Goal: Information Seeking & Learning: Learn about a topic

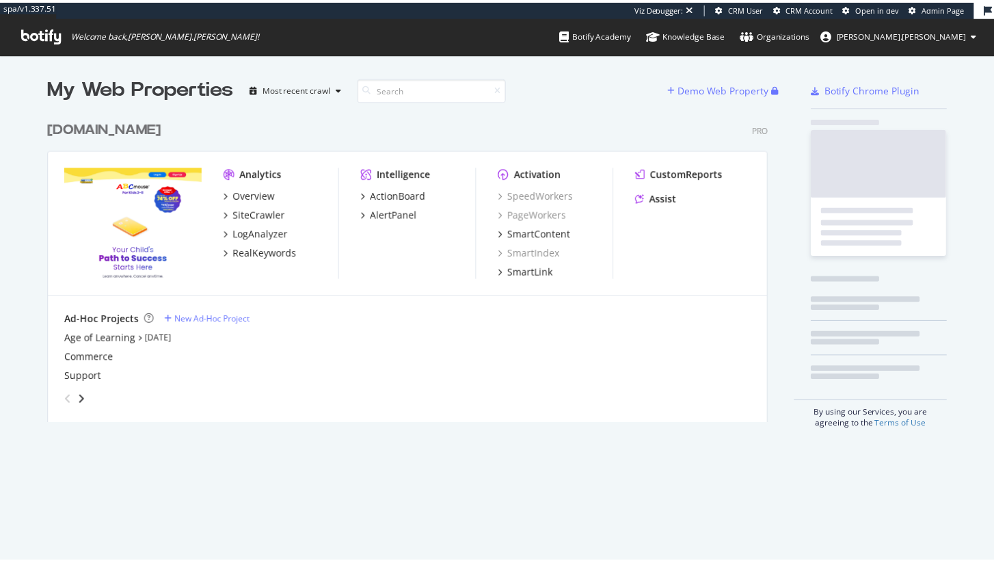
scroll to position [311, 729]
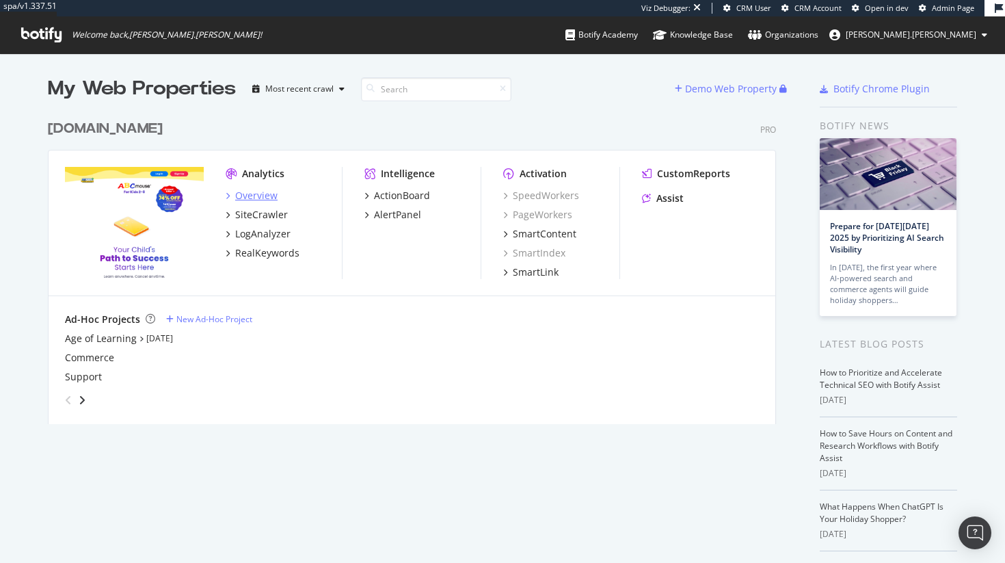
click at [264, 199] on div "Overview" at bounding box center [256, 196] width 42 height 14
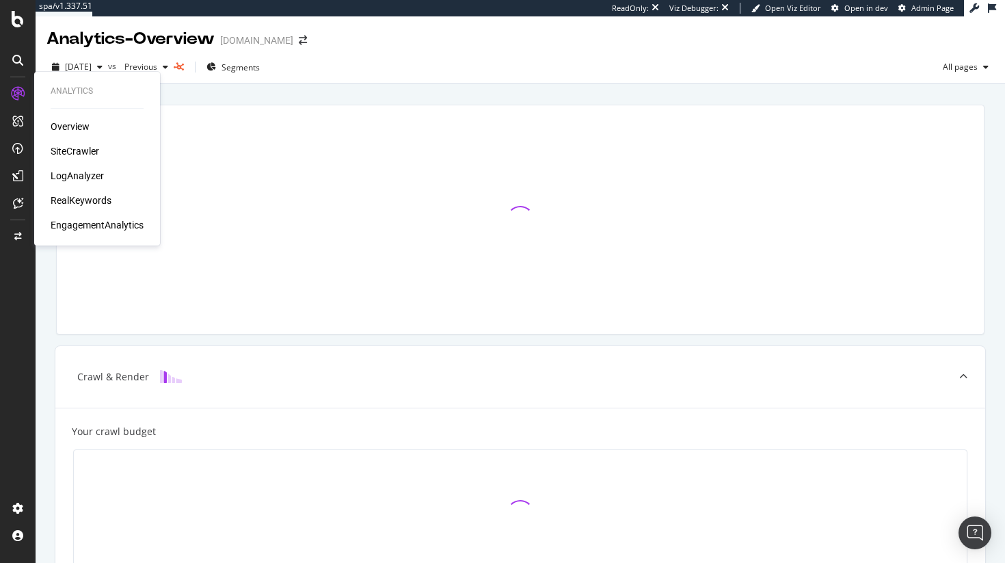
click at [80, 226] on div "EngagementAnalytics" at bounding box center [97, 225] width 93 height 14
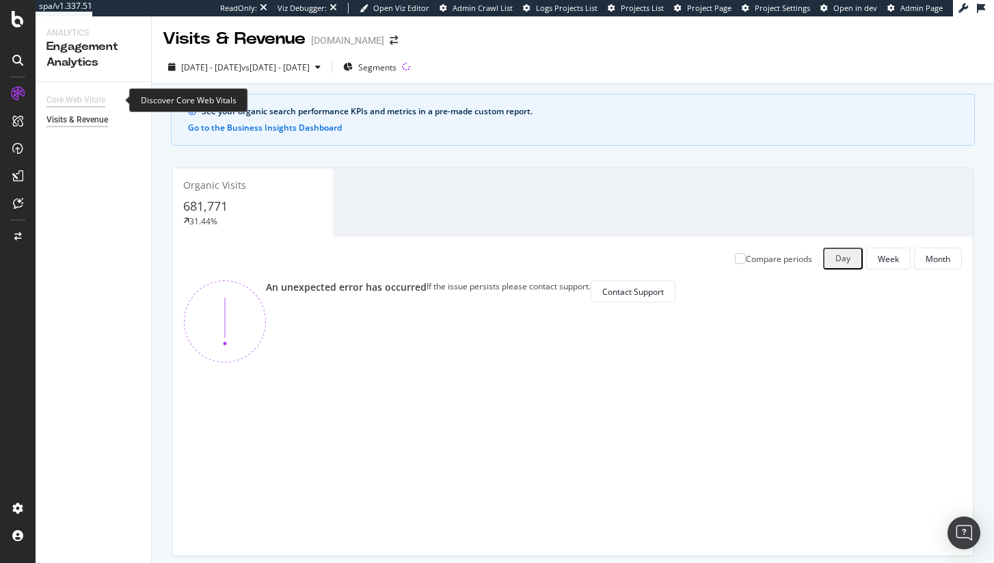
click at [88, 99] on div "Core Web Vitals" at bounding box center [75, 100] width 59 height 14
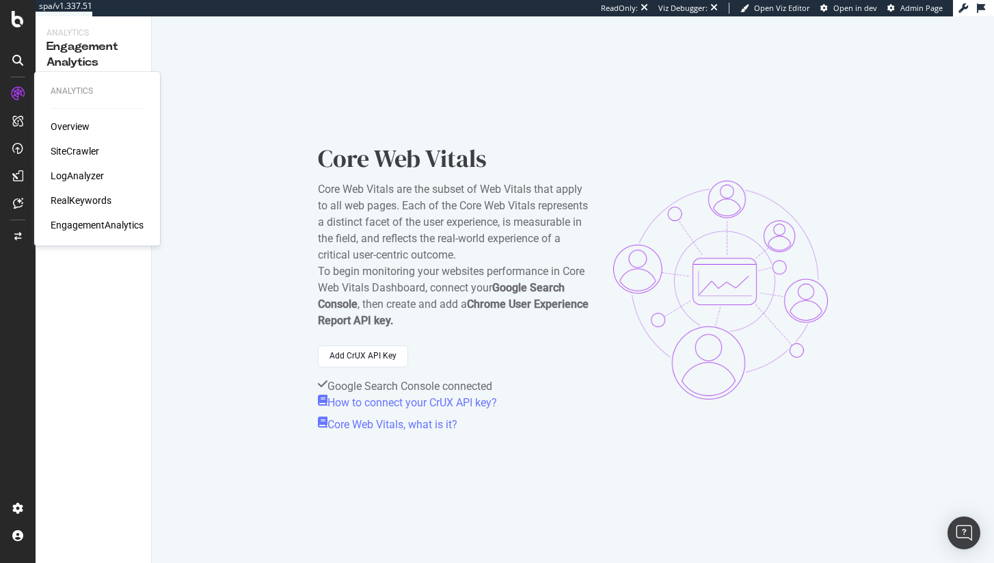
click at [96, 199] on div "RealKeywords" at bounding box center [81, 200] width 61 height 14
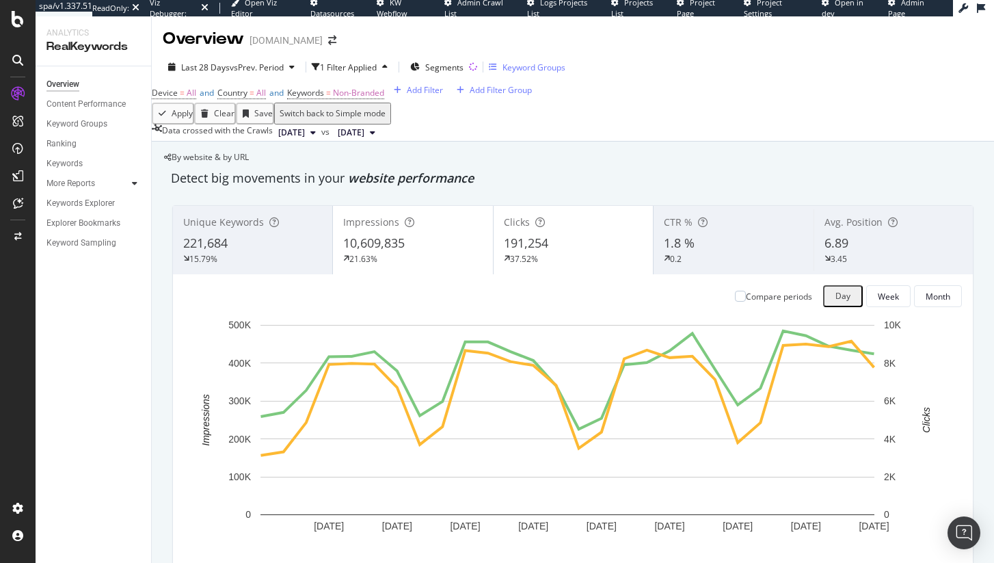
click at [565, 72] on div "Keyword Groups" at bounding box center [533, 68] width 63 height 12
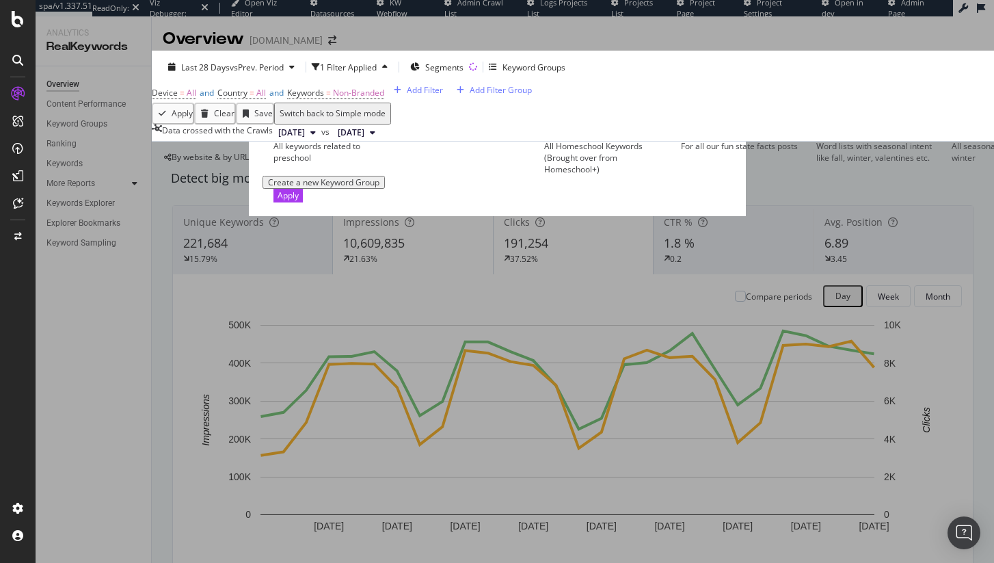
scroll to position [29, 0]
click at [351, 70] on icon "times" at bounding box center [348, 76] width 6 height 12
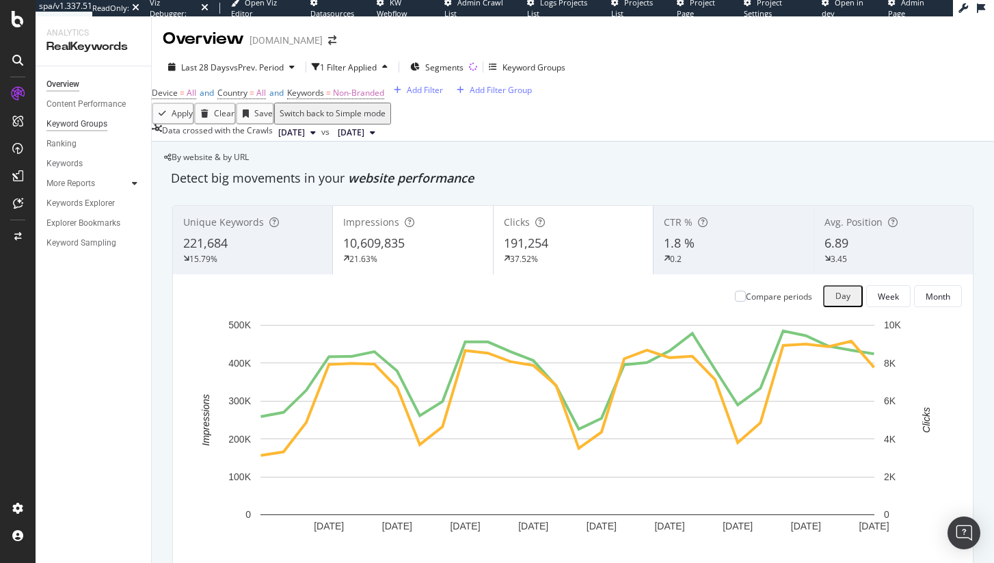
click at [98, 124] on div "Keyword Groups" at bounding box center [76, 124] width 61 height 14
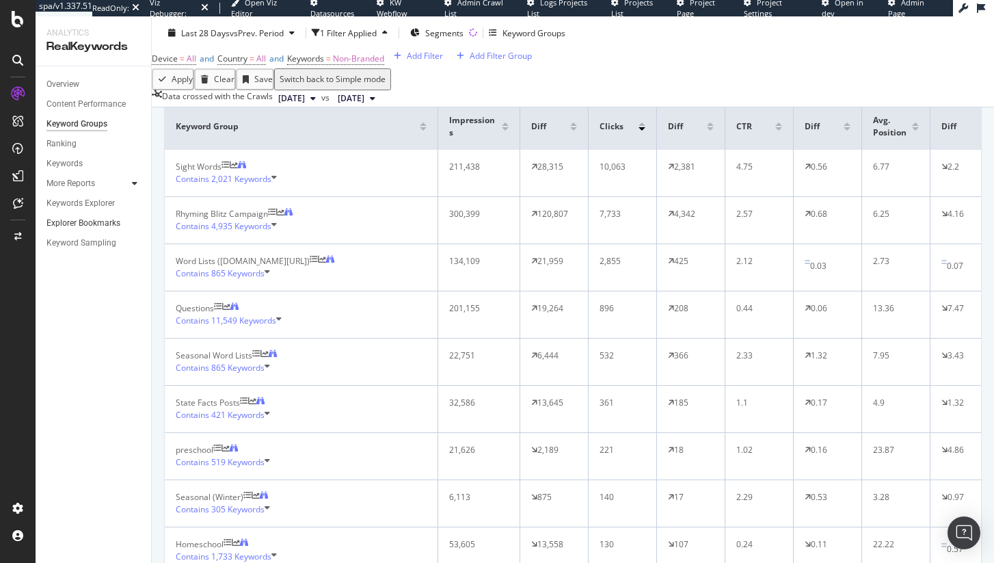
scroll to position [110, 0]
click at [541, 39] on div "Keyword Groups" at bounding box center [527, 33] width 77 height 21
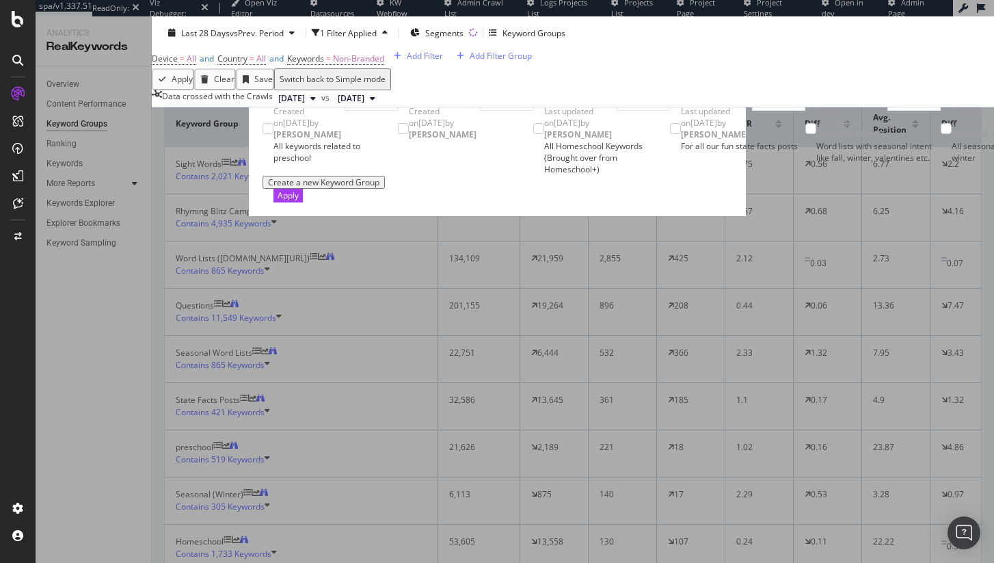
click at [351, 70] on icon "times" at bounding box center [348, 76] width 6 height 12
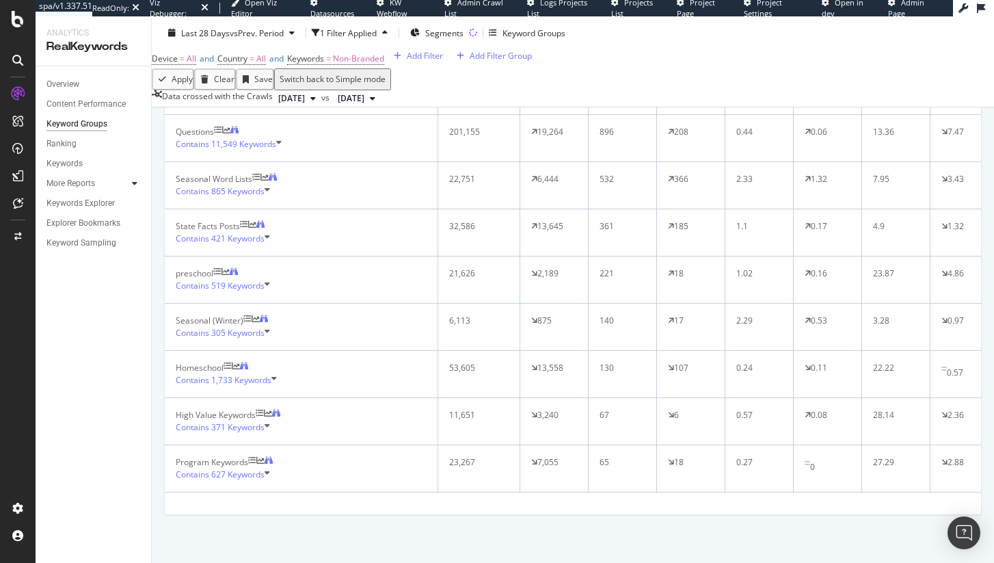
scroll to position [422, 0]
click at [249, 433] on span "371 Keywords" at bounding box center [237, 427] width 53 height 12
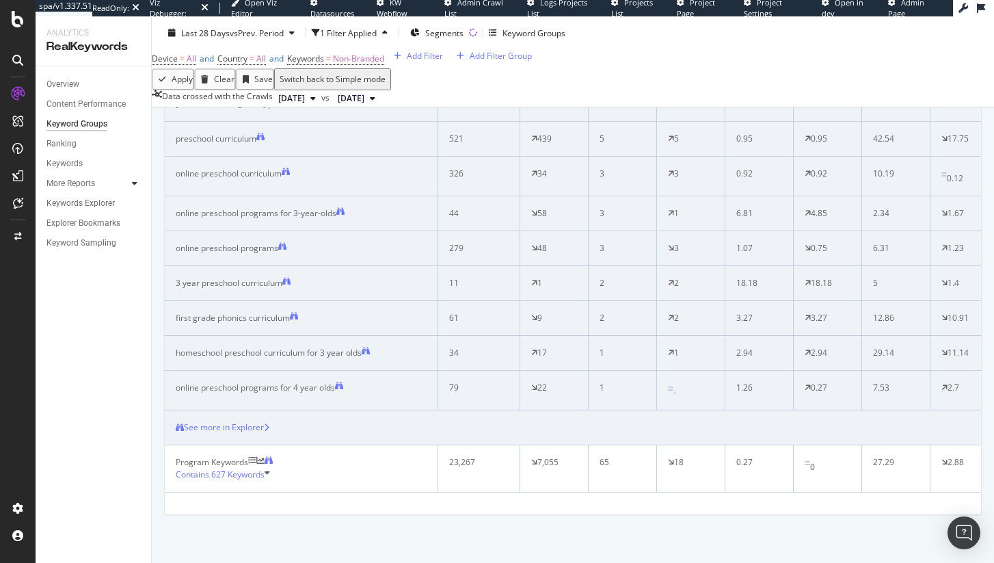
scroll to position [757, 0]
click at [259, 433] on div "See more in Explorer" at bounding box center [224, 427] width 80 height 12
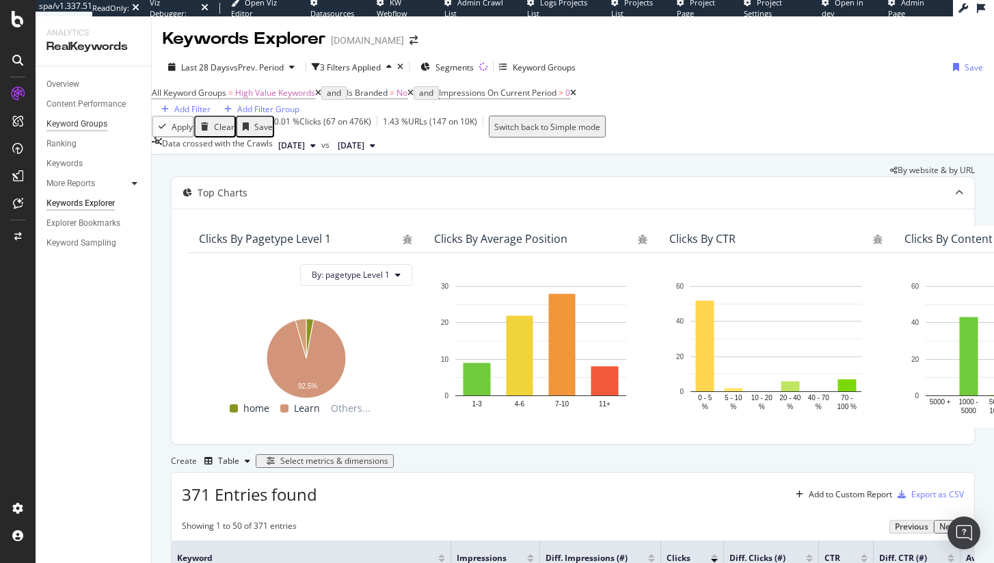
click at [83, 122] on div "Keyword Groups" at bounding box center [76, 124] width 61 height 14
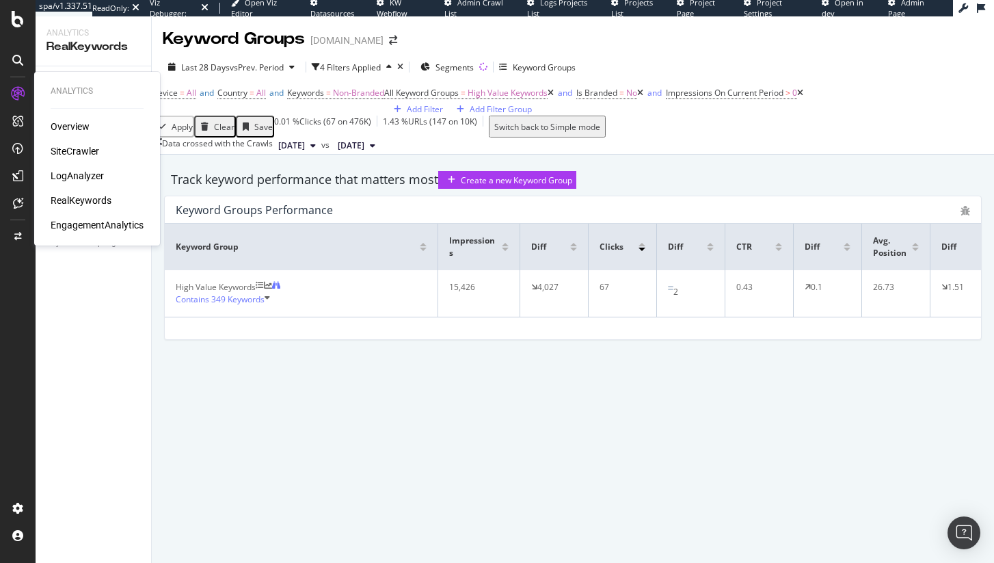
click at [91, 202] on div "RealKeywords" at bounding box center [81, 200] width 61 height 14
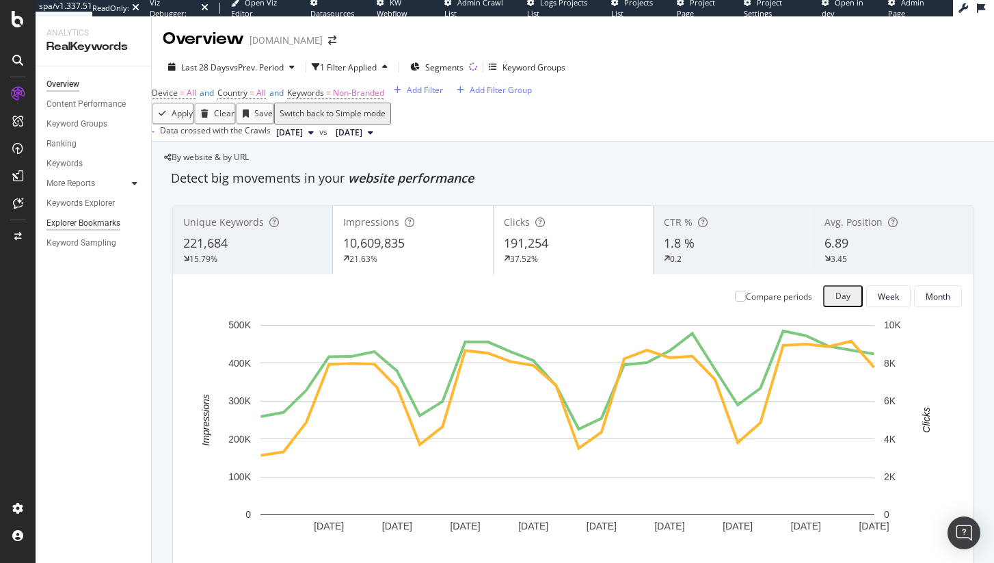
click at [111, 230] on div "Explorer Bookmarks" at bounding box center [83, 223] width 74 height 14
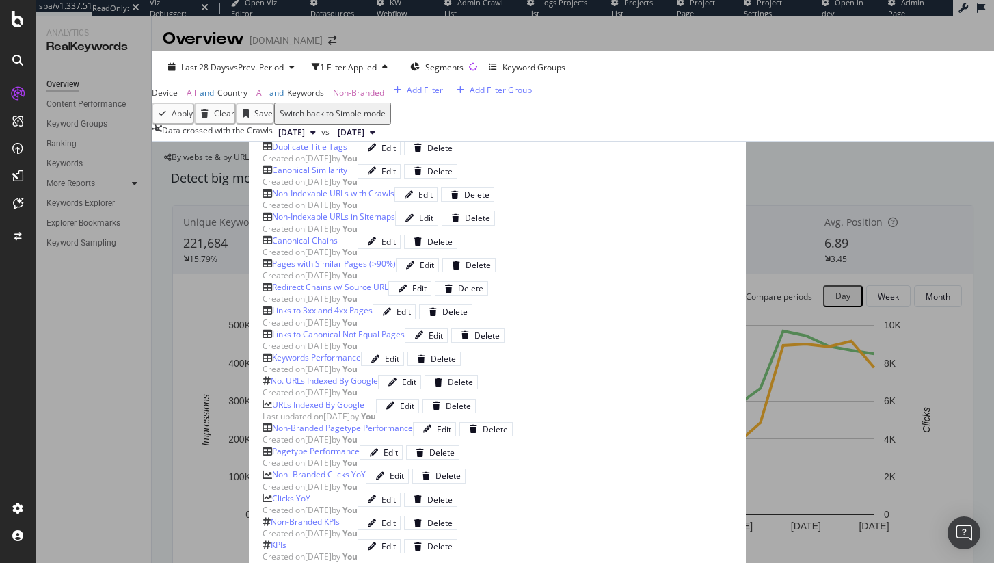
click at [272, 129] on div "YoY Declines in Keywords w/ Avg. Position Decrease" at bounding box center [371, 123] width 198 height 12
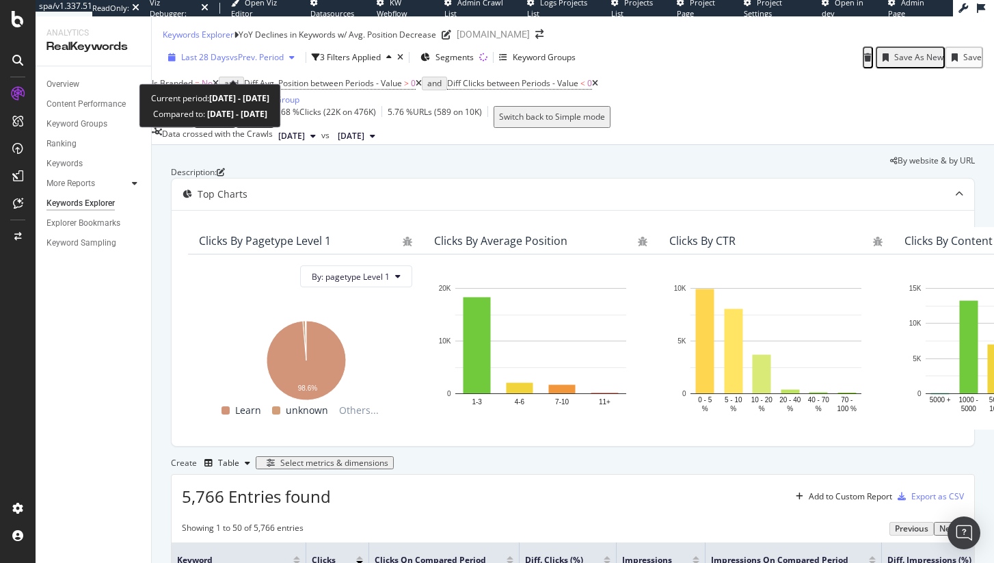
click at [214, 63] on span "Last 28 Days" at bounding box center [205, 57] width 49 height 12
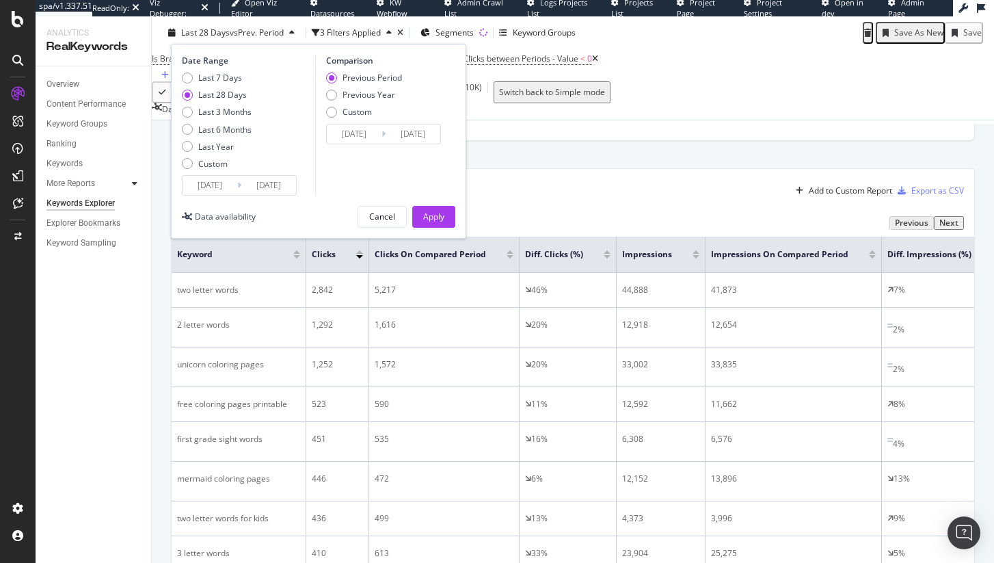
scroll to position [515, 0]
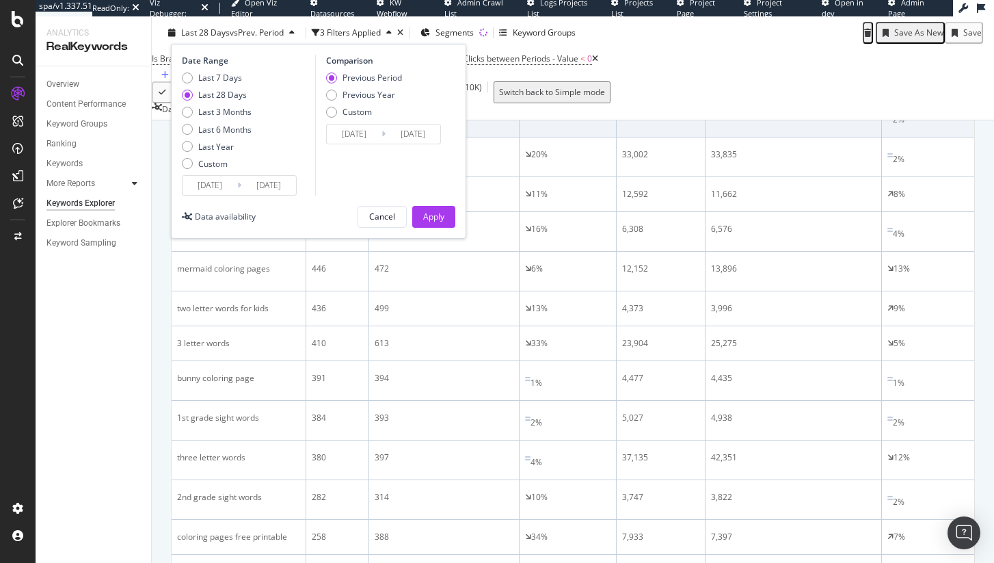
click at [580, 121] on div "20%" at bounding box center [567, 115] width 85 height 12
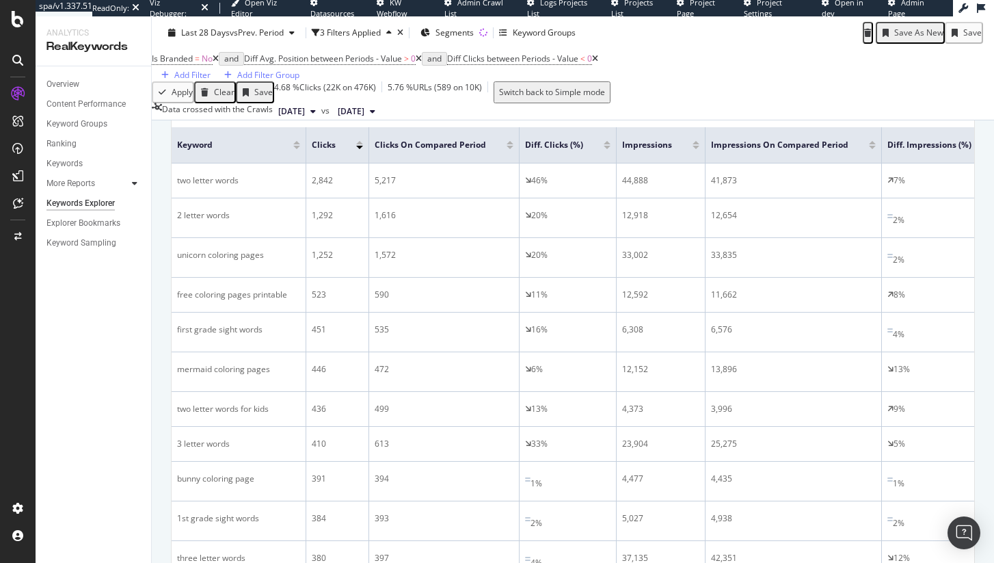
scroll to position [413, 0]
click at [388, 55] on div "Select metrics & dimensions" at bounding box center [334, 50] width 108 height 10
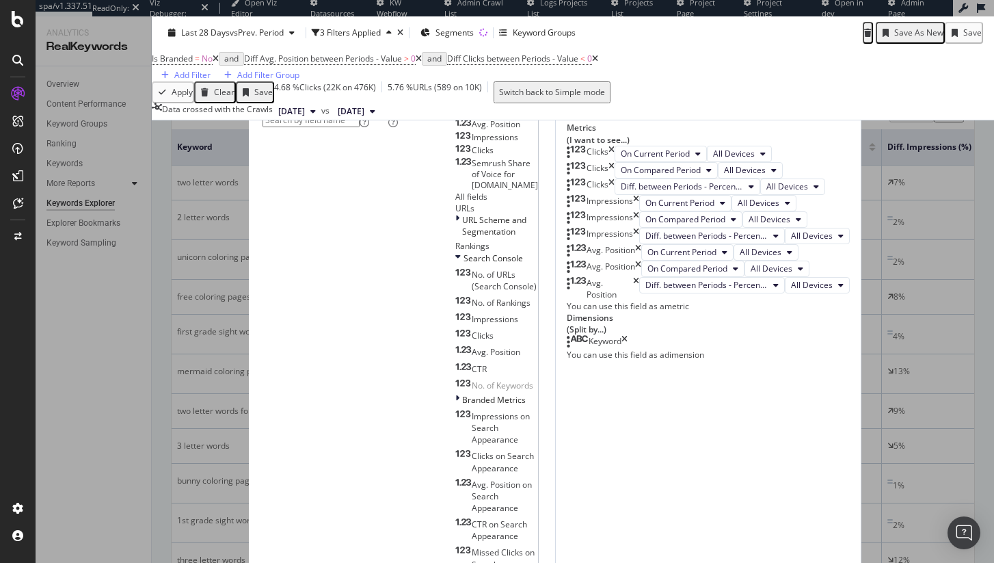
click at [329, 117] on input "modal" at bounding box center [311, 120] width 97 height 14
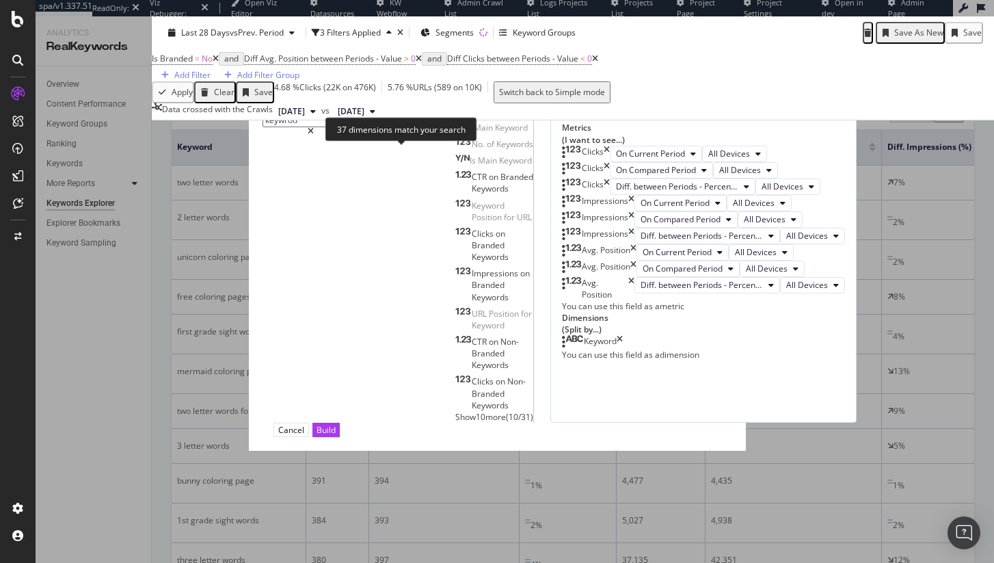
type input "keywrod"
click at [398, 129] on div "37" at bounding box center [393, 123] width 10 height 12
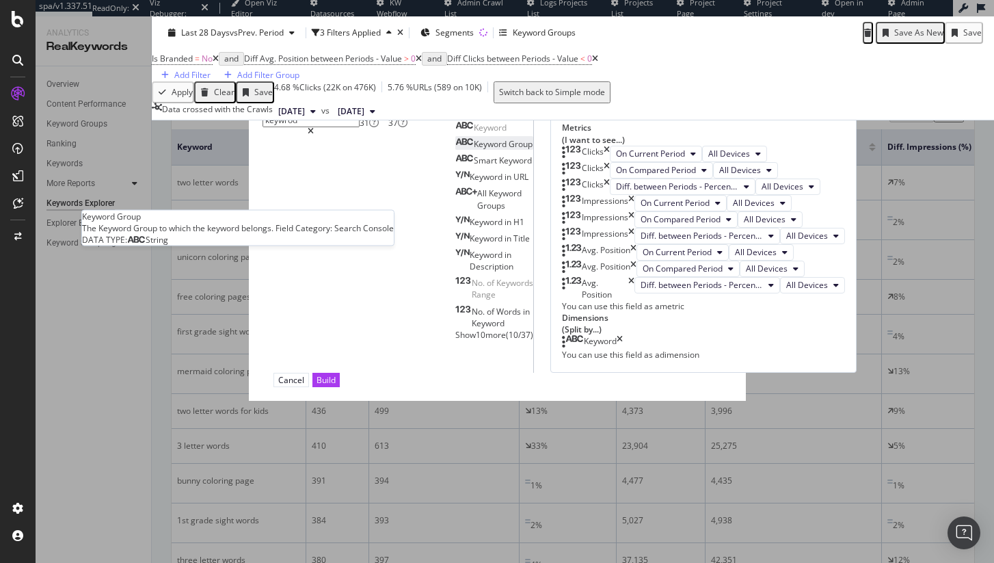
click at [455, 150] on div "Keyword Group" at bounding box center [493, 144] width 77 height 12
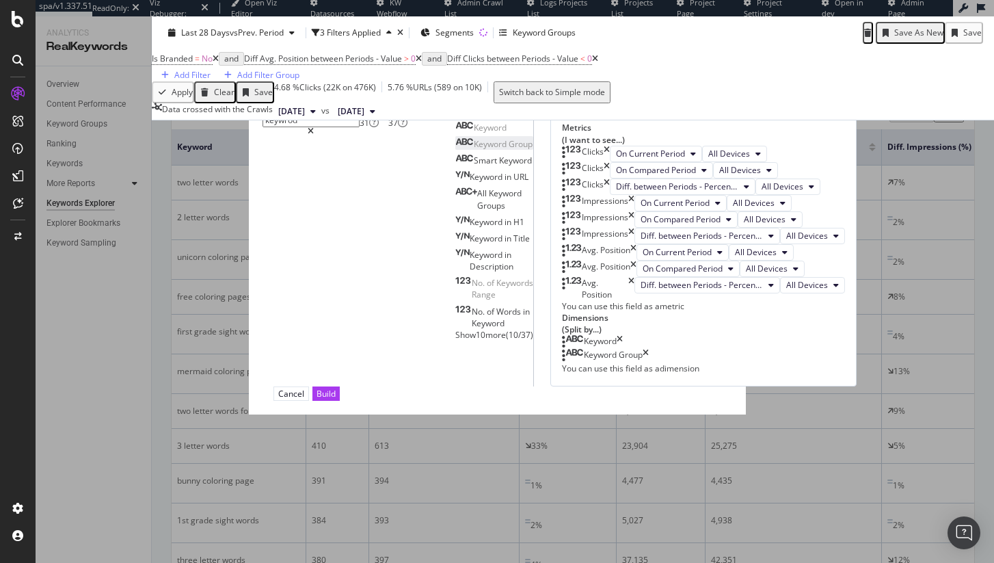
scroll to position [221, 0]
click at [384, 70] on icon "times" at bounding box center [381, 76] width 6 height 12
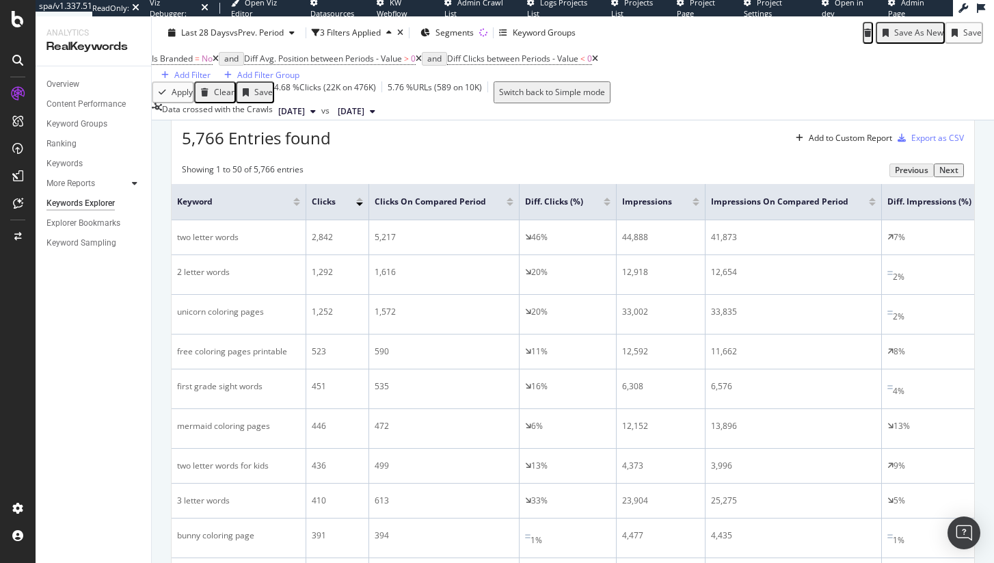
scroll to position [308, 0]
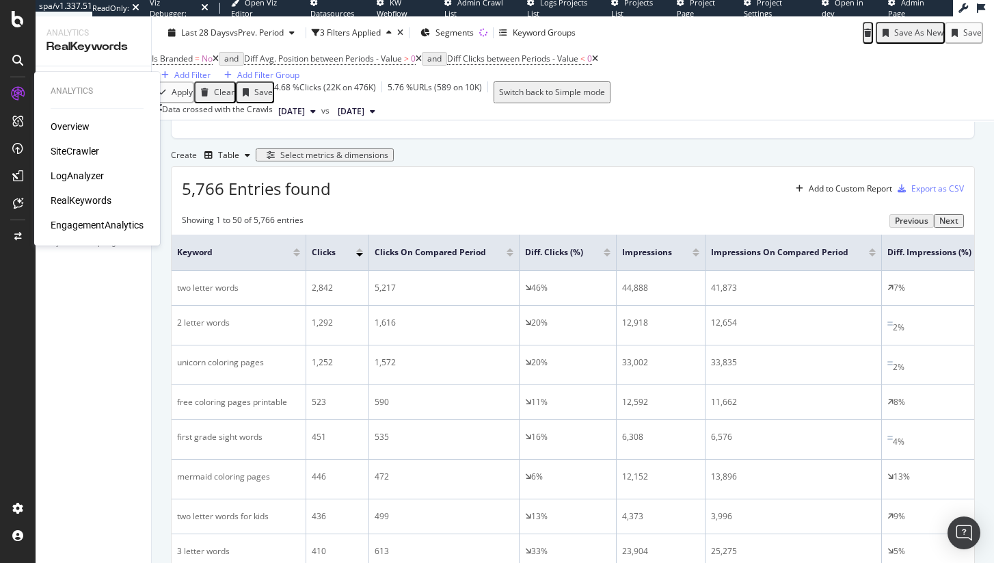
click at [89, 153] on div "SiteCrawler" at bounding box center [75, 151] width 49 height 14
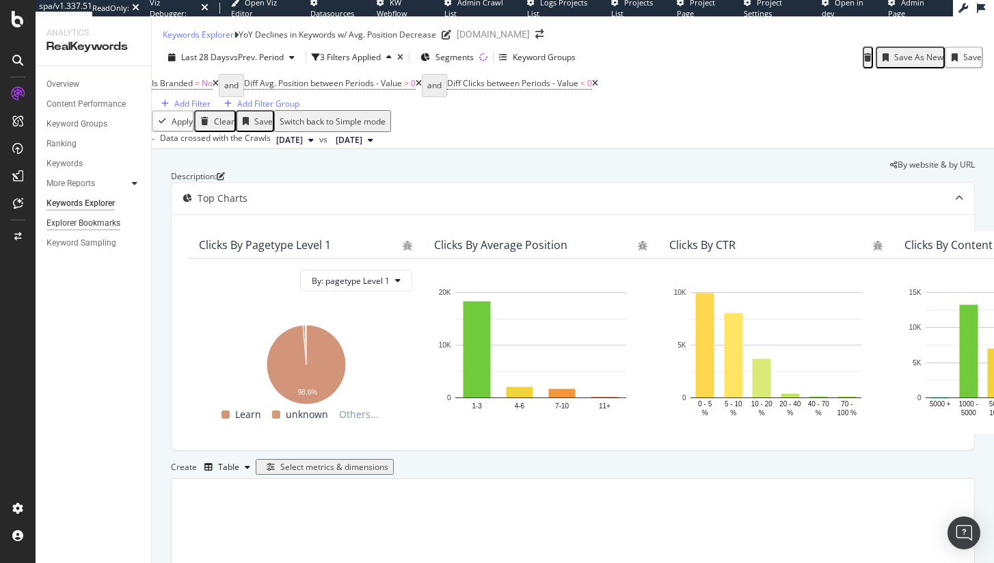
click at [80, 226] on div "Explorer Bookmarks" at bounding box center [83, 223] width 74 height 14
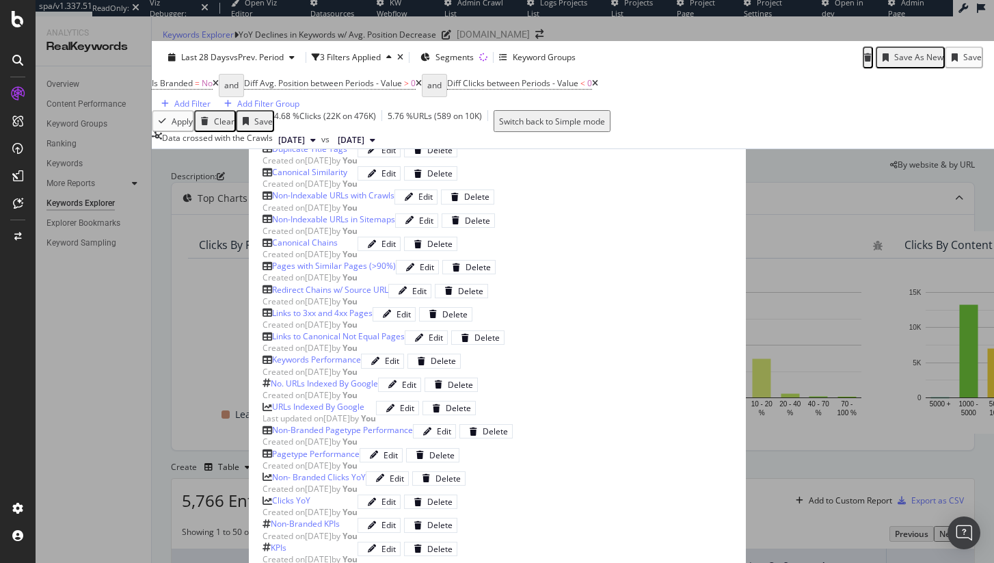
click at [732, 70] on div "Explorer Bookmarks" at bounding box center [498, 76] width 470 height 12
click at [346, 70] on icon "times" at bounding box center [343, 76] width 6 height 12
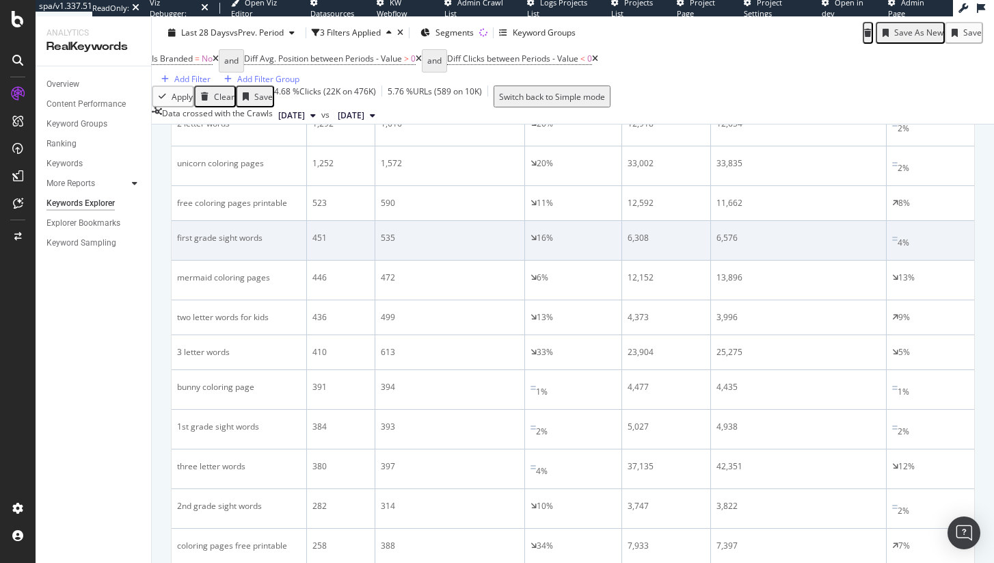
scroll to position [522, 0]
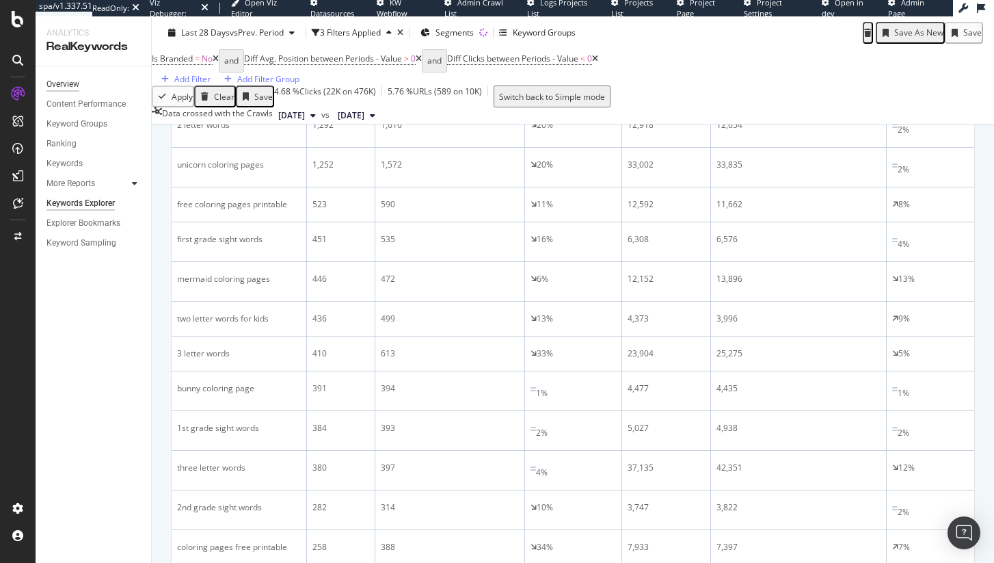
click at [79, 89] on div "Overview" at bounding box center [62, 84] width 33 height 14
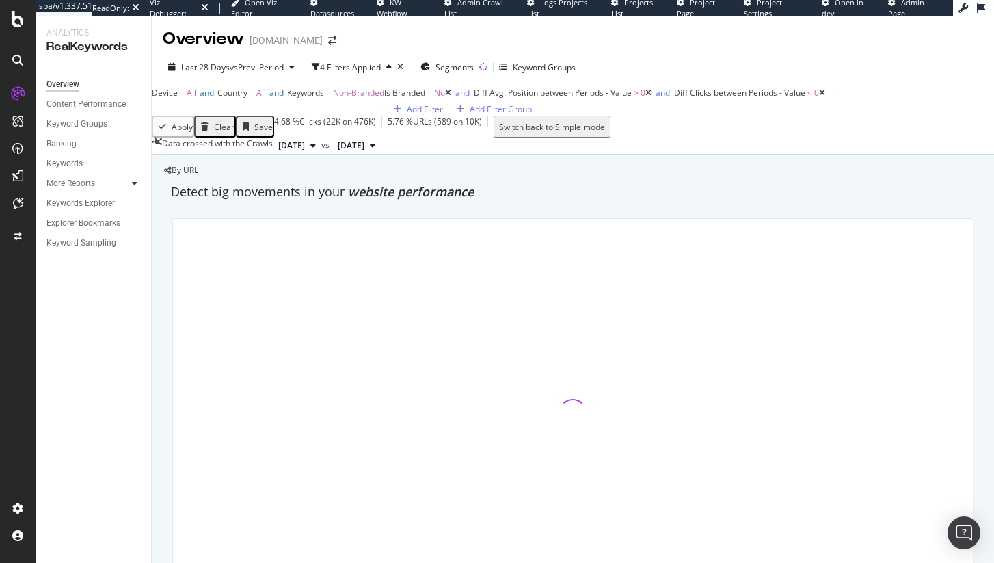
click at [445, 97] on icon at bounding box center [448, 93] width 6 height 8
click at [384, 98] on span "Diff Avg. Position between Periods - Value" at bounding box center [463, 93] width 158 height 12
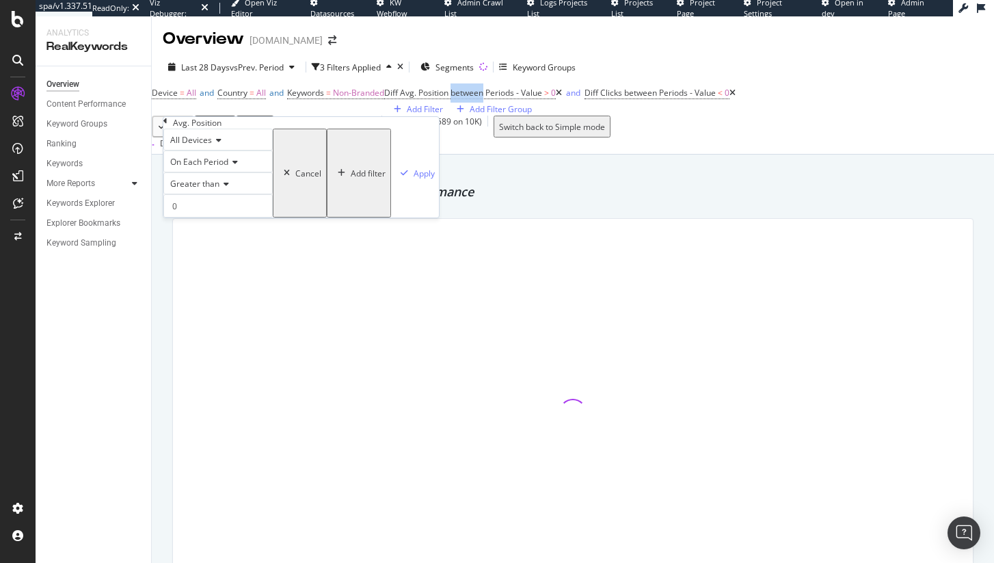
click at [556, 97] on icon at bounding box center [559, 93] width 6 height 8
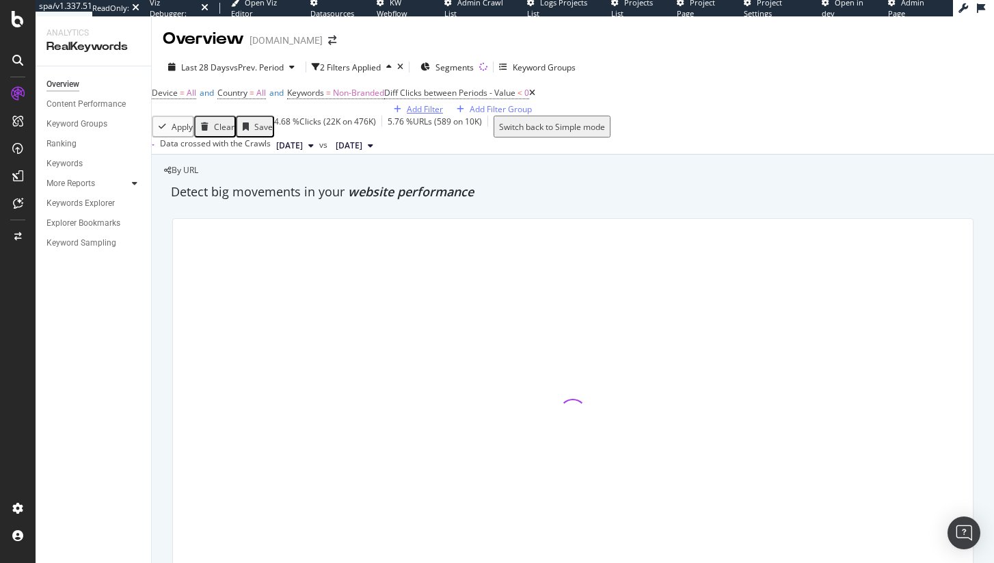
click at [407, 115] on div "Add Filter" at bounding box center [425, 109] width 36 height 12
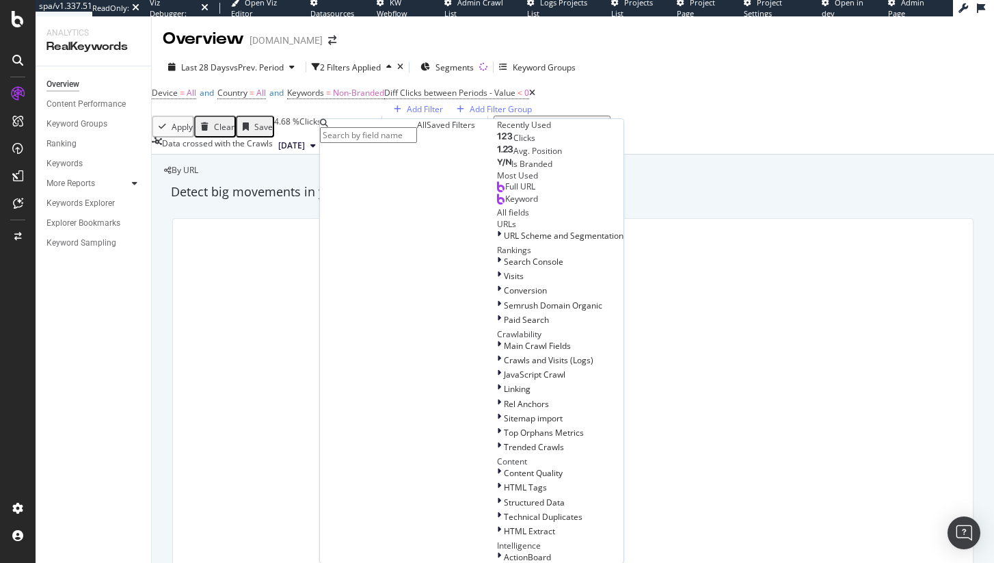
click at [529, 97] on icon at bounding box center [532, 93] width 6 height 8
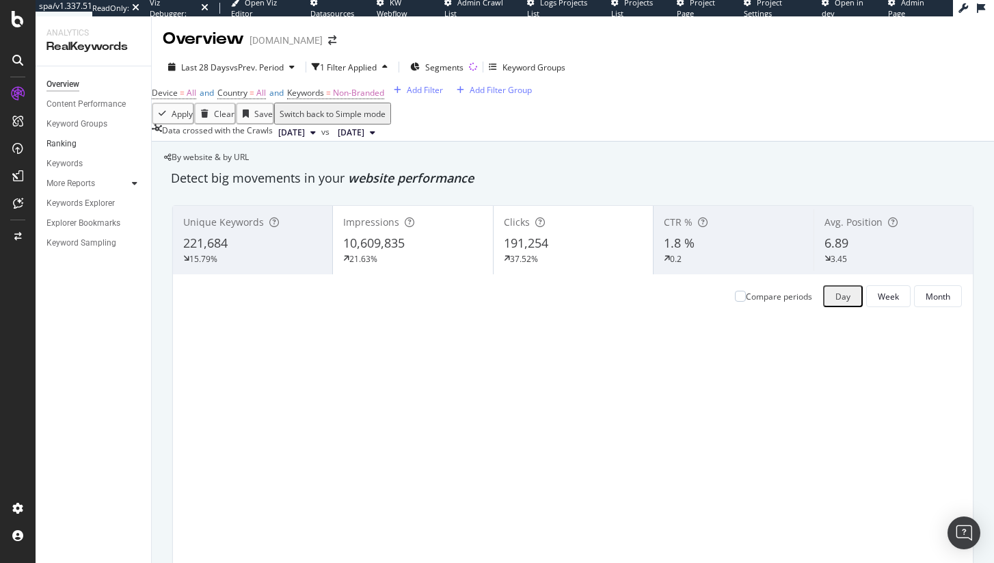
click at [89, 143] on link "Ranking" at bounding box center [93, 144] width 95 height 14
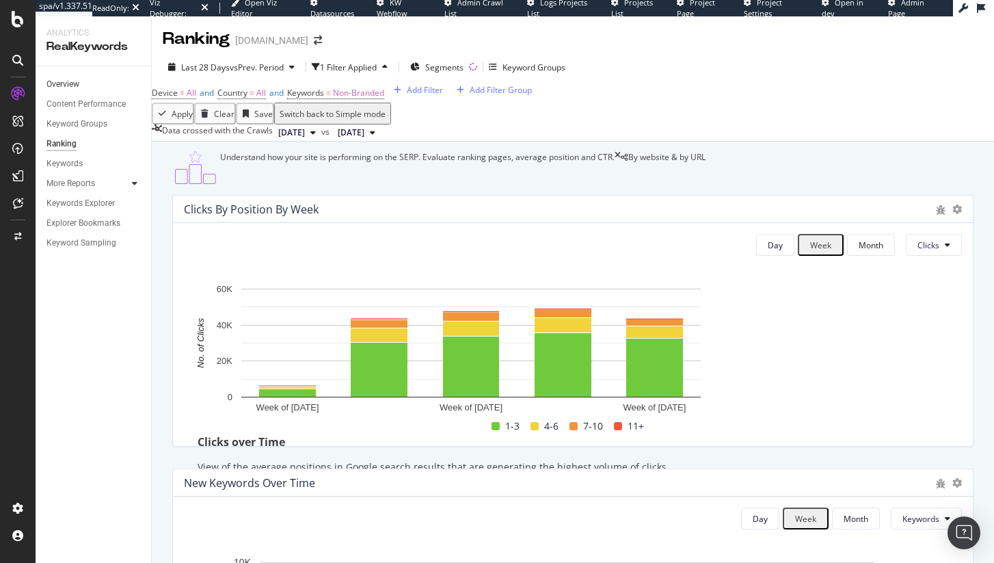
click at [84, 84] on link "Overview" at bounding box center [93, 84] width 95 height 14
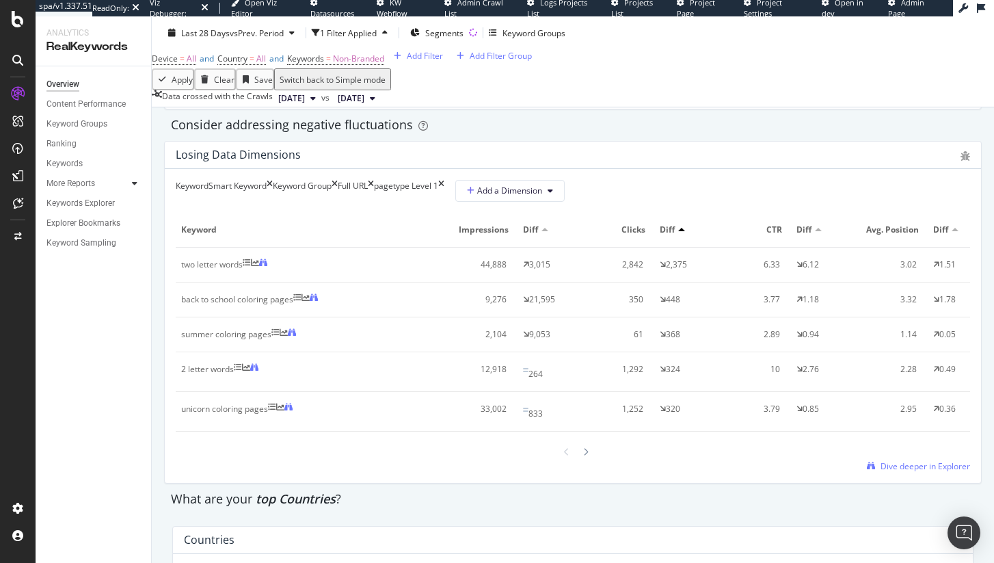
scroll to position [1596, 0]
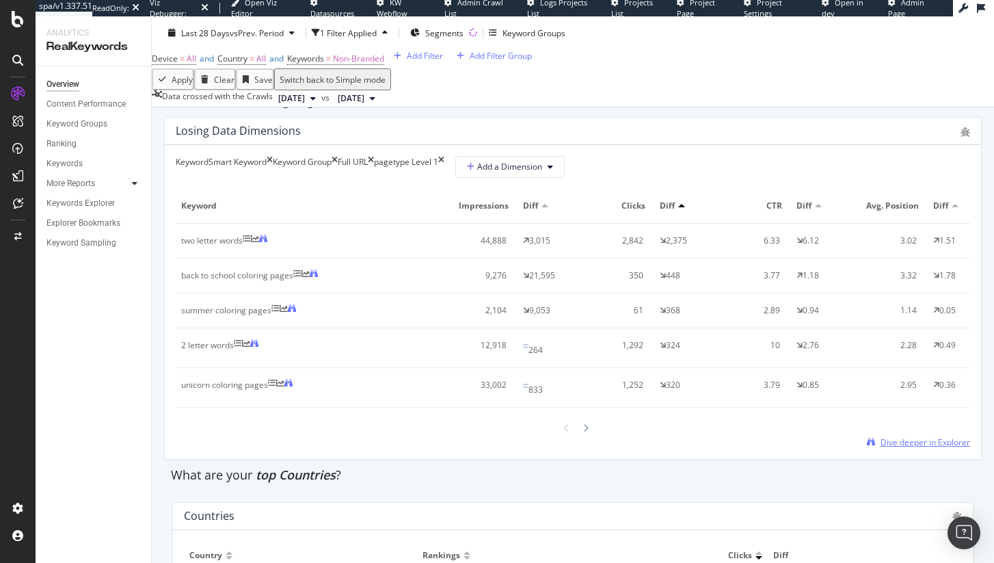
click at [880, 448] on span "Dive deeper in Explorer" at bounding box center [925, 442] width 90 height 12
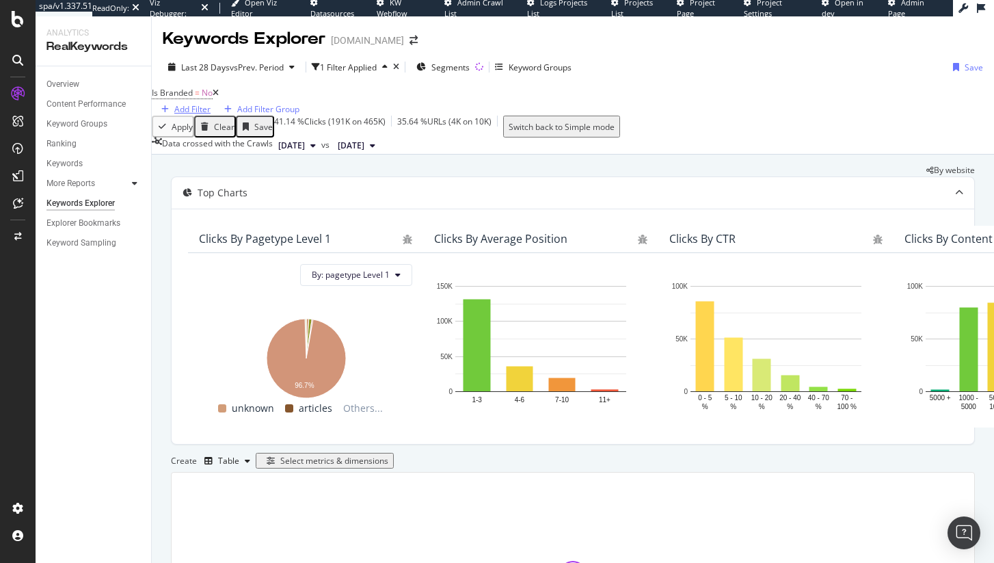
click at [211, 109] on div "Add Filter" at bounding box center [192, 109] width 36 height 12
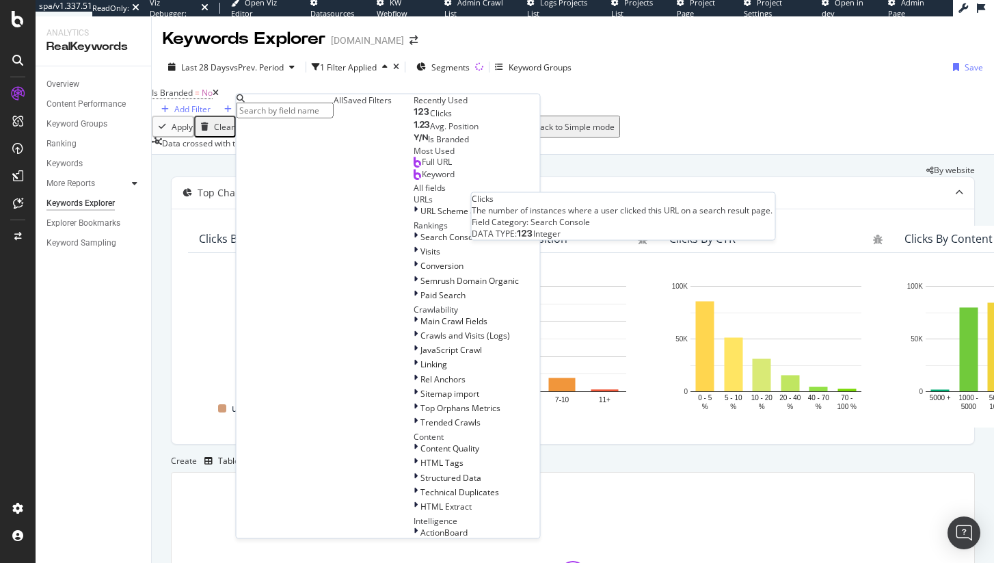
click at [414, 119] on div "Clicks" at bounding box center [433, 113] width 38 height 11
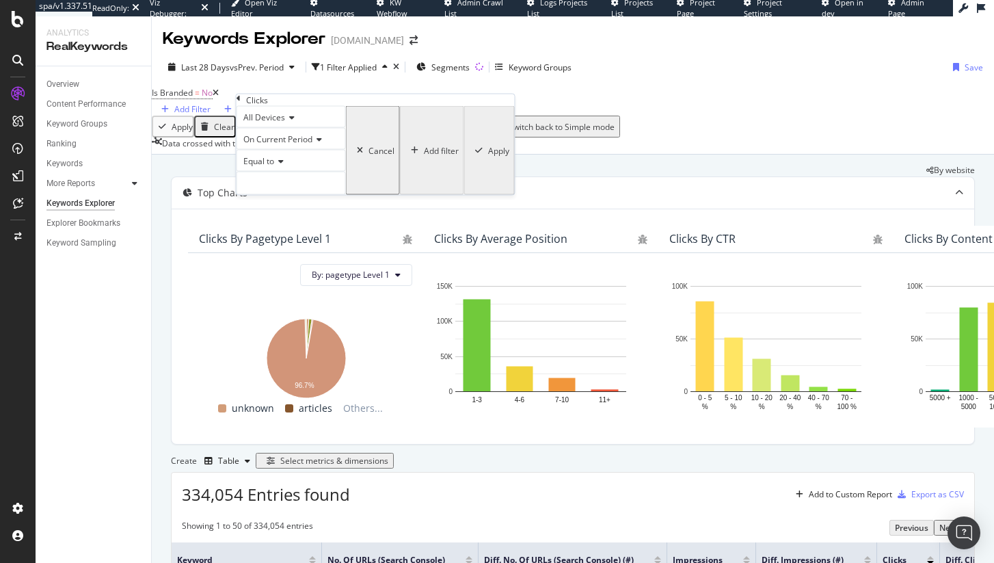
click at [282, 145] on span "On Current Period" at bounding box center [277, 139] width 69 height 12
click at [314, 177] on span "On Compared Period" at bounding box center [281, 171] width 80 height 12
click at [274, 167] on span "Equal to" at bounding box center [258, 161] width 31 height 12
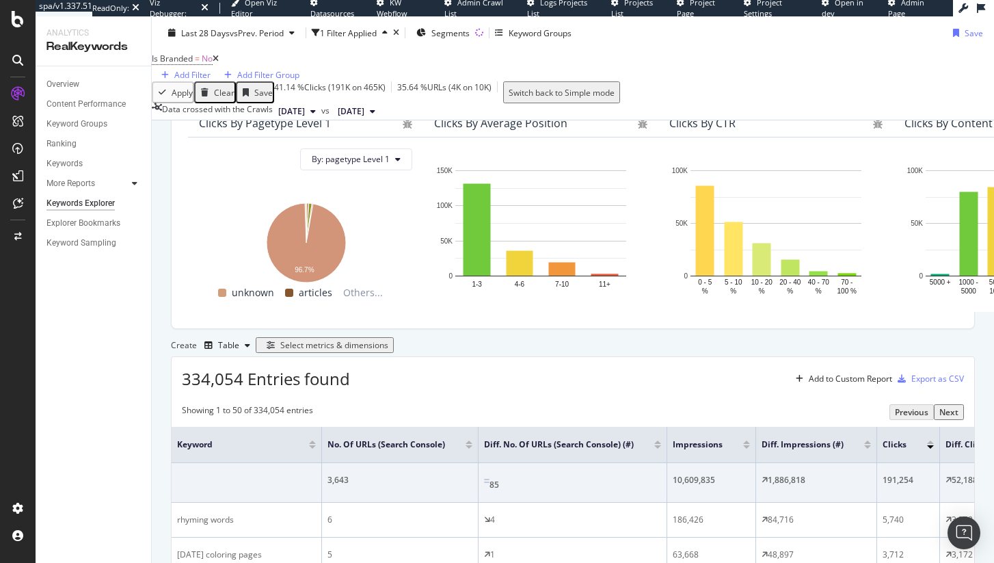
scroll to position [117, 0]
click at [238, 388] on span "334,054 Entries found" at bounding box center [266, 377] width 168 height 23
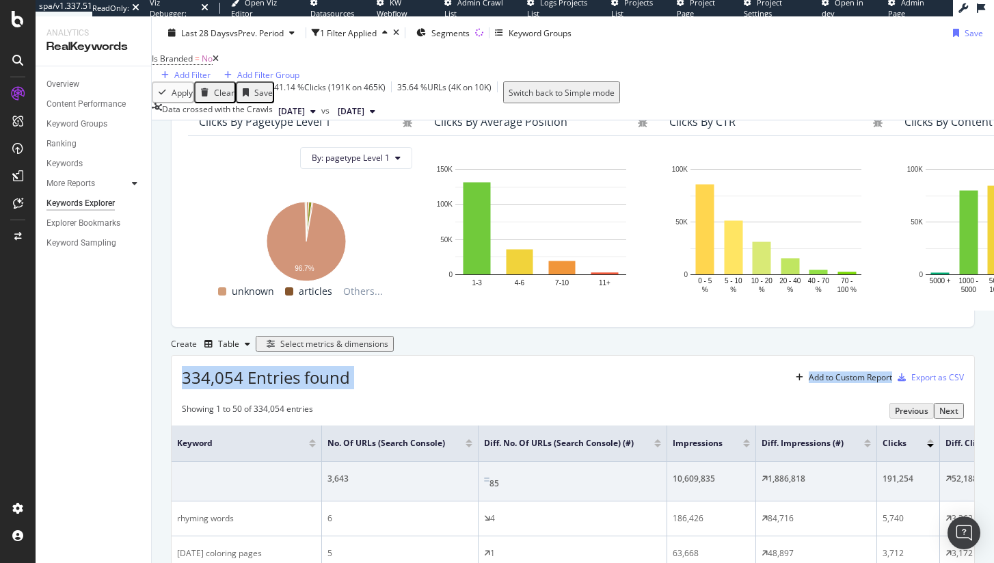
click at [238, 388] on span "334,054 Entries found" at bounding box center [266, 377] width 168 height 23
click at [237, 348] on div "Table" at bounding box center [228, 344] width 21 height 8
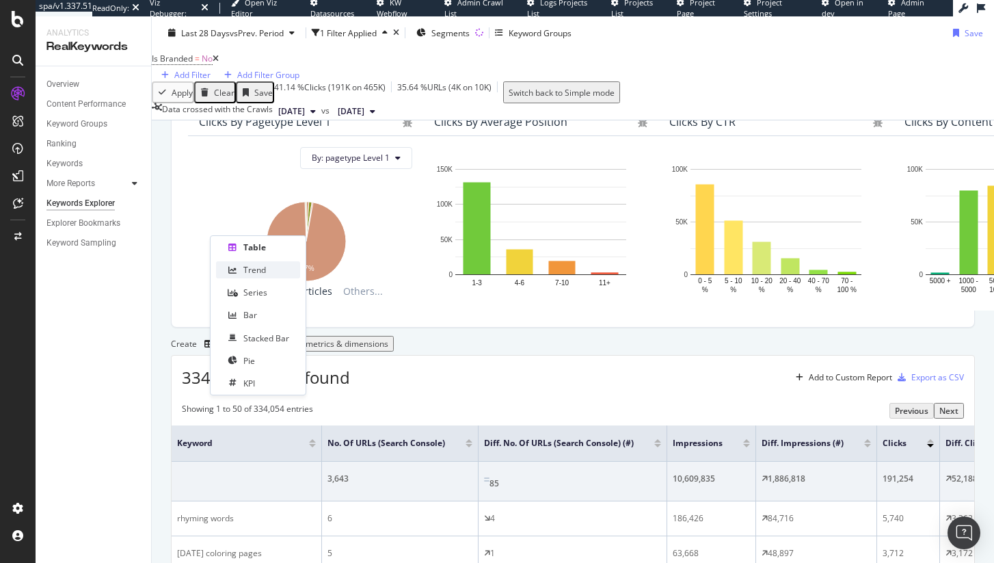
click at [257, 277] on div "Trend" at bounding box center [258, 269] width 84 height 17
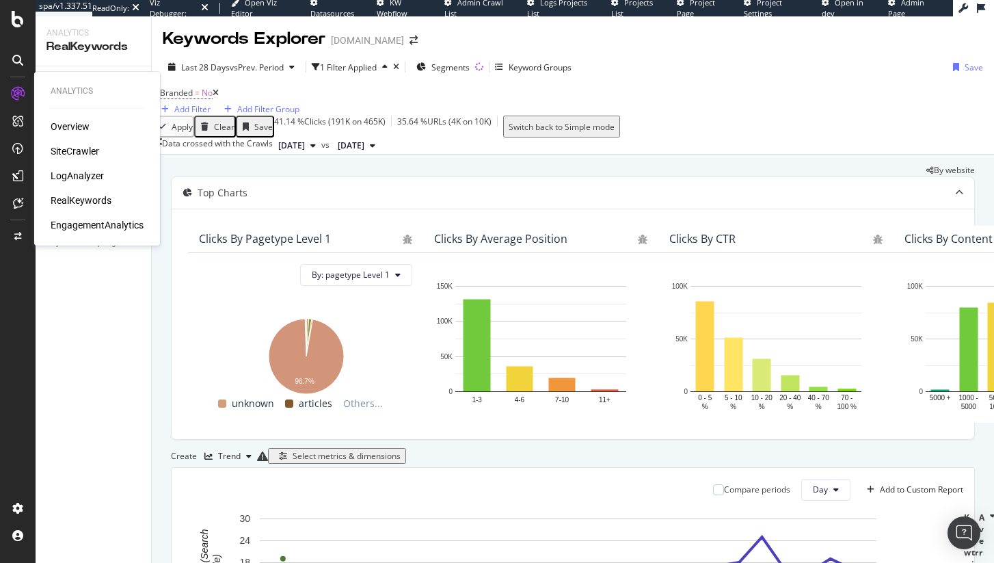
click at [83, 147] on div "SiteCrawler" at bounding box center [75, 151] width 49 height 14
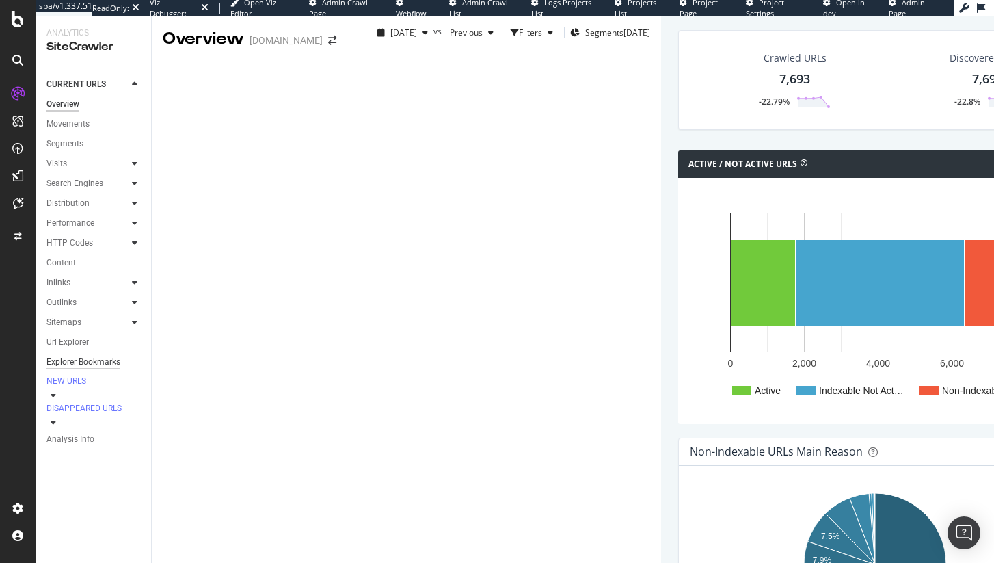
click at [84, 367] on div "Explorer Bookmarks" at bounding box center [83, 362] width 74 height 14
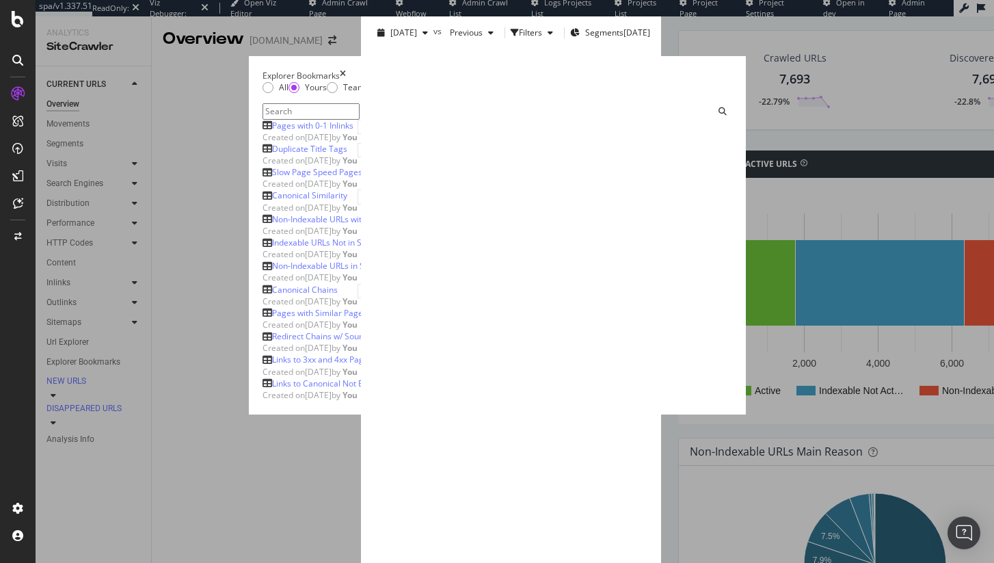
click at [272, 131] on div "Pages with 0-1 Inlinks" at bounding box center [312, 126] width 81 height 12
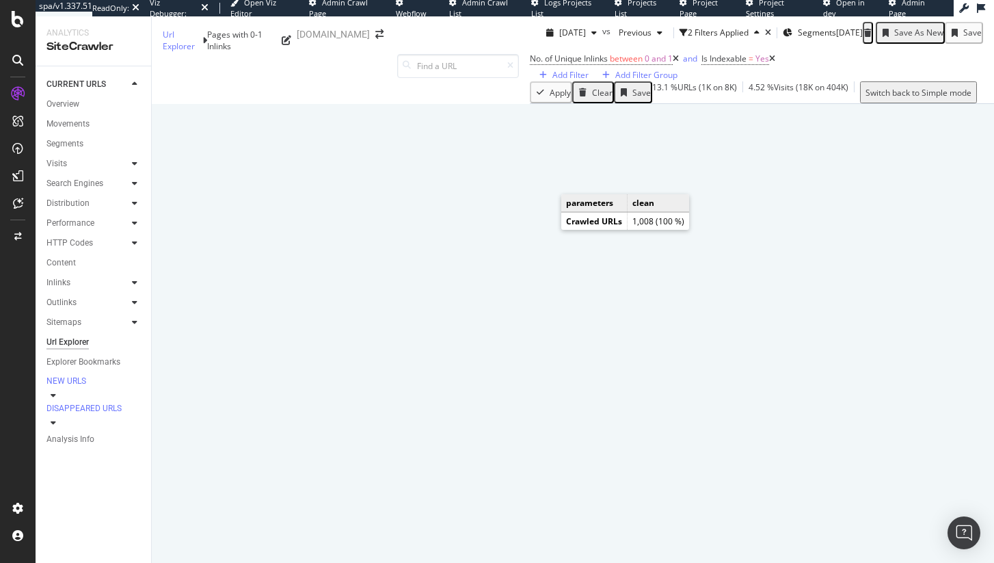
scroll to position [156, 0]
click at [73, 366] on div "Explorer Bookmarks" at bounding box center [83, 362] width 74 height 14
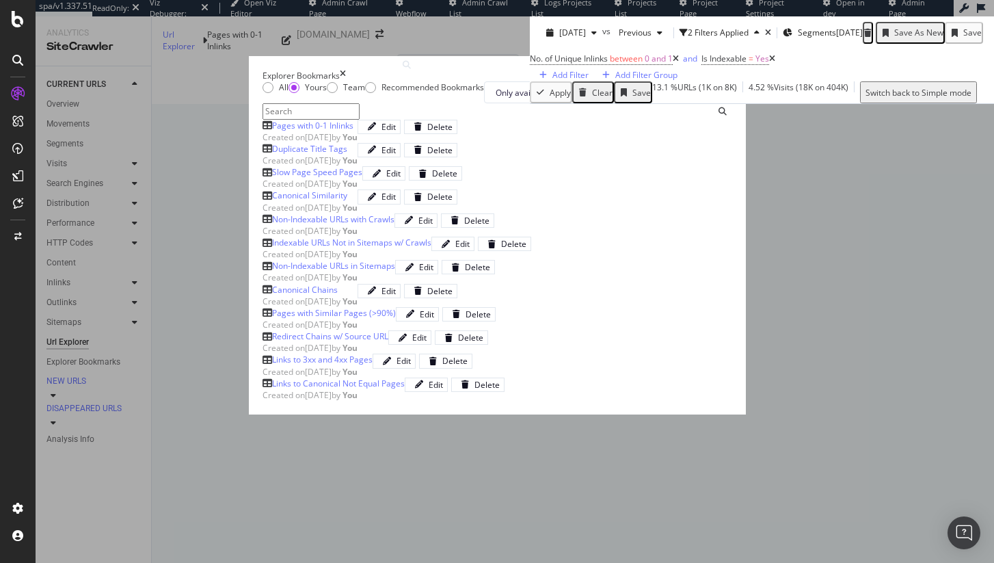
scroll to position [198, 0]
click at [272, 295] on div "Canonical Chains" at bounding box center [305, 290] width 66 height 12
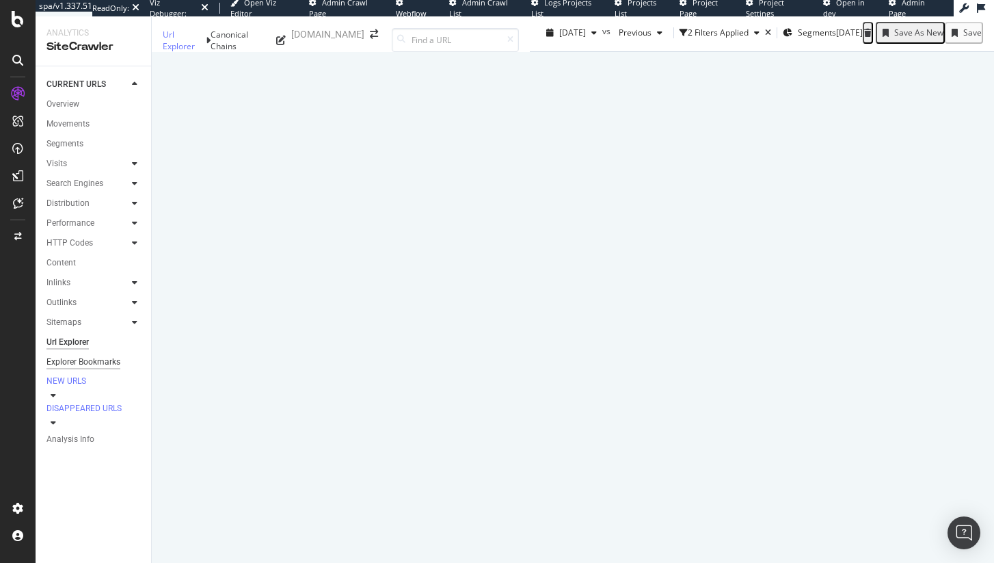
click at [84, 369] on div "Explorer Bookmarks" at bounding box center [83, 362] width 74 height 14
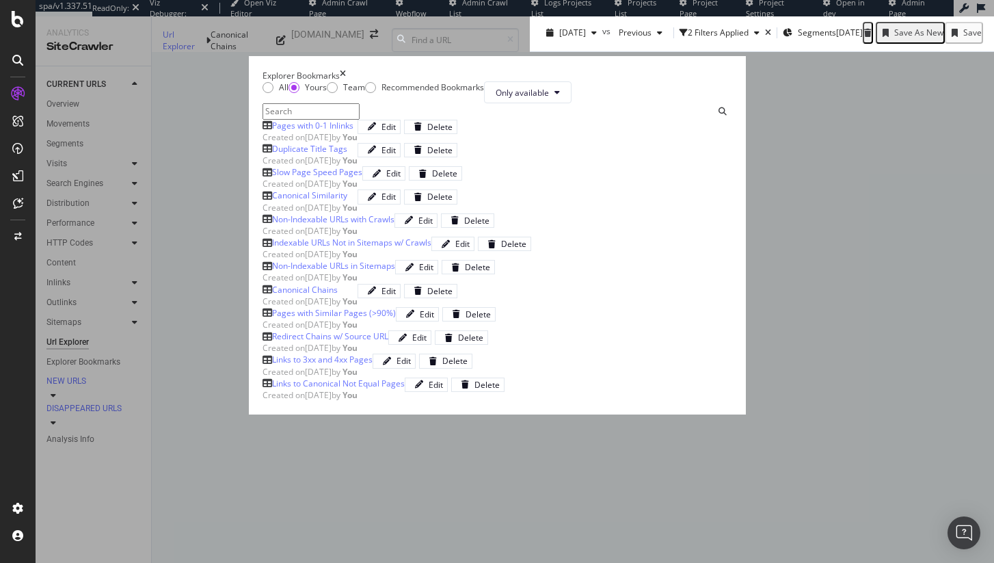
click at [272, 225] on div "Non-Indexable URLs with Crawls" at bounding box center [333, 219] width 122 height 12
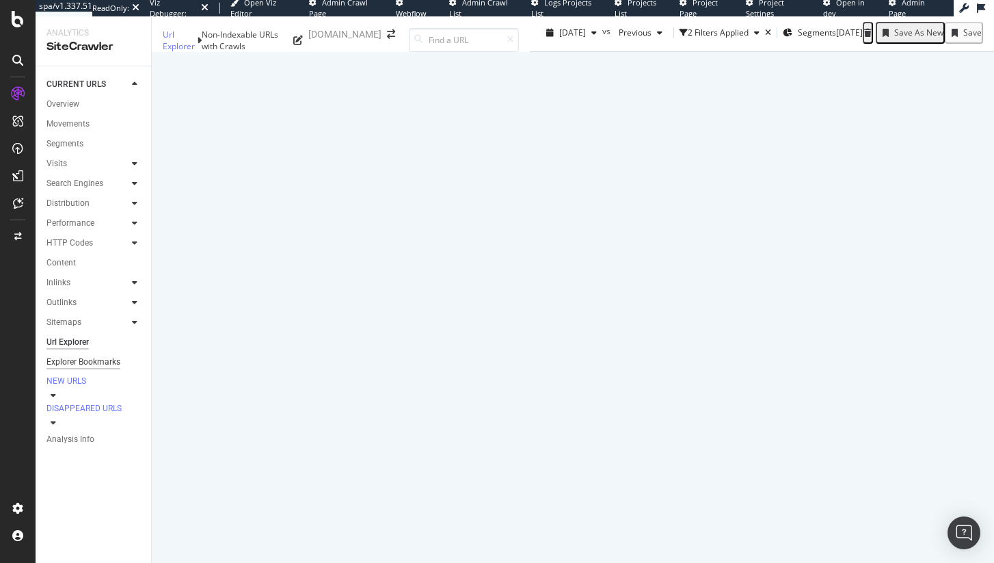
click at [64, 366] on div "Explorer Bookmarks" at bounding box center [83, 362] width 74 height 14
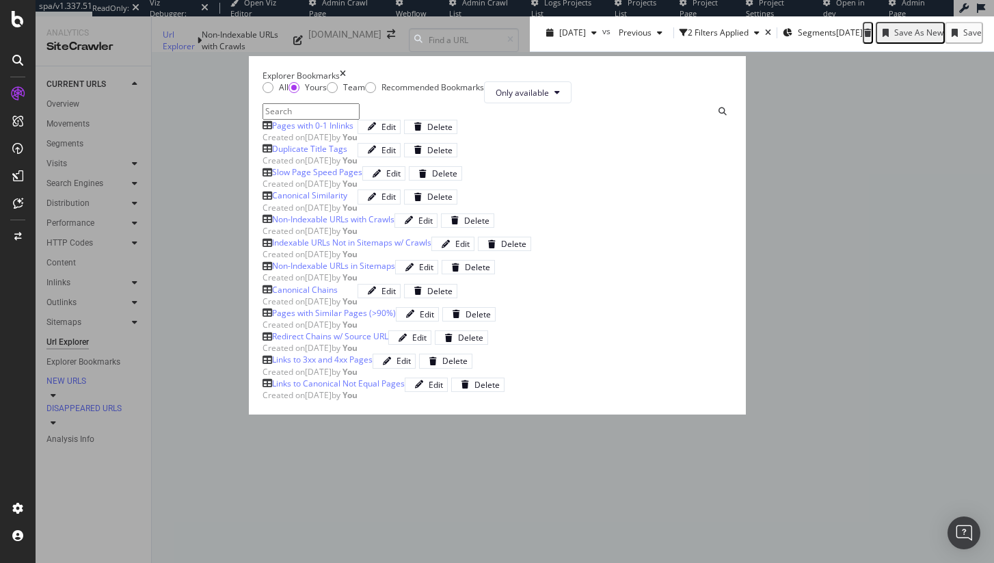
scroll to position [263, 0]
click at [263, 377] on div "Links to 3xx and 4xx Pages Created on [DATE] by You Edit Delete" at bounding box center [498, 364] width 470 height 23
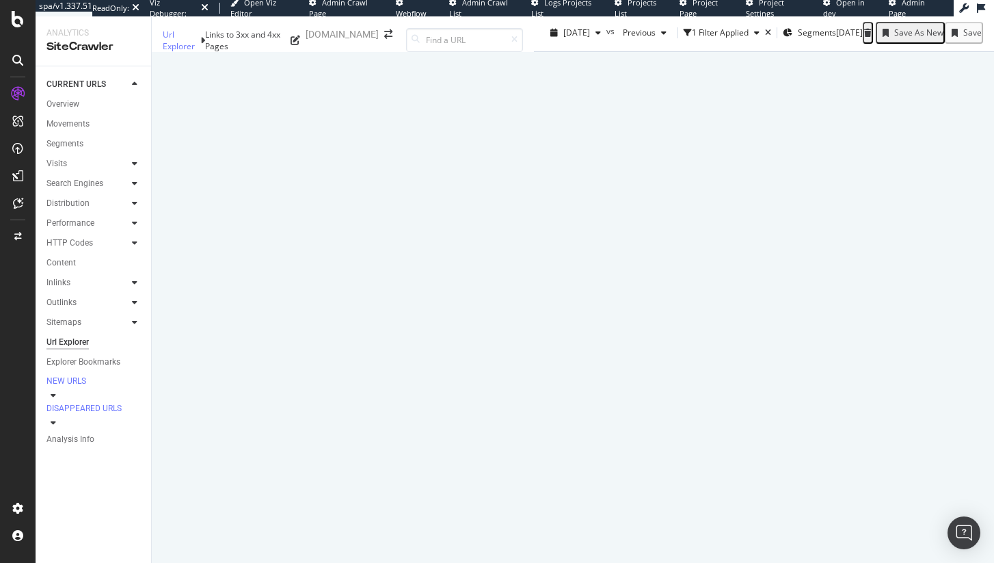
scroll to position [0, 176]
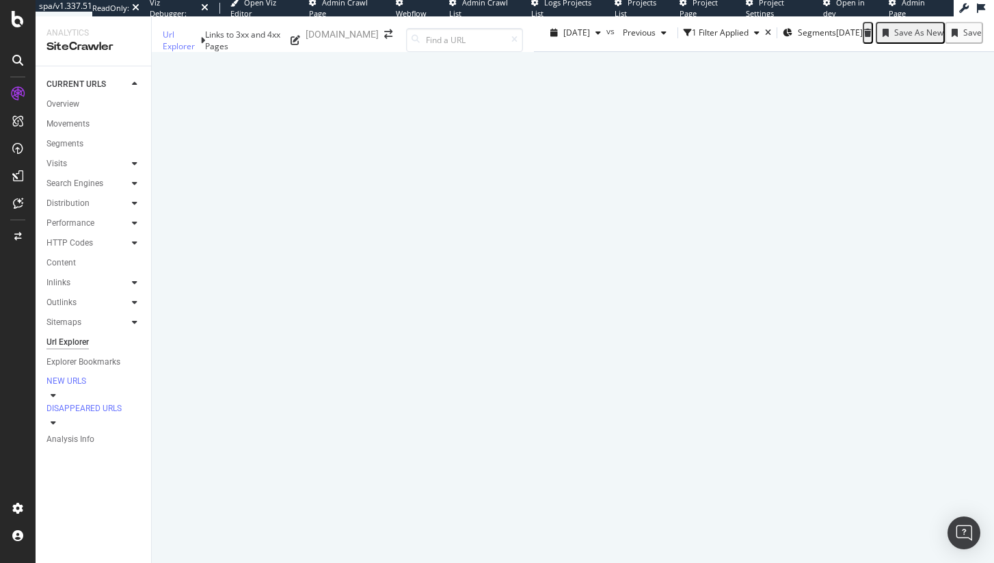
click at [692, 38] on div "1 Filter Applied" at bounding box center [720, 33] width 57 height 12
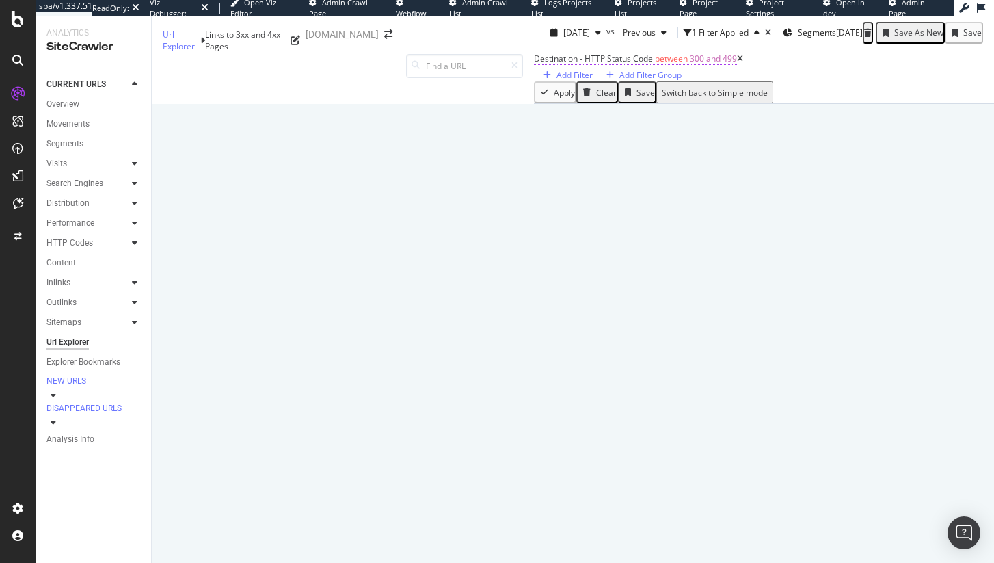
click at [655, 64] on span "between" at bounding box center [671, 59] width 33 height 12
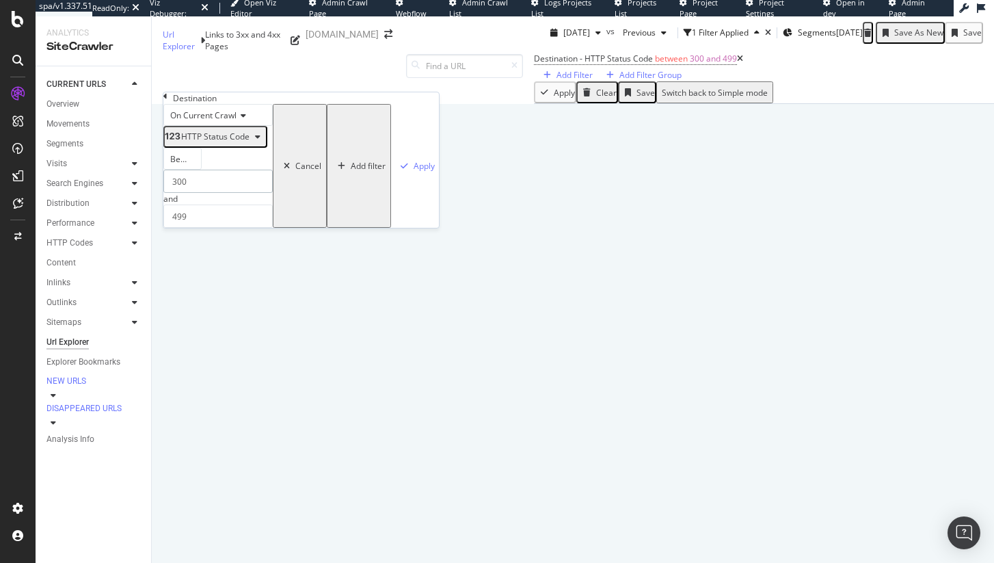
click at [201, 193] on input "300" at bounding box center [217, 181] width 109 height 23
type input "400"
click at [401, 170] on icon "button" at bounding box center [405, 166] width 8 height 8
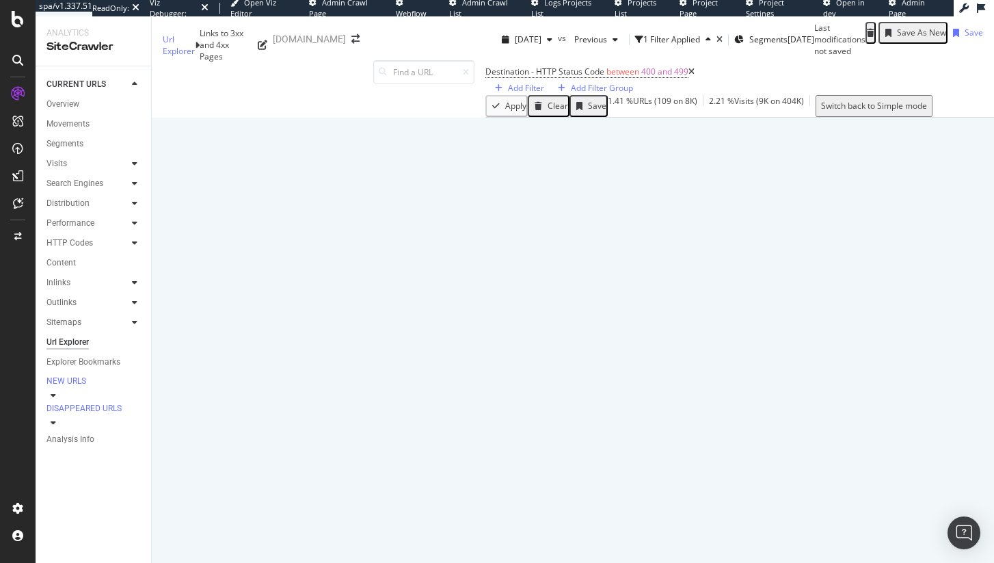
scroll to position [0, 253]
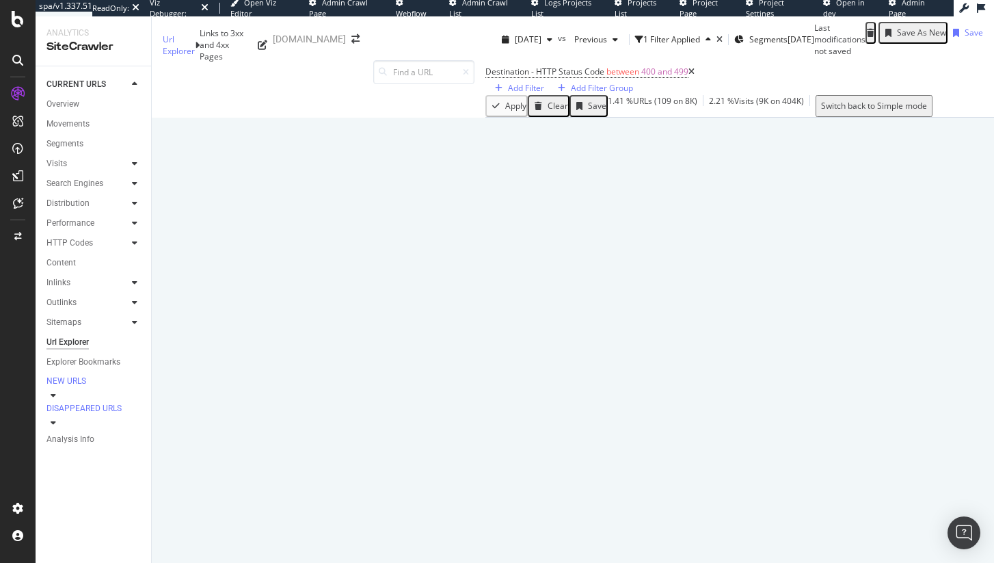
scroll to position [0, 253]
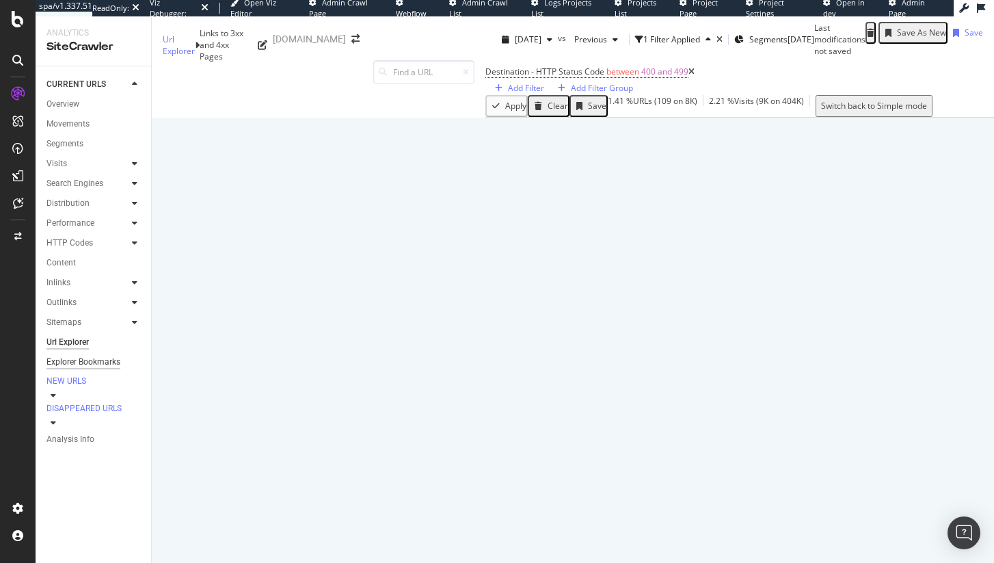
click at [81, 362] on div "Explorer Bookmarks" at bounding box center [83, 362] width 74 height 14
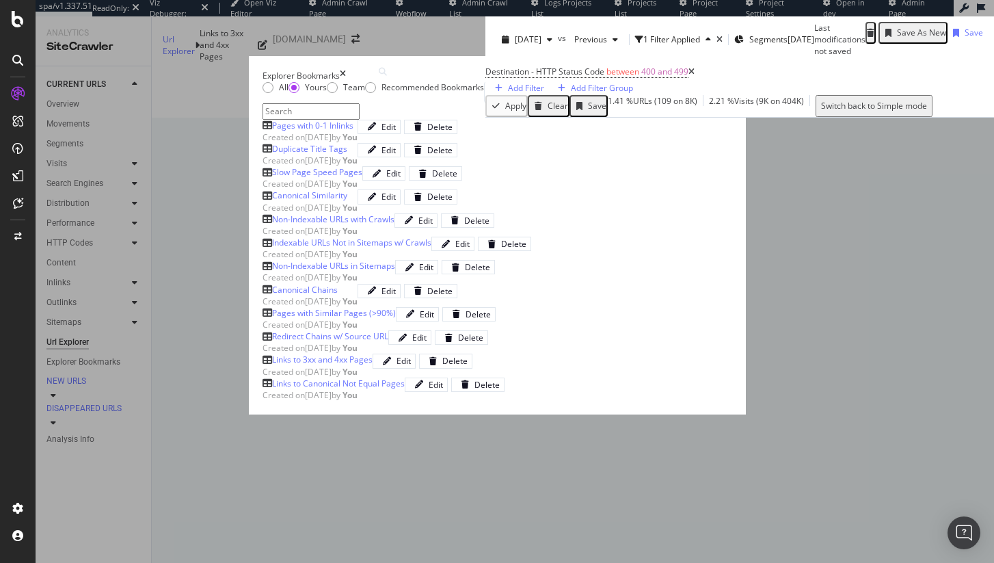
click at [346, 70] on icon "times" at bounding box center [343, 76] width 6 height 12
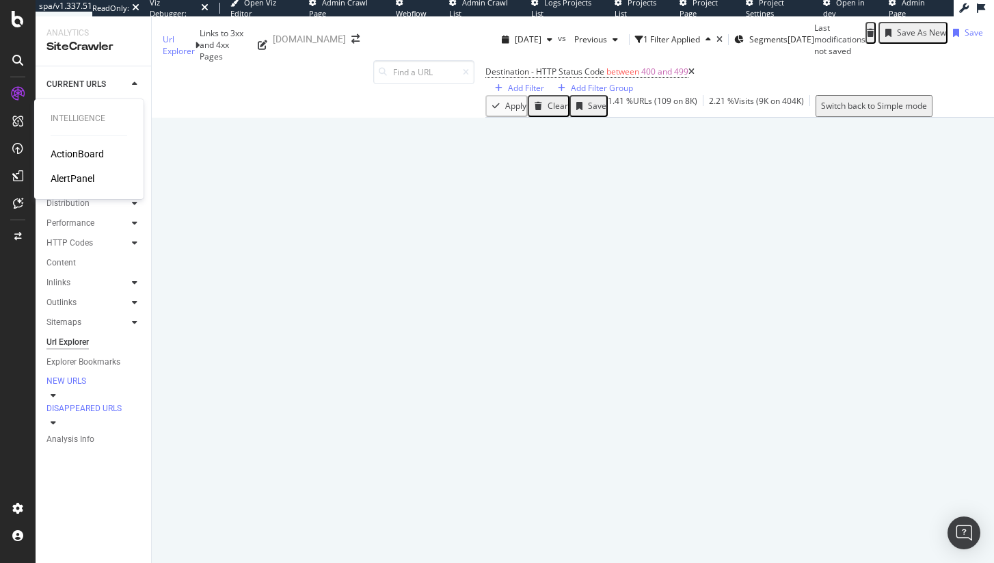
click at [56, 151] on div "ActionBoard" at bounding box center [77, 154] width 53 height 14
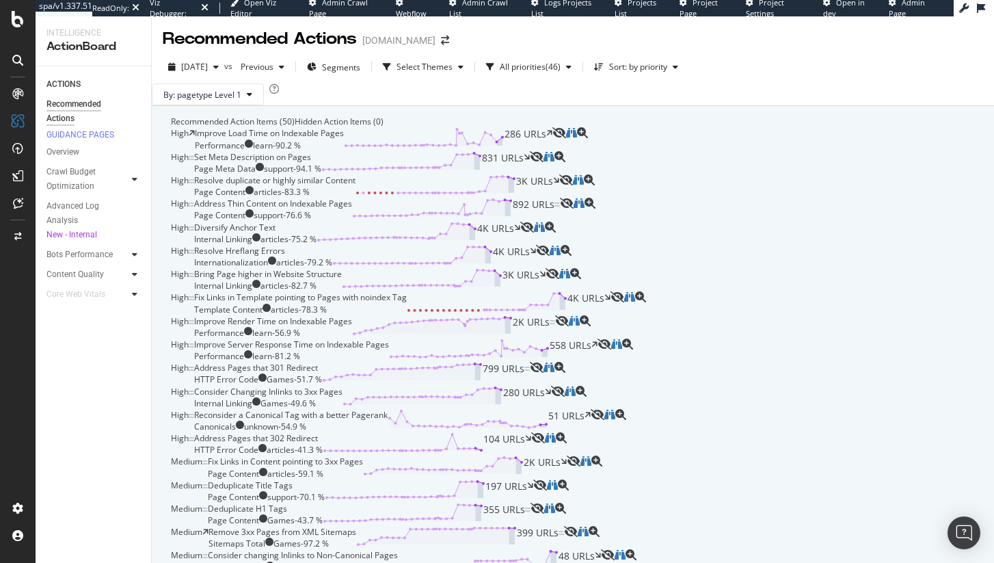
scroll to position [483, 0]
click at [530, 362] on div "Address Pages that 301 Redirect HTTP Error Code Games - 51.7 % 799 URLs" at bounding box center [362, 373] width 336 height 23
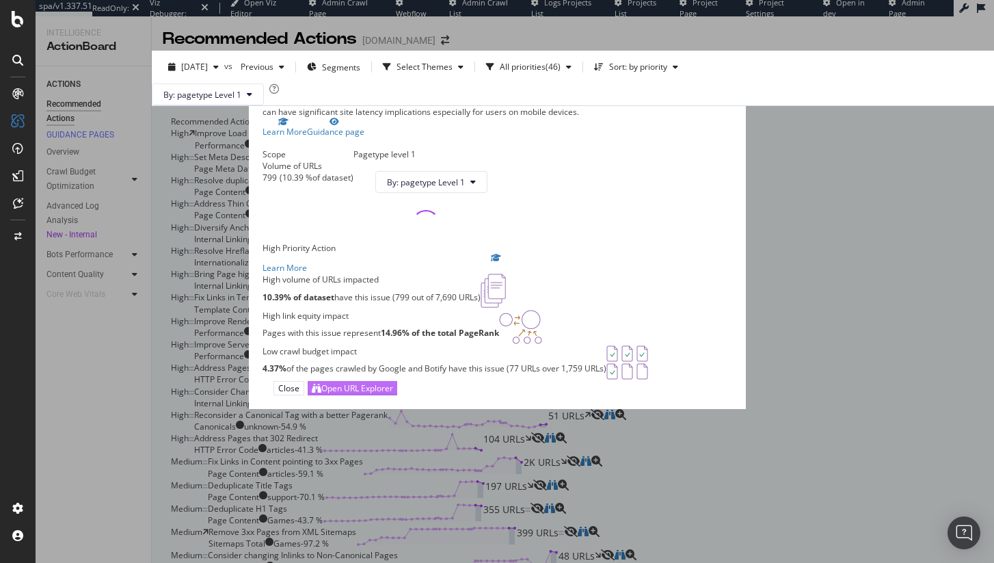
click at [393, 394] on div "Open URL Explorer" at bounding box center [357, 388] width 72 height 12
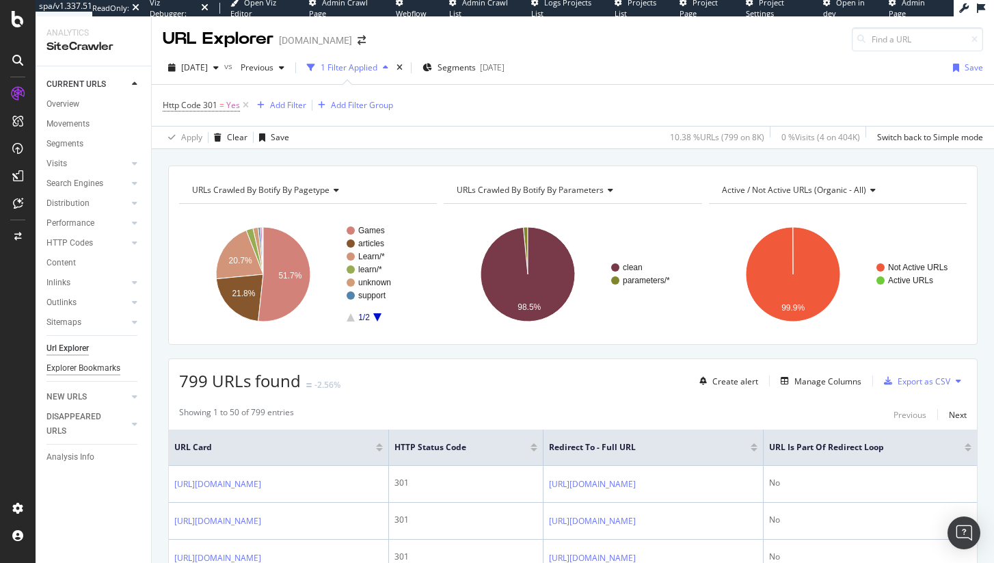
click at [111, 371] on div "Explorer Bookmarks" at bounding box center [83, 368] width 74 height 14
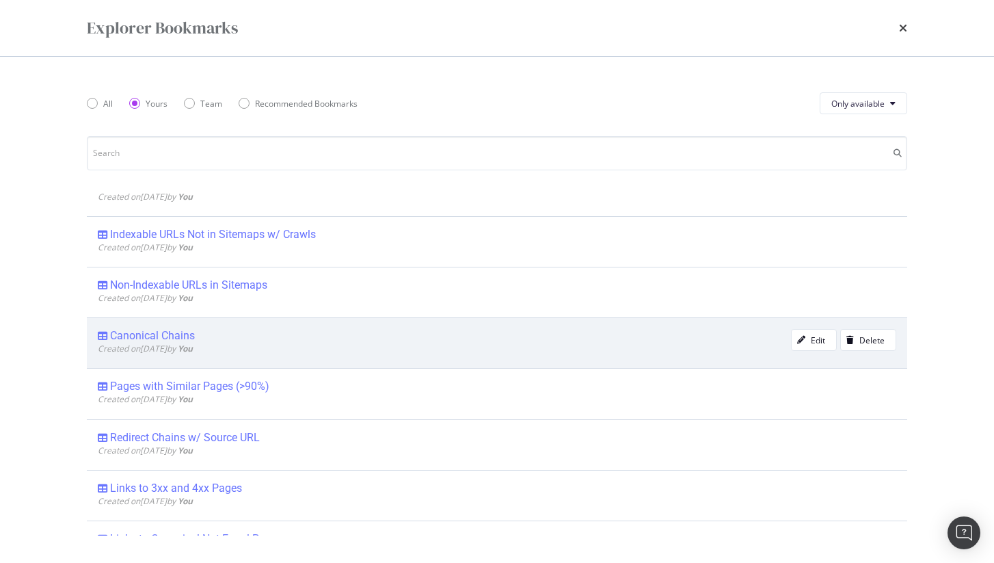
scroll to position [228, 0]
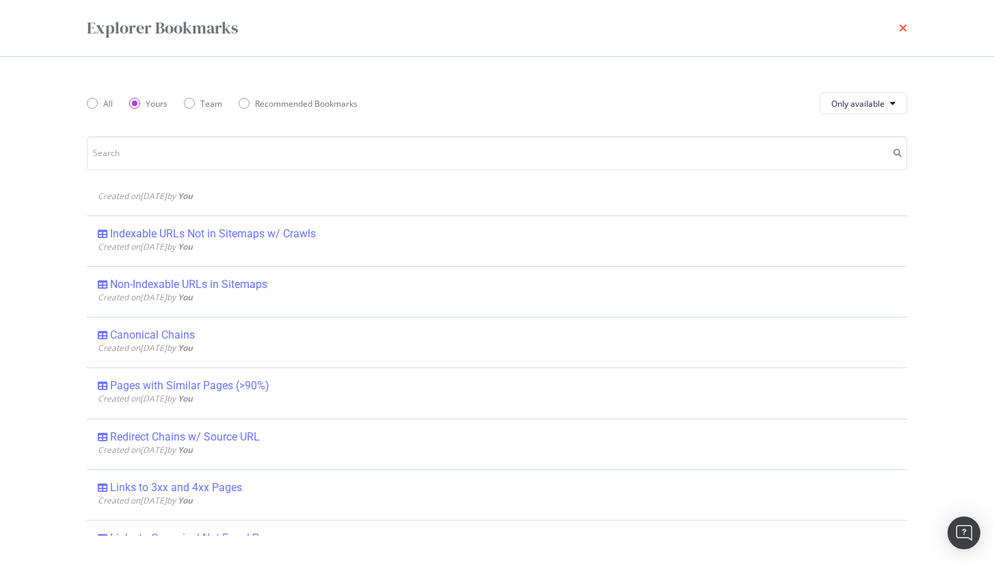
click at [904, 26] on icon "times" at bounding box center [903, 28] width 8 height 11
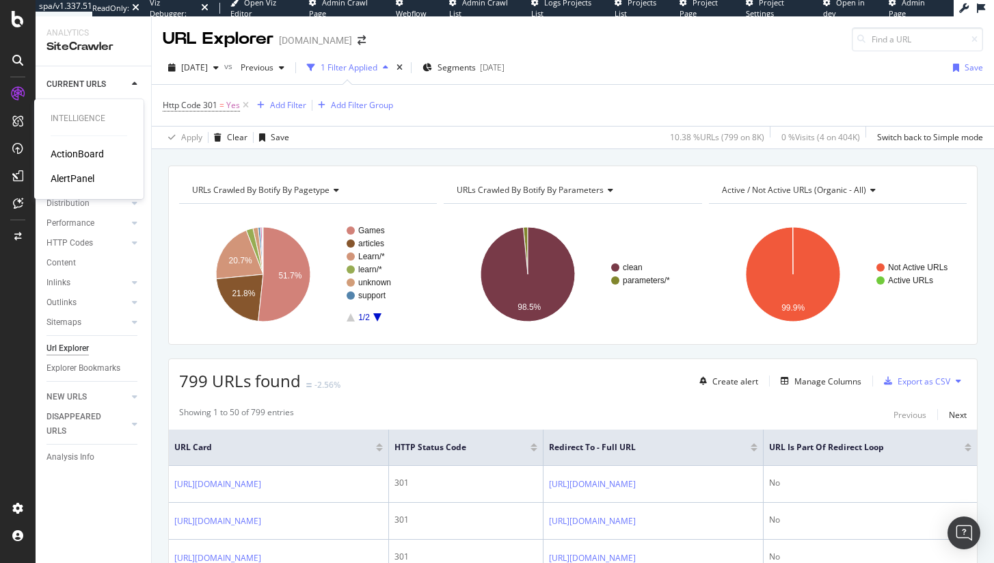
click at [70, 174] on div "AlertPanel" at bounding box center [73, 179] width 44 height 14
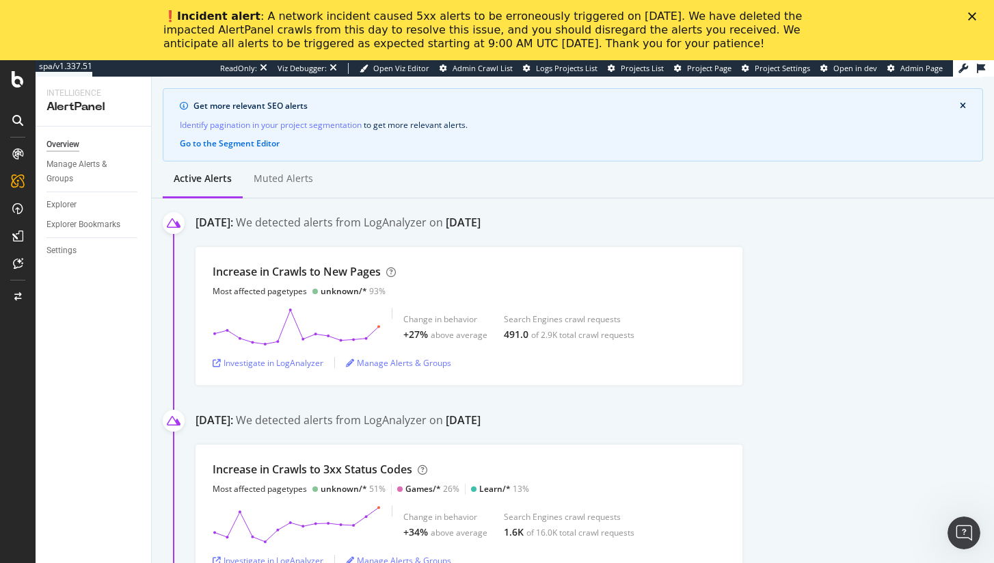
scroll to position [100, 0]
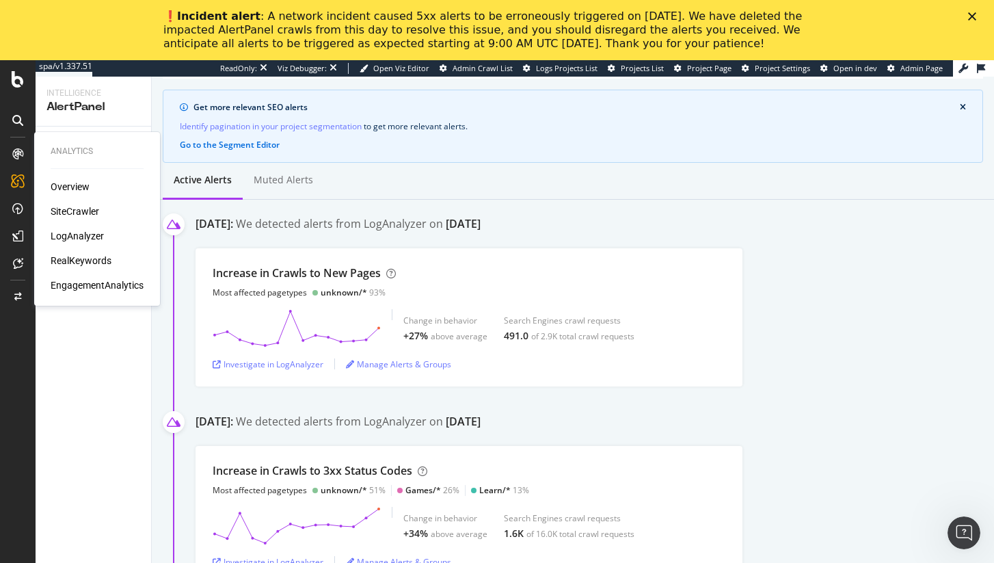
click at [82, 213] on div "SiteCrawler" at bounding box center [75, 211] width 49 height 14
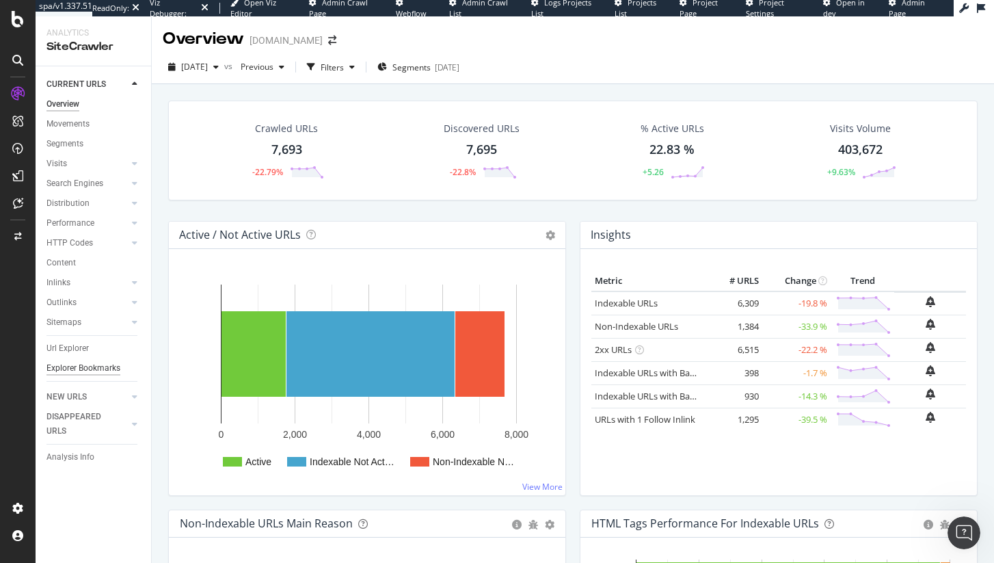
click at [66, 365] on div "Explorer Bookmarks" at bounding box center [83, 368] width 74 height 14
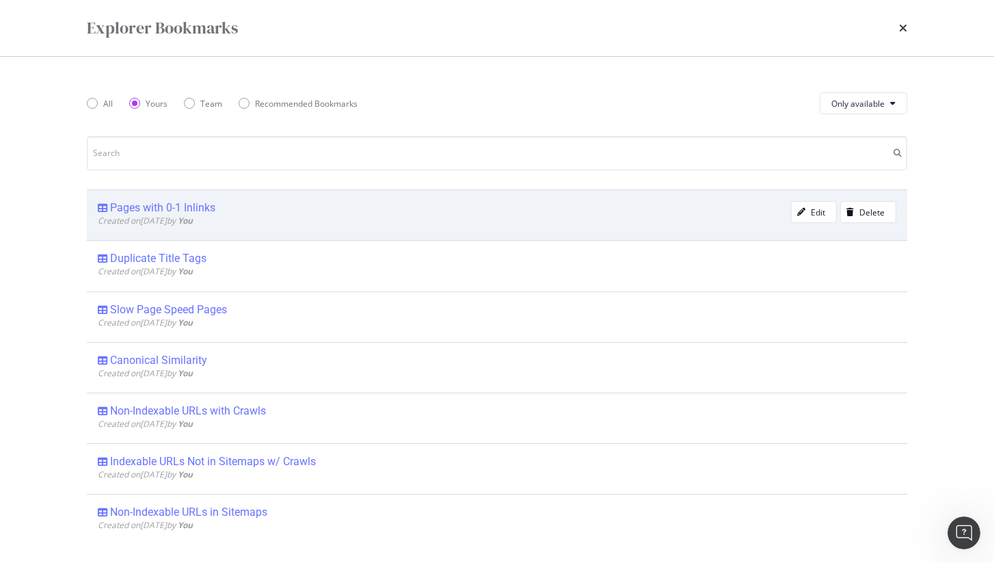
click at [176, 209] on div "Pages with 0-1 Inlinks" at bounding box center [162, 208] width 105 height 14
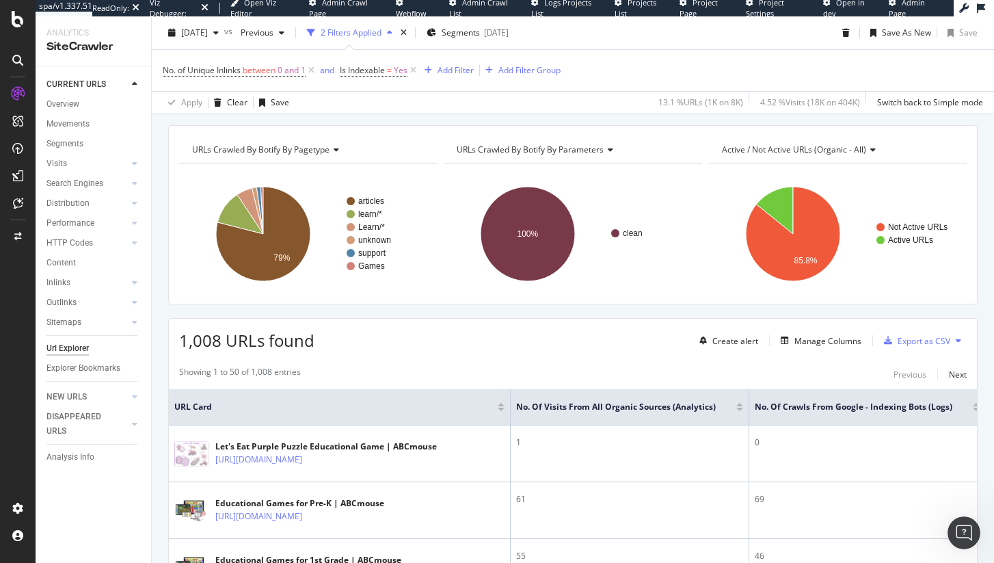
scroll to position [101, 0]
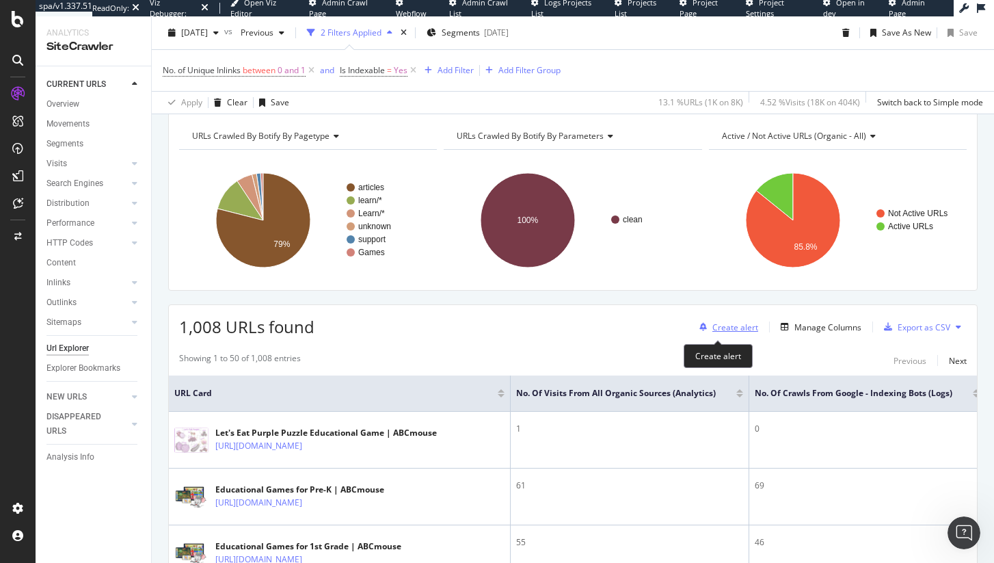
click at [734, 325] on div "Create alert" at bounding box center [735, 327] width 46 height 12
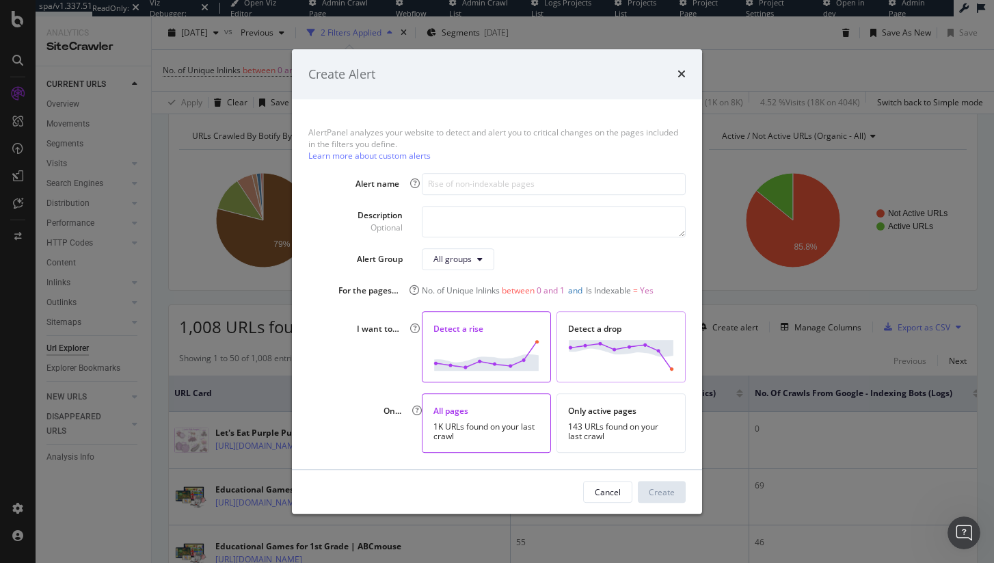
click at [579, 359] on img "modal" at bounding box center [621, 355] width 106 height 31
click at [457, 336] on div "Detect a rise" at bounding box center [486, 346] width 129 height 71
click at [651, 340] on img "modal" at bounding box center [621, 355] width 106 height 31
click at [608, 435] on div "143 URLs found on your last crawl" at bounding box center [621, 431] width 106 height 19
click at [491, 341] on img "modal" at bounding box center [486, 355] width 106 height 31
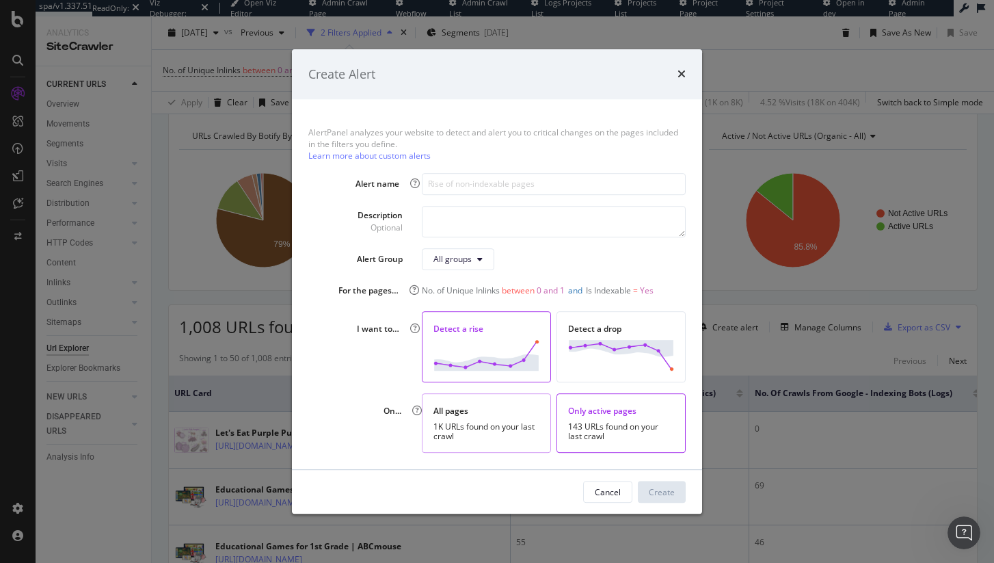
click at [507, 420] on div "All pages 1K URLs found on your last crawl" at bounding box center [487, 422] width 130 height 59
click at [625, 351] on img "modal" at bounding box center [621, 355] width 106 height 31
click at [679, 72] on icon "times" at bounding box center [681, 74] width 8 height 11
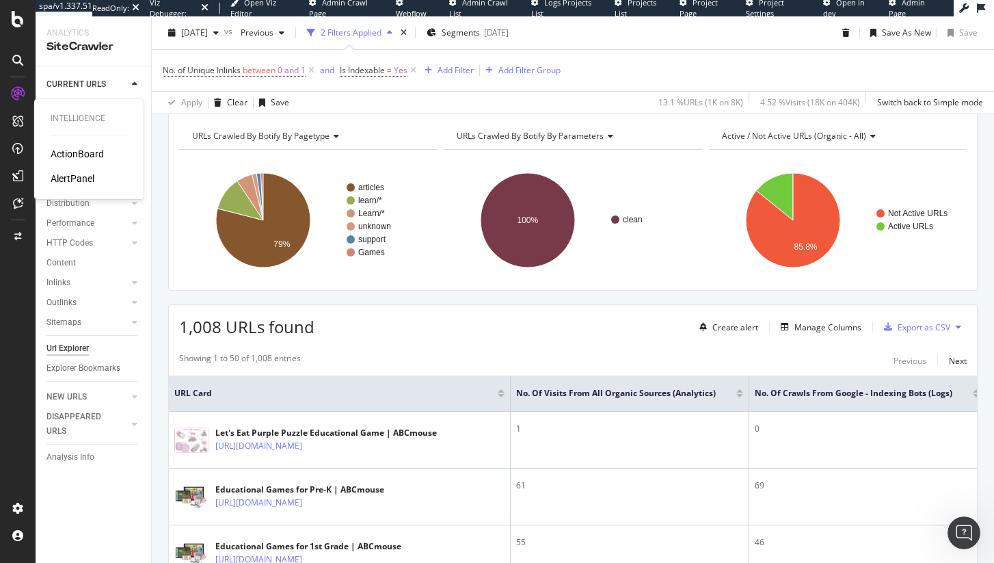
click at [68, 176] on div "AlertPanel" at bounding box center [73, 179] width 44 height 14
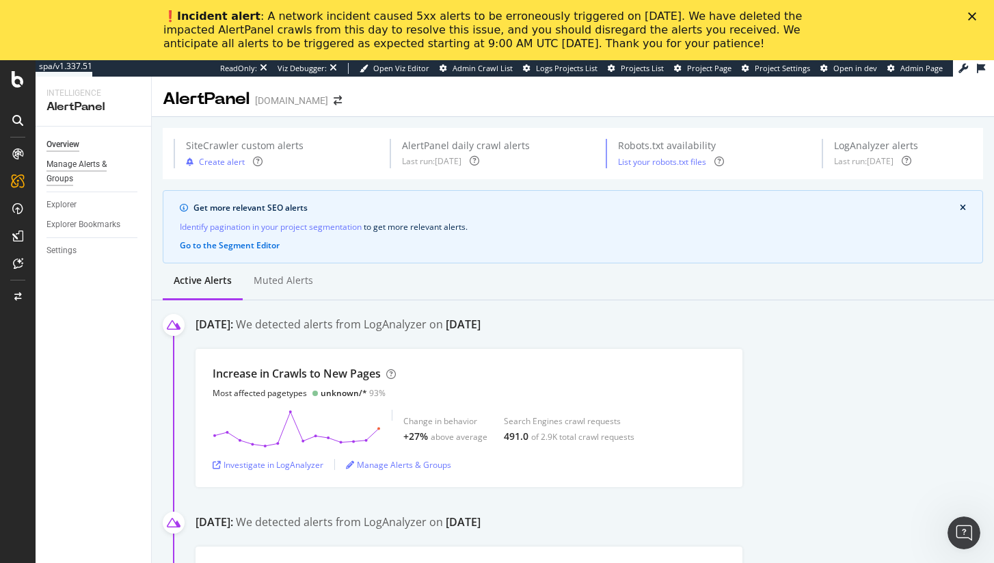
click at [67, 173] on div "Manage Alerts & Groups" at bounding box center [87, 171] width 82 height 29
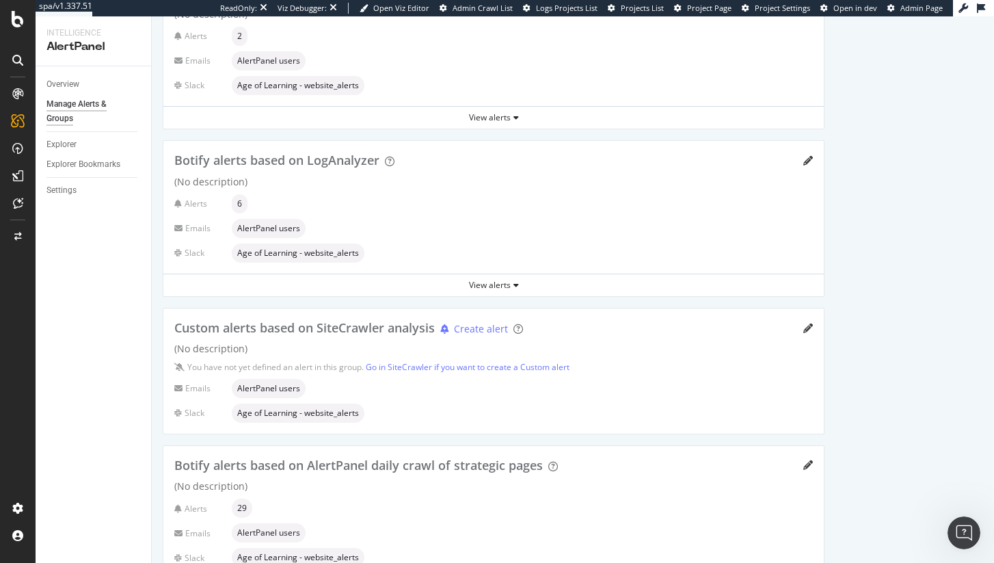
scroll to position [129, 0]
click at [338, 329] on span "Custom alerts based on SiteCrawler analysis" at bounding box center [304, 327] width 260 height 16
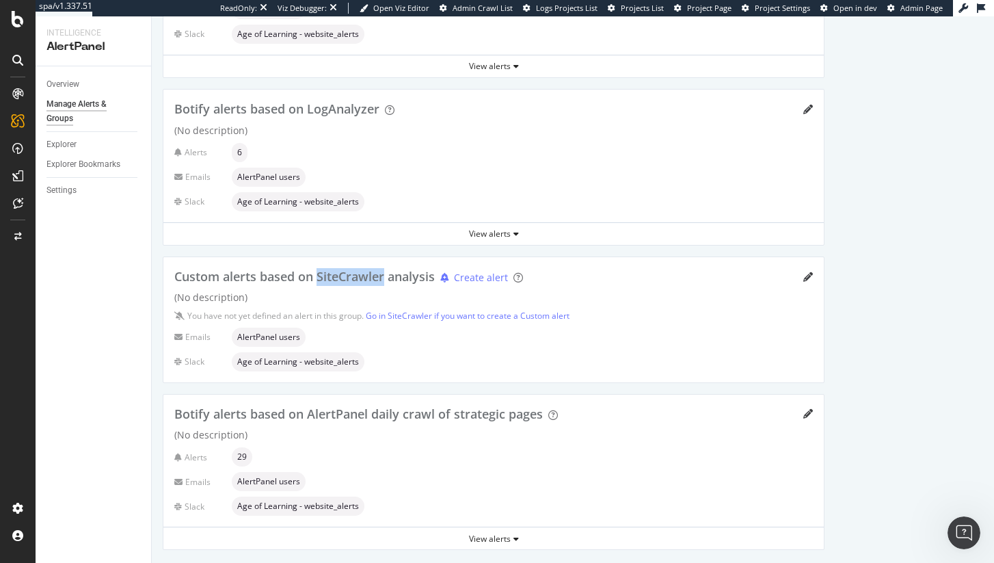
scroll to position [188, 0]
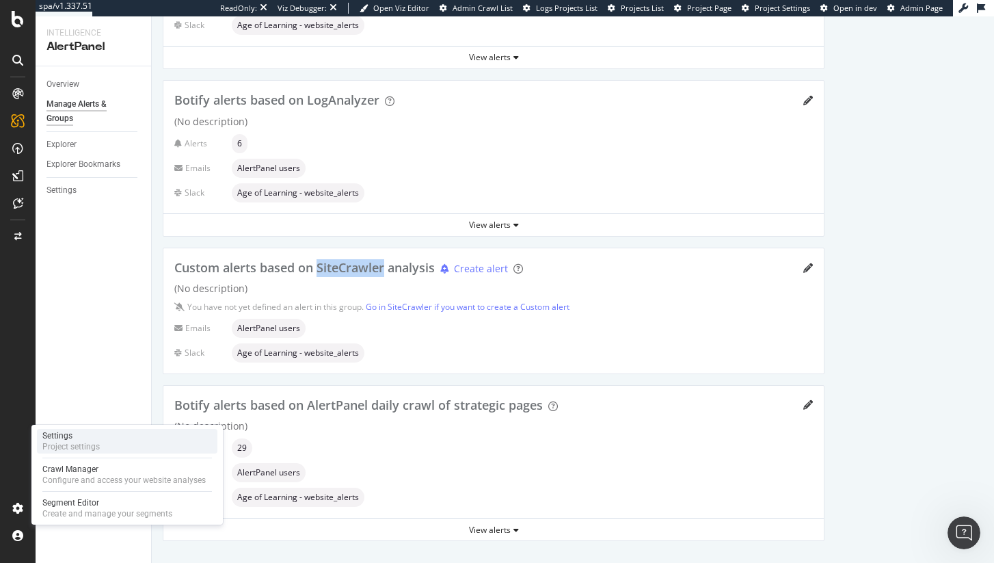
click at [92, 435] on div "Settings" at bounding box center [70, 435] width 57 height 11
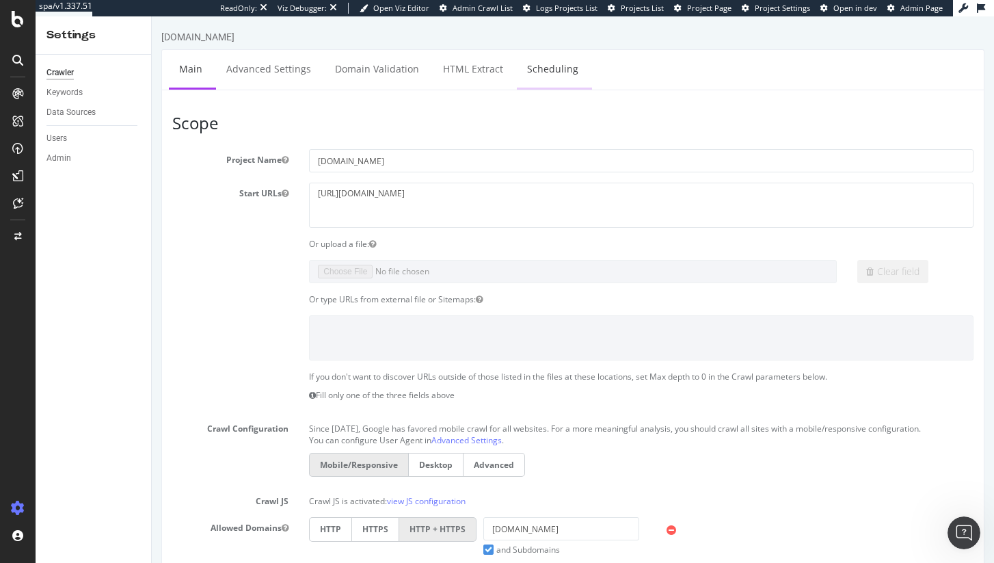
click at [554, 68] on link "Scheduling" at bounding box center [553, 69] width 72 height 38
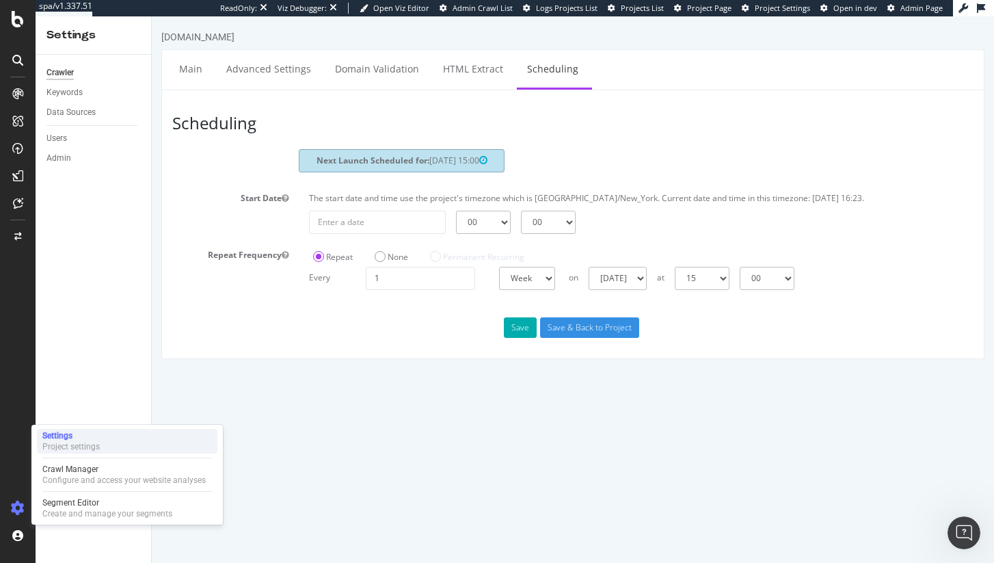
click at [101, 436] on div "Settings Project settings" at bounding box center [127, 441] width 180 height 25
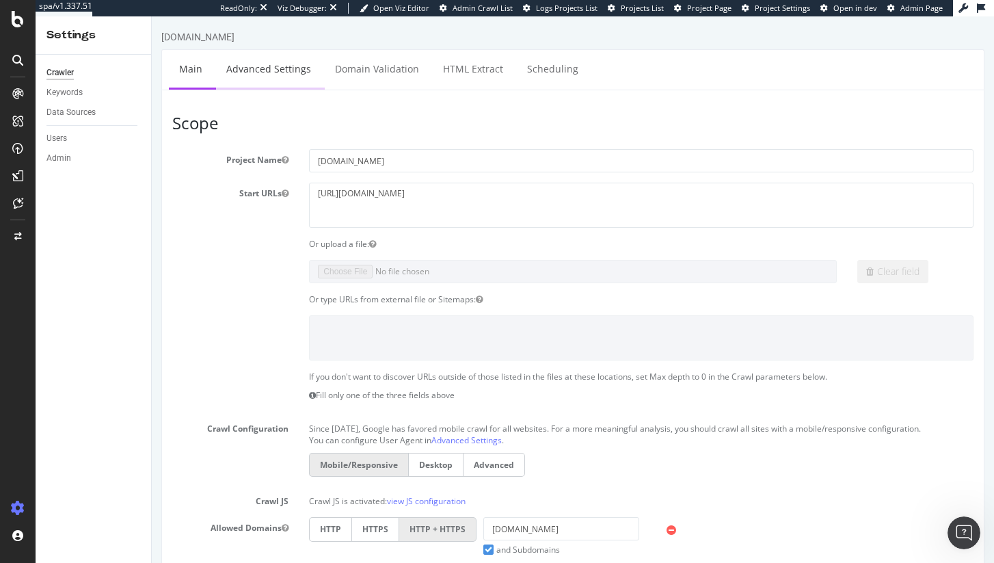
click at [271, 58] on link "Advanced Settings" at bounding box center [268, 69] width 105 height 38
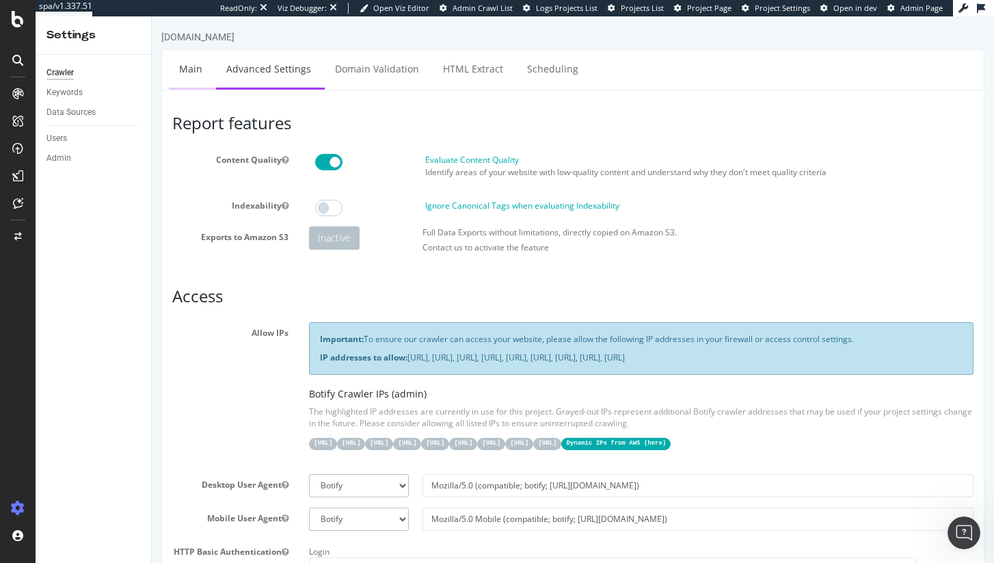
click at [196, 68] on link "Main" at bounding box center [191, 69] width 44 height 38
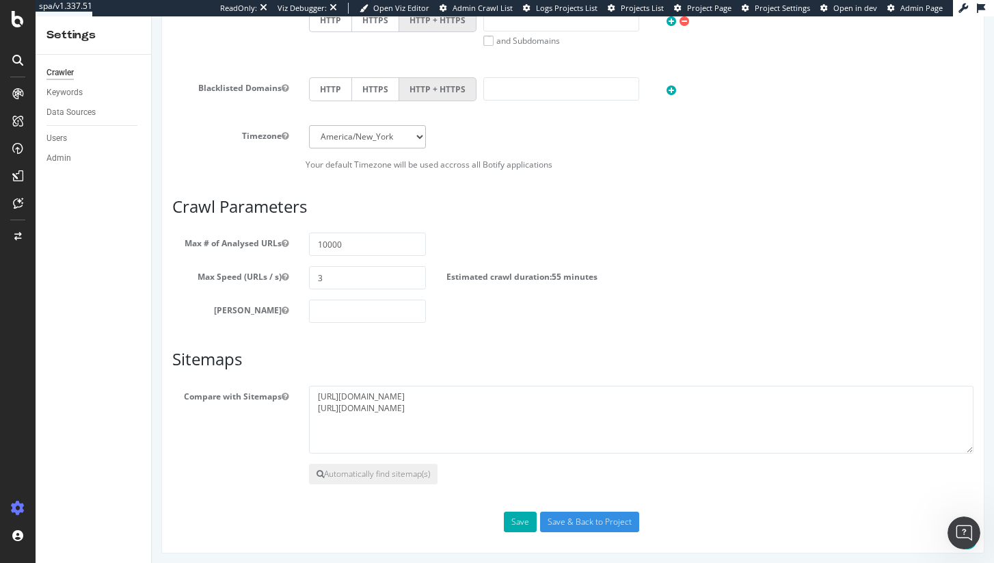
scroll to position [572, 0]
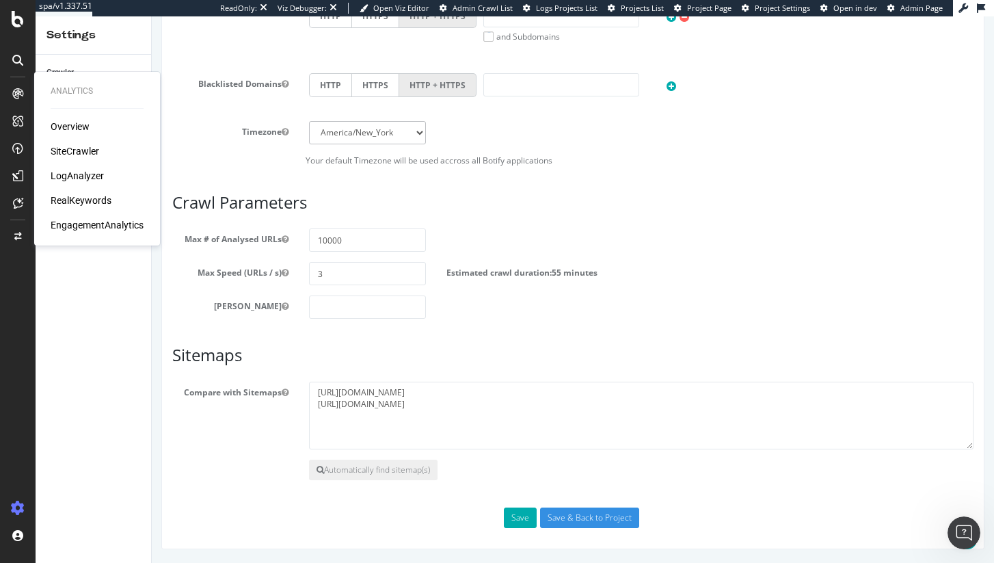
click at [64, 147] on div "SiteCrawler" at bounding box center [75, 151] width 49 height 14
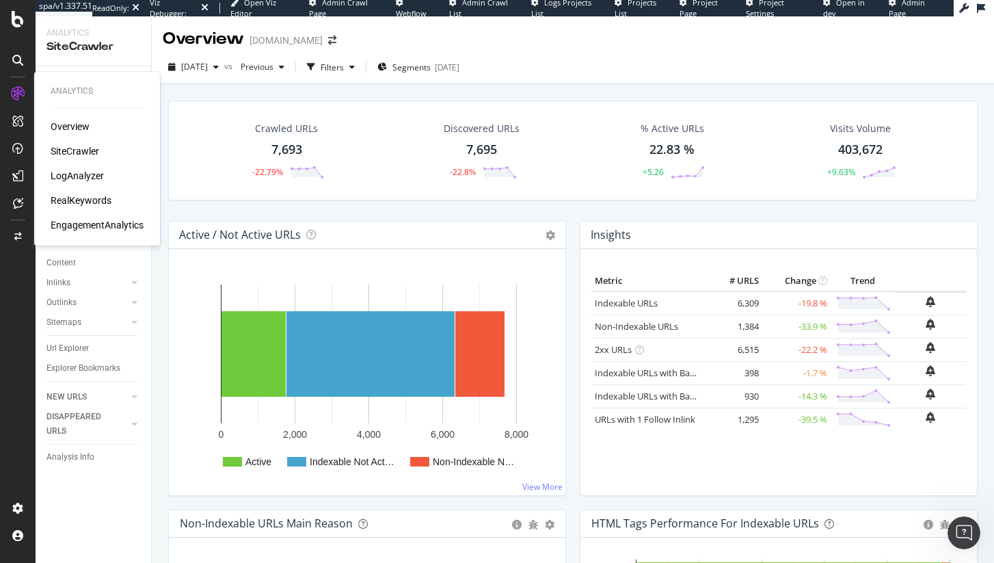
click at [75, 123] on div "Overview" at bounding box center [70, 127] width 39 height 14
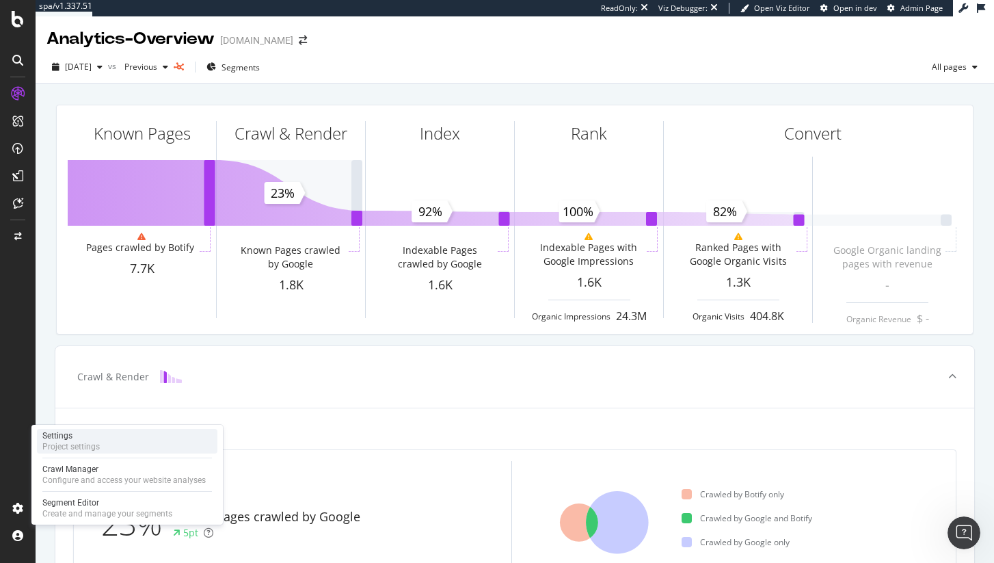
click at [79, 452] on div "Settings Project settings" at bounding box center [127, 441] width 180 height 25
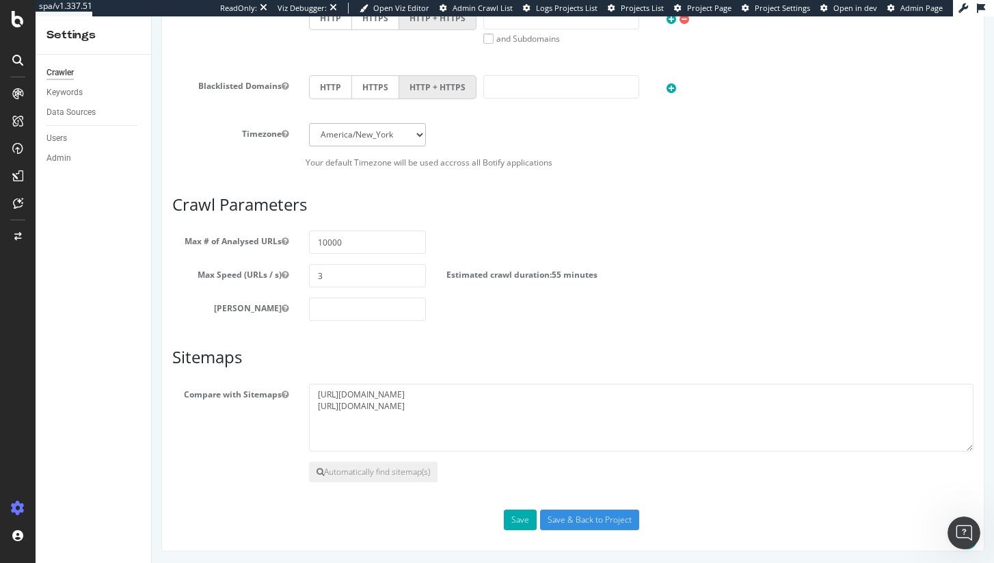
scroll to position [572, 0]
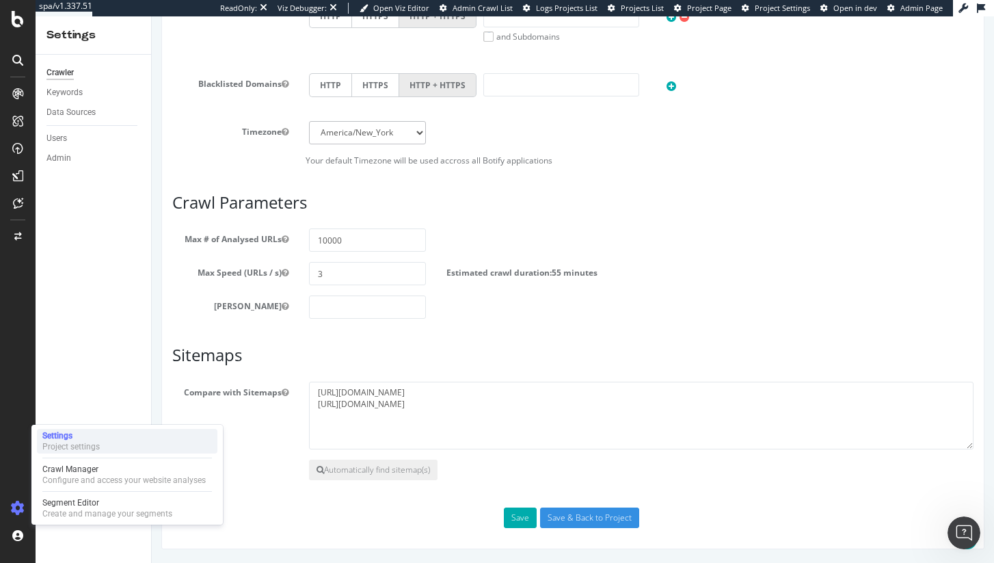
click at [67, 446] on div "Project settings" at bounding box center [70, 446] width 57 height 11
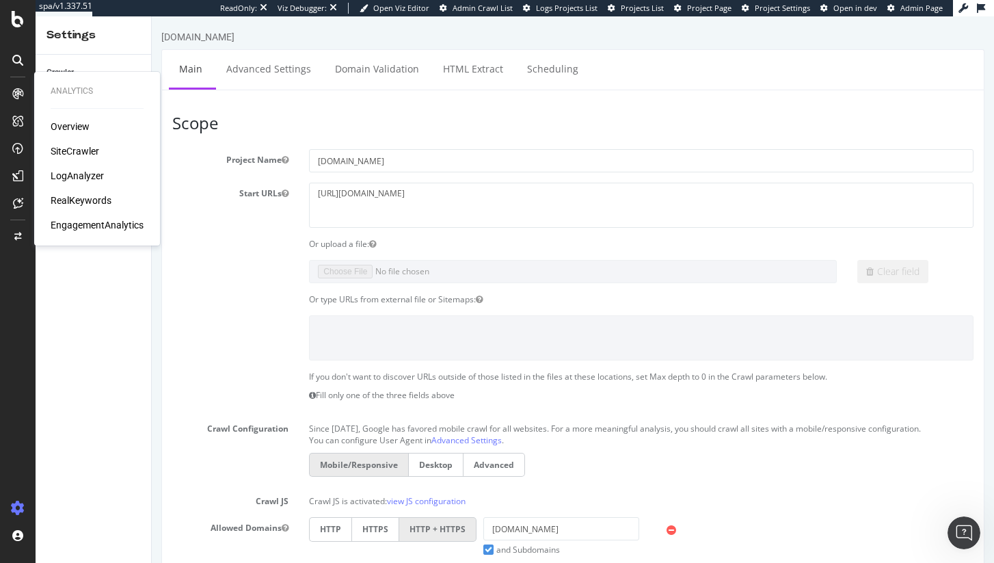
click at [75, 150] on div "SiteCrawler" at bounding box center [75, 151] width 49 height 14
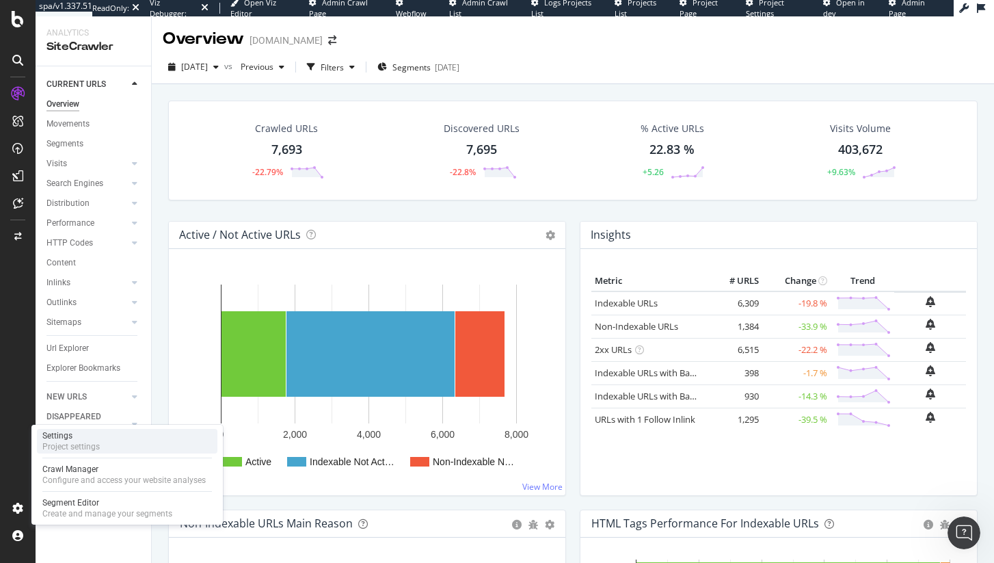
click at [72, 448] on div "Project settings" at bounding box center [70, 446] width 57 height 11
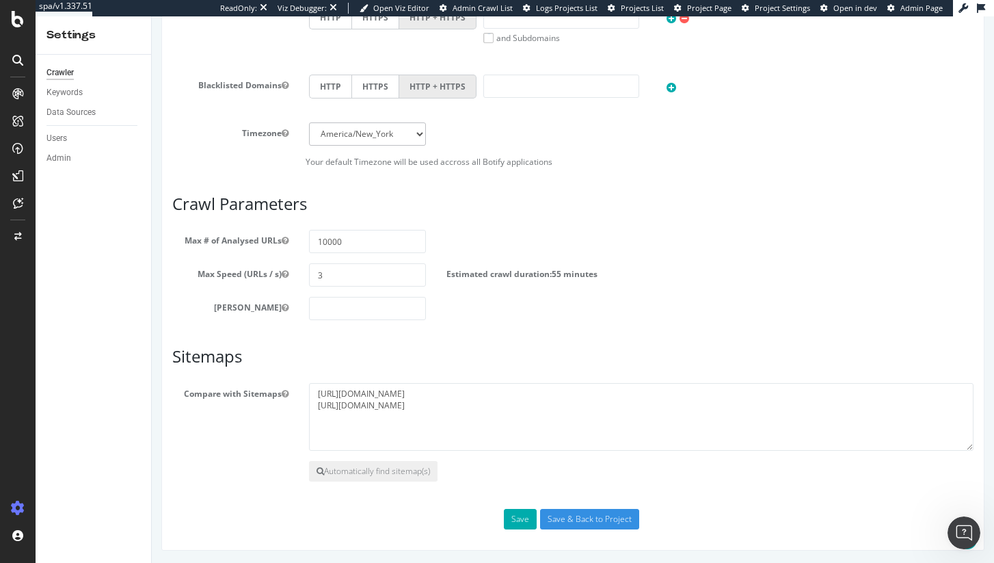
scroll to position [572, 0]
click at [516, 271] on label "Estimated crawl duration: 55 minutes" at bounding box center [521, 270] width 151 height 16
click at [331, 247] on input "10000" at bounding box center [367, 239] width 116 height 23
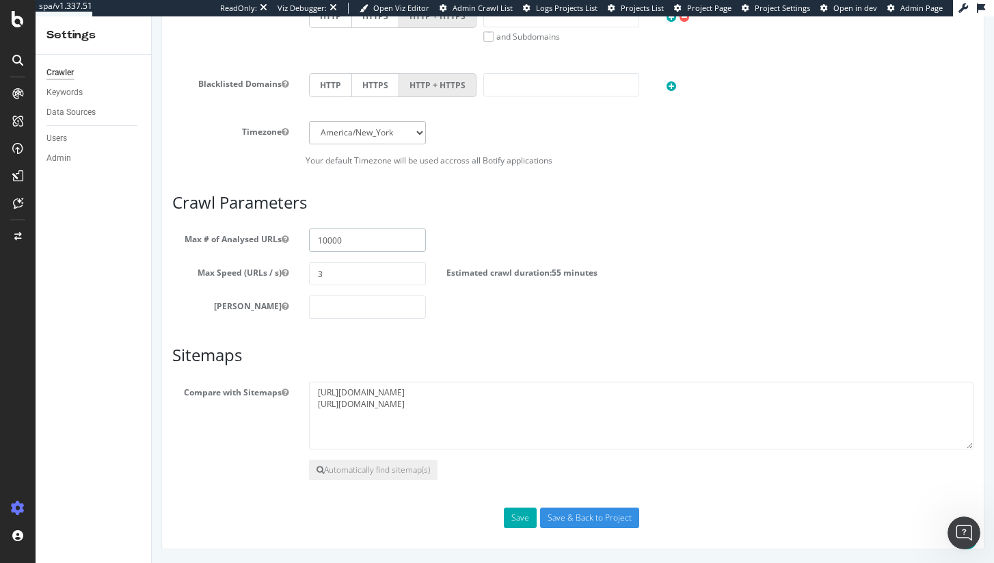
click at [325, 243] on input "10000" at bounding box center [367, 239] width 116 height 23
click at [482, 271] on label "Estimated crawl duration: 55 minutes" at bounding box center [521, 270] width 151 height 16
click at [349, 265] on input "3" at bounding box center [367, 273] width 116 height 23
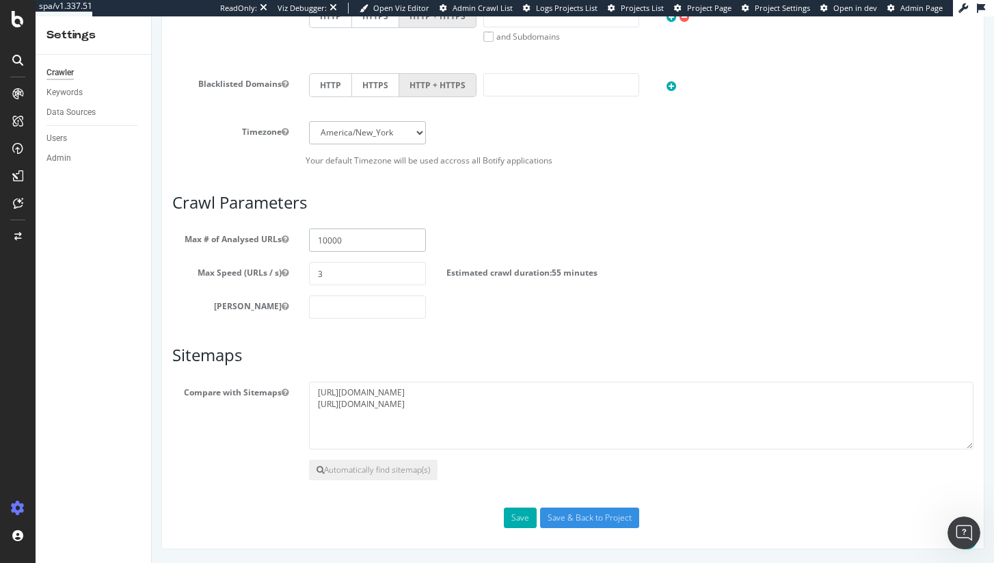
click at [355, 230] on input "10000" at bounding box center [367, 239] width 116 height 23
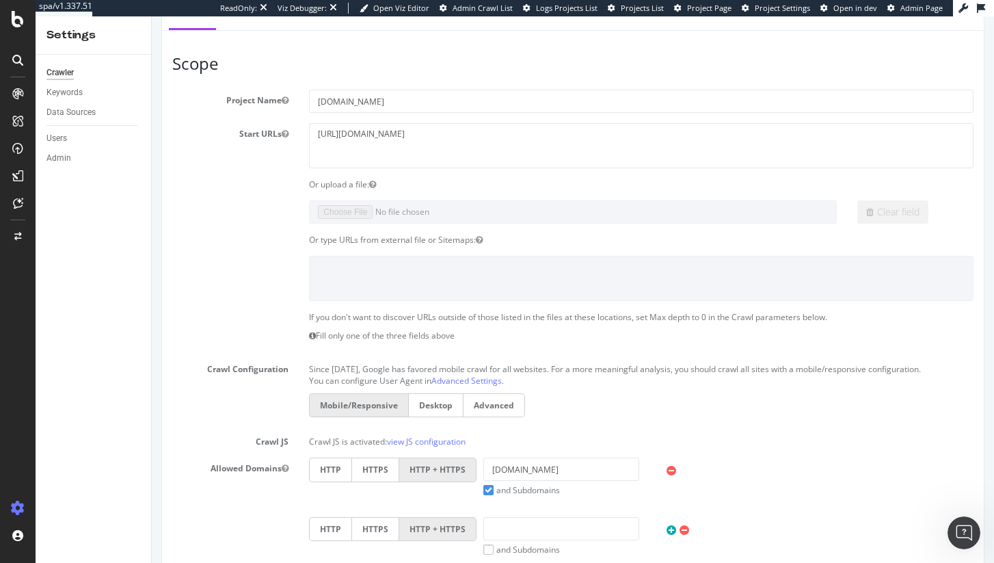
scroll to position [0, 0]
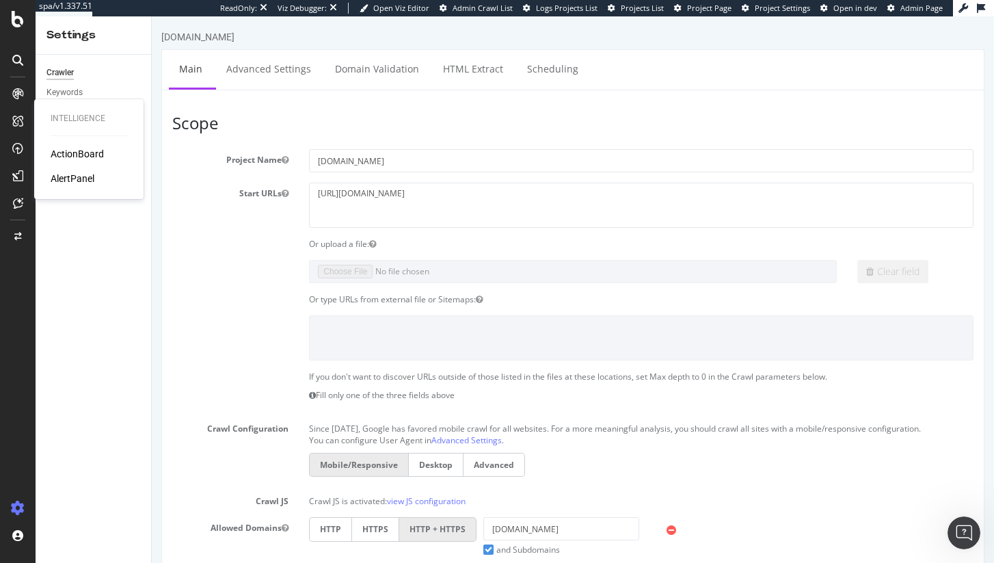
click at [65, 181] on div "AlertPanel" at bounding box center [73, 179] width 44 height 14
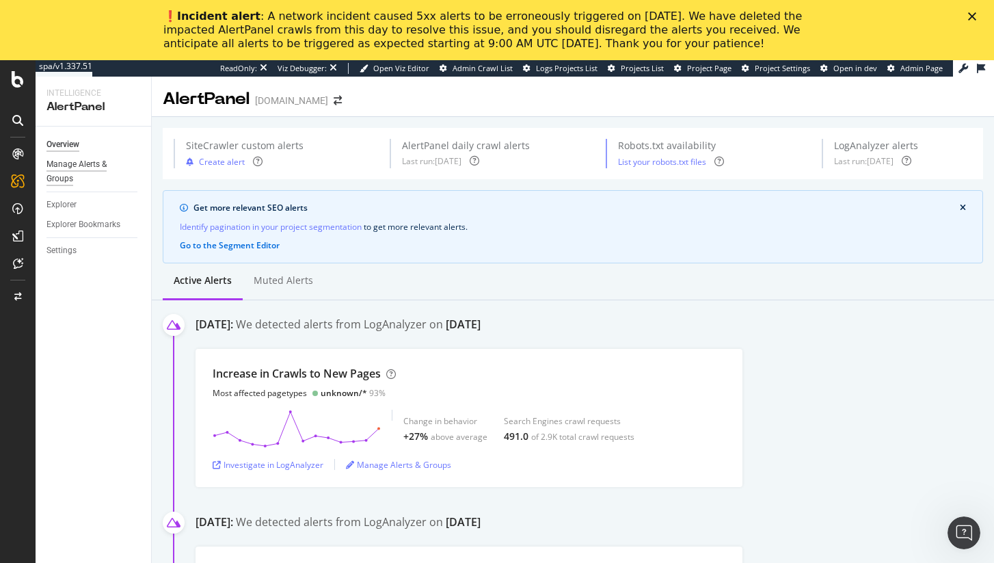
click at [72, 170] on div "Manage Alerts & Groups" at bounding box center [87, 171] width 82 height 29
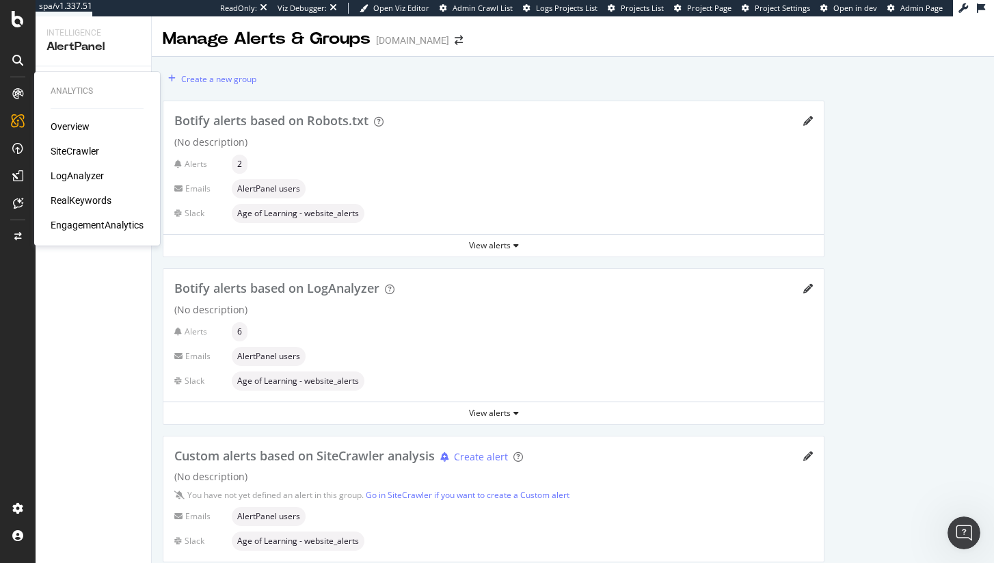
click at [80, 156] on div "SiteCrawler" at bounding box center [75, 151] width 49 height 14
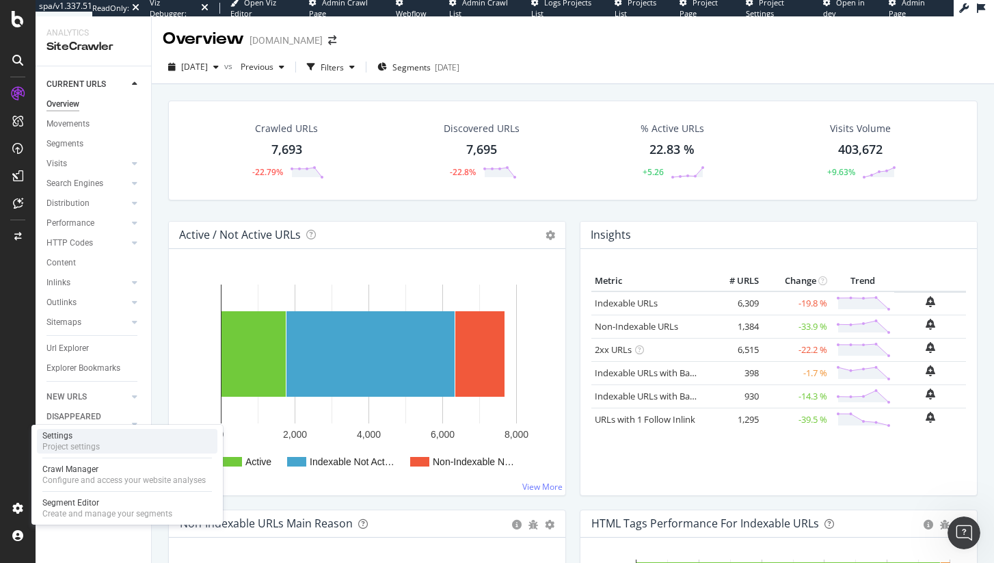
click at [90, 445] on div "Project settings" at bounding box center [70, 446] width 57 height 11
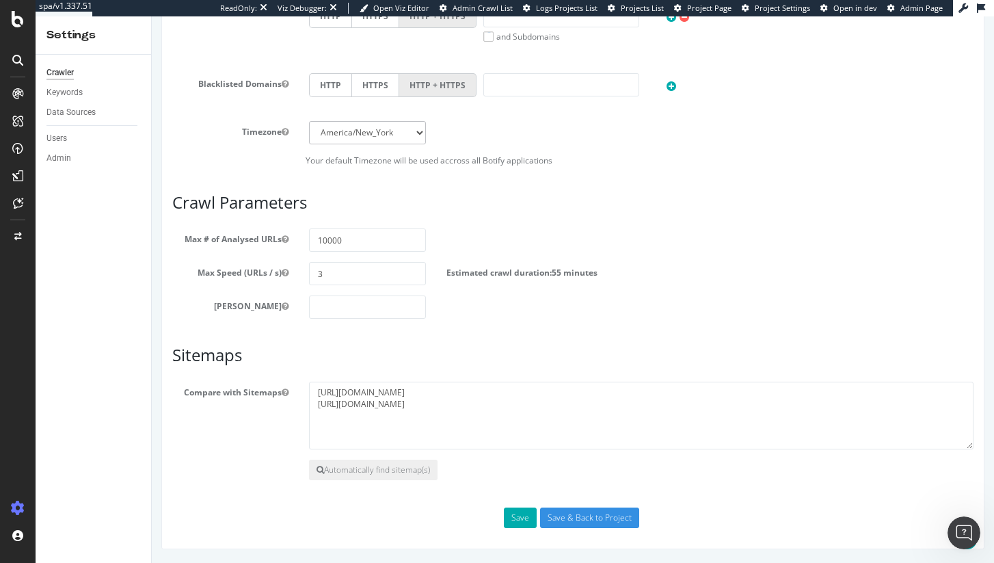
scroll to position [569, 0]
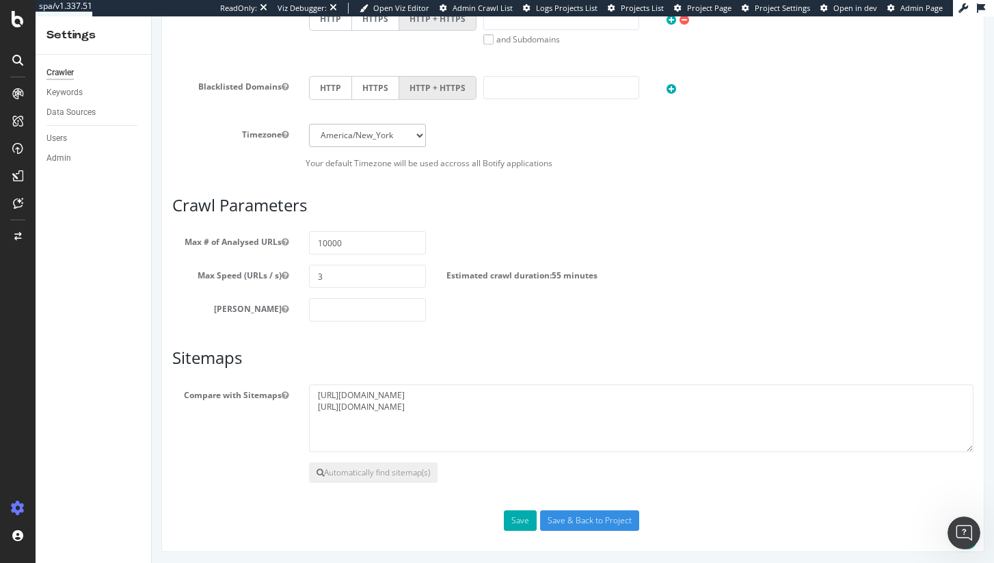
click at [552, 275] on span "55 minutes" at bounding box center [575, 275] width 46 height 12
click at [515, 296] on section "Max # of Analysed URLs 10000 Max Speed (URLs / s) 3 Estimated crawl duration: 5…" at bounding box center [572, 276] width 801 height 90
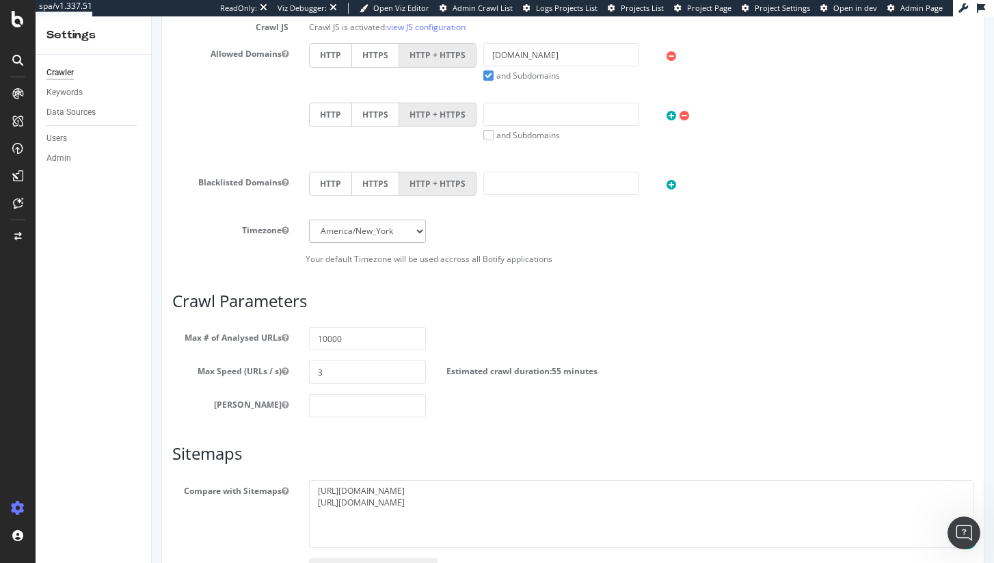
scroll to position [500, 0]
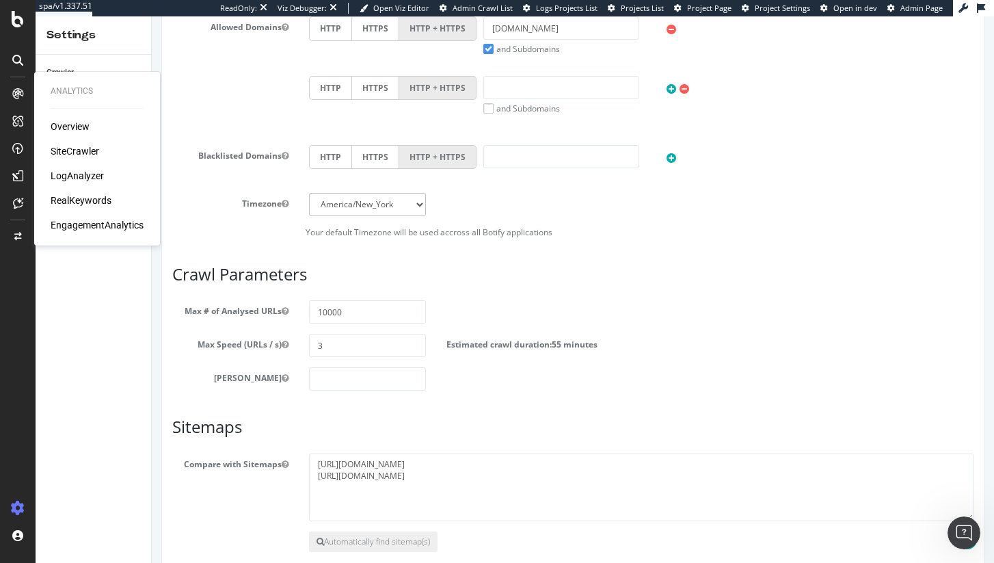
click at [74, 196] on div "RealKeywords" at bounding box center [81, 200] width 61 height 14
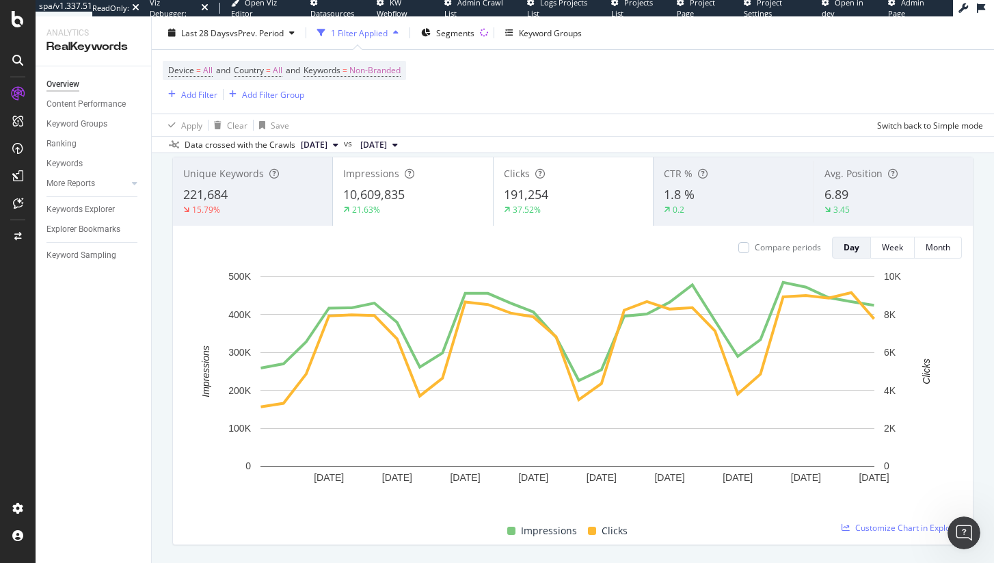
scroll to position [83, 0]
click at [77, 215] on div "Keywords Explorer" at bounding box center [80, 209] width 68 height 14
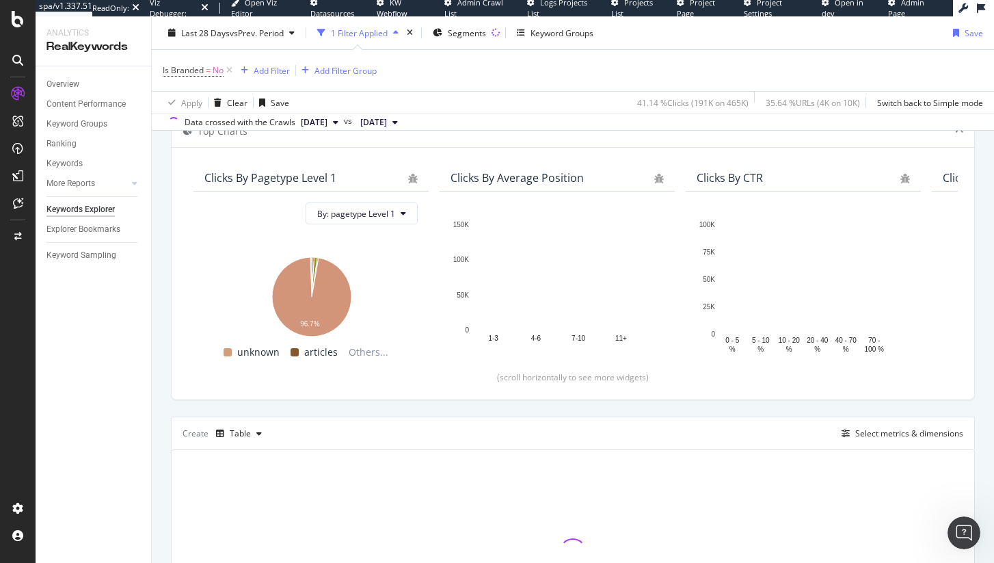
scroll to position [230, 0]
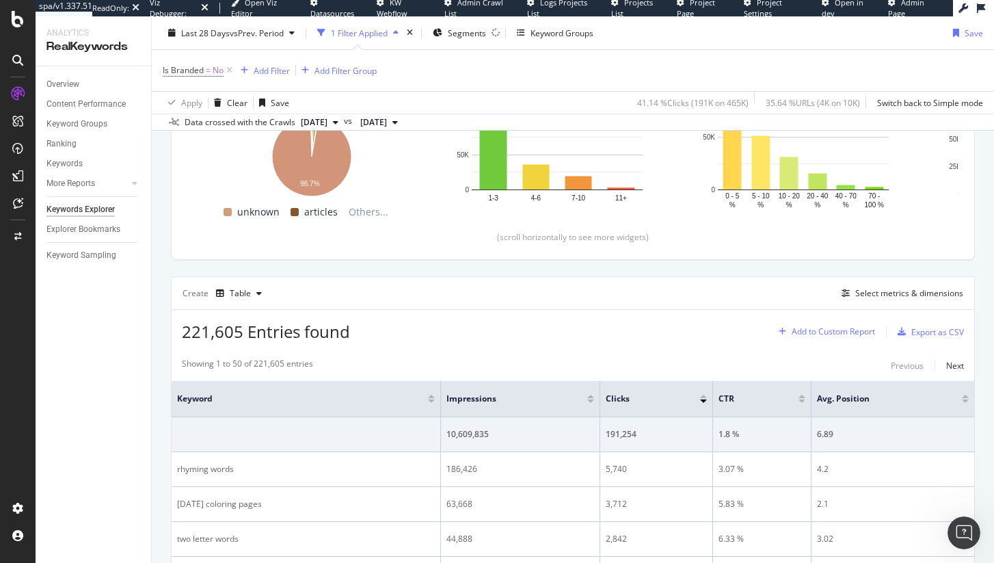
click at [835, 332] on div "Add to Custom Report" at bounding box center [833, 331] width 83 height 8
drag, startPoint x: 625, startPoint y: 333, endPoint x: 878, endPoint y: 288, distance: 256.8
click at [625, 333] on div "221,605 Entries found Add to Custom Report Export as CSV" at bounding box center [573, 326] width 803 height 33
click at [899, 287] on div "Select metrics & dimensions" at bounding box center [899, 293] width 127 height 15
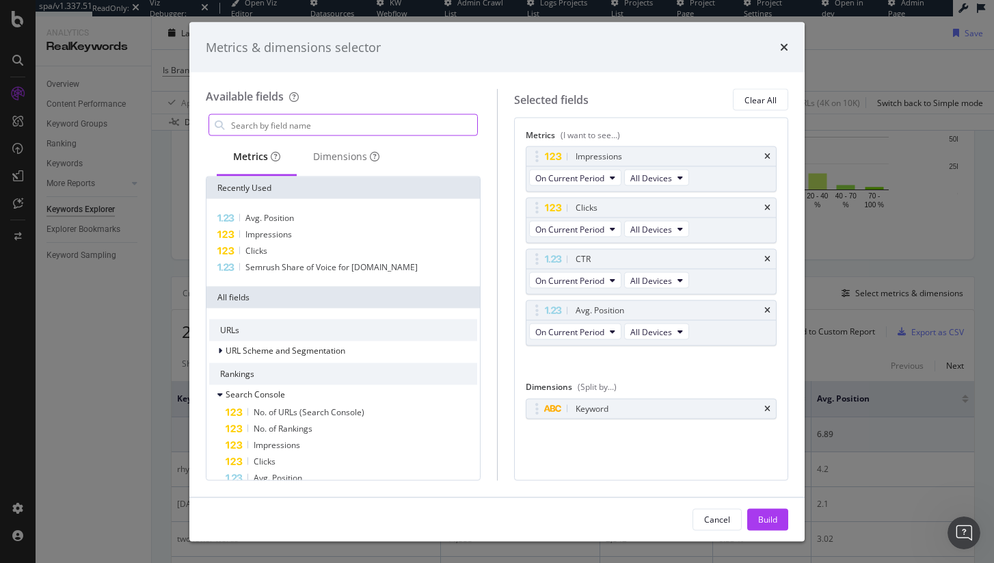
click at [381, 127] on input "modal" at bounding box center [353, 125] width 247 height 21
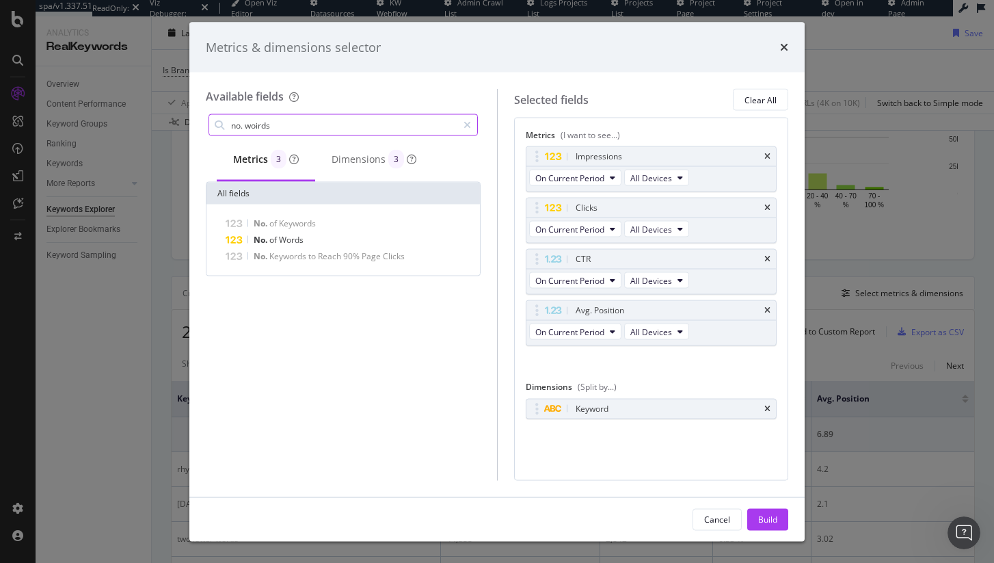
click at [310, 124] on input "no. woirds" at bounding box center [344, 125] width 228 height 21
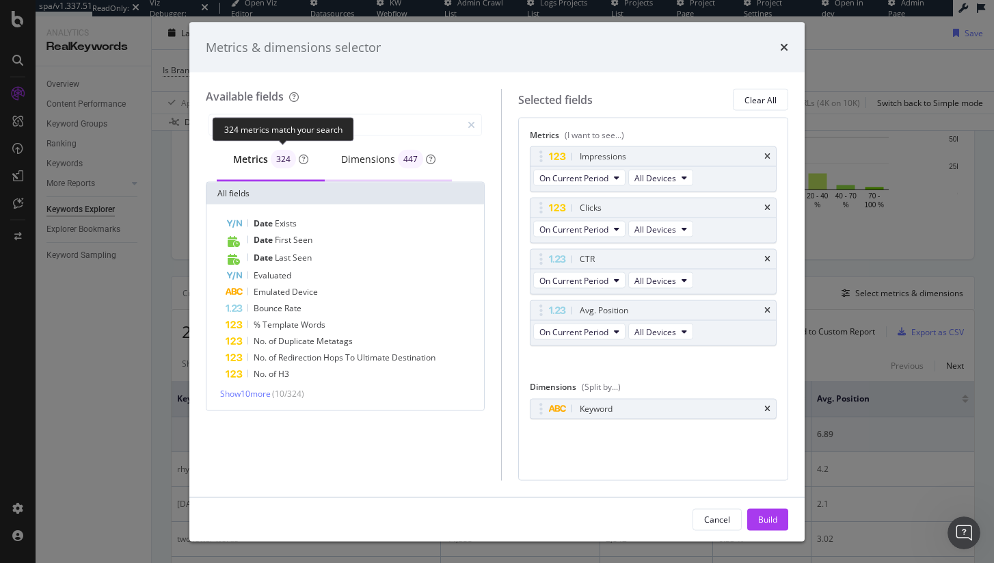
type input "date"
click at [392, 158] on div "Dimensions 447" at bounding box center [388, 159] width 94 height 19
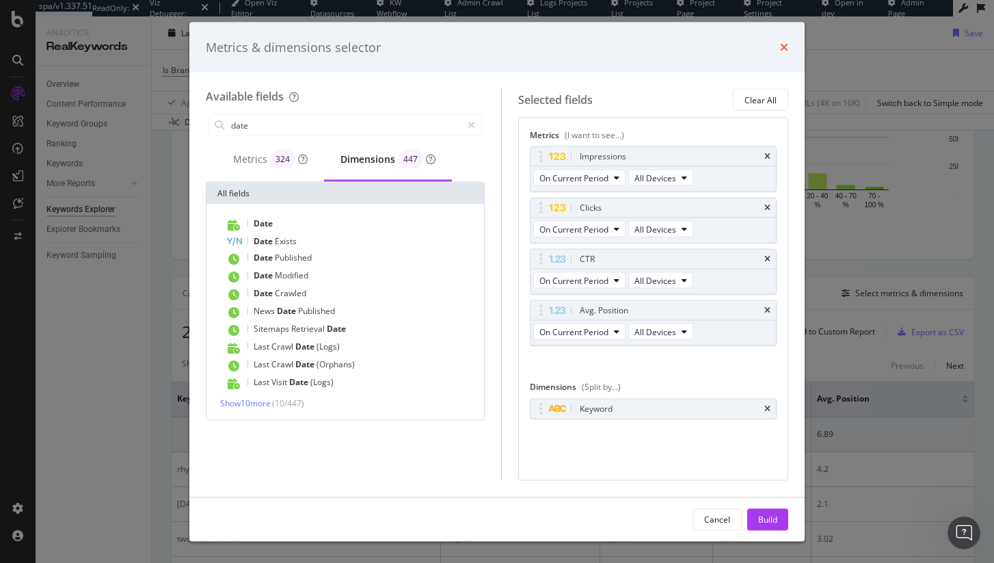
click at [787, 44] on icon "times" at bounding box center [784, 47] width 8 height 11
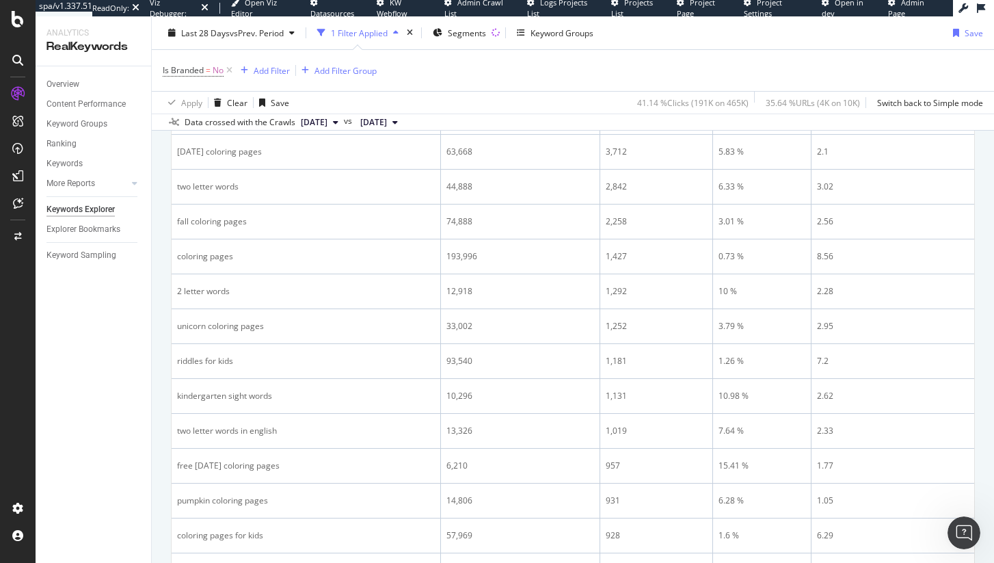
scroll to position [0, 0]
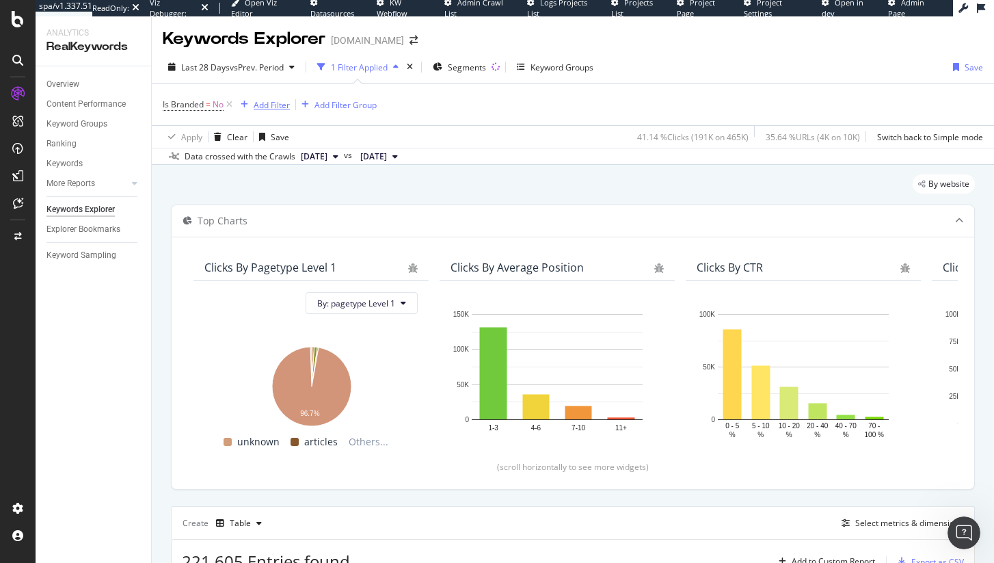
click at [276, 107] on div "Add Filter" at bounding box center [272, 105] width 36 height 12
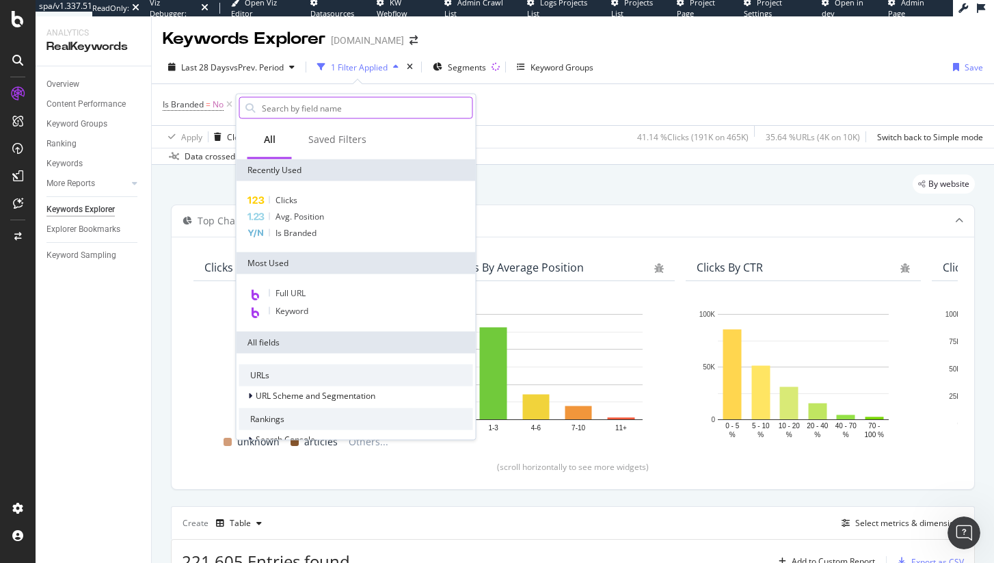
click at [308, 111] on input "text" at bounding box center [366, 108] width 212 height 21
type input "e"
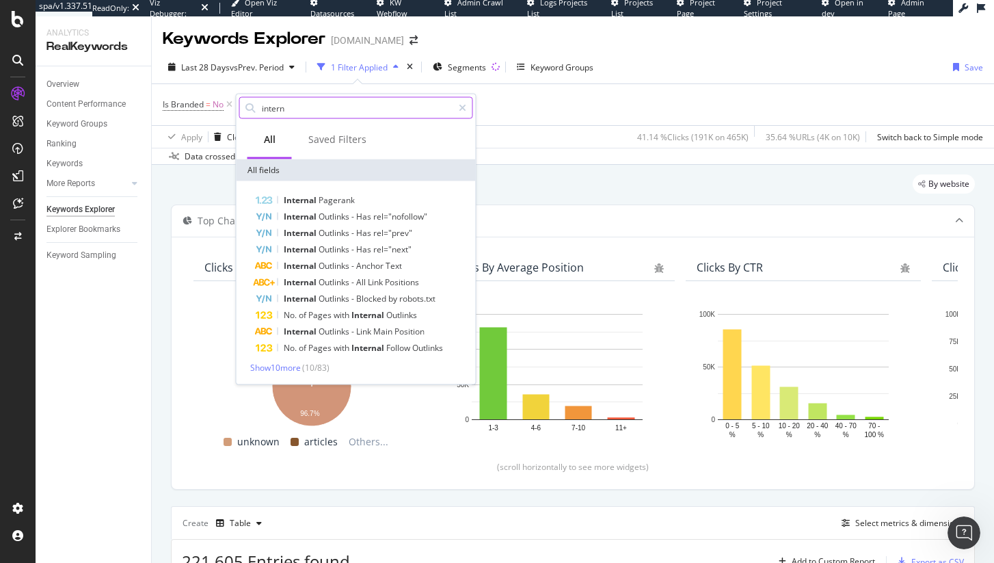
click at [342, 114] on input "intern" at bounding box center [356, 108] width 192 height 21
click at [341, 113] on input "intern" at bounding box center [356, 108] width 192 height 21
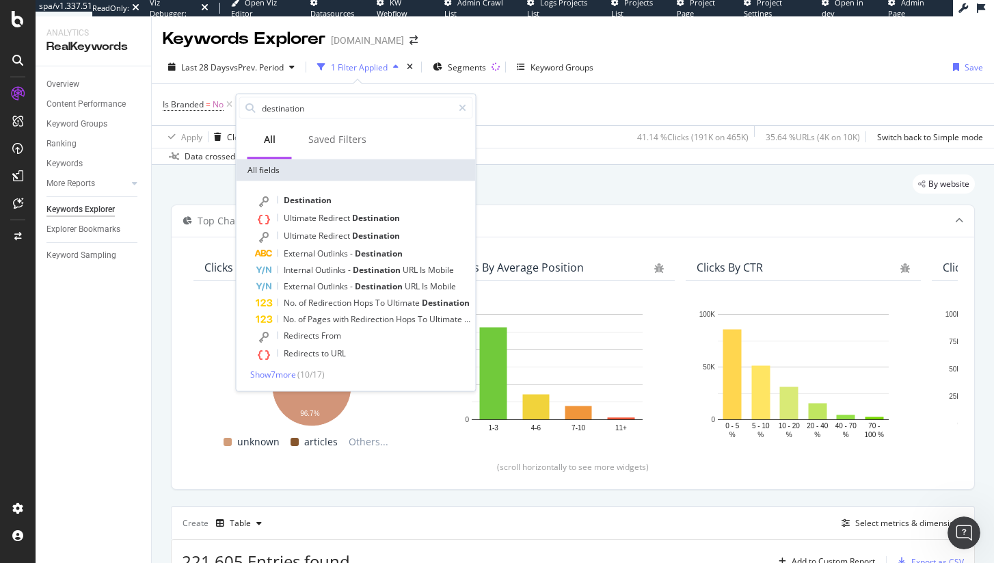
type input "destination"
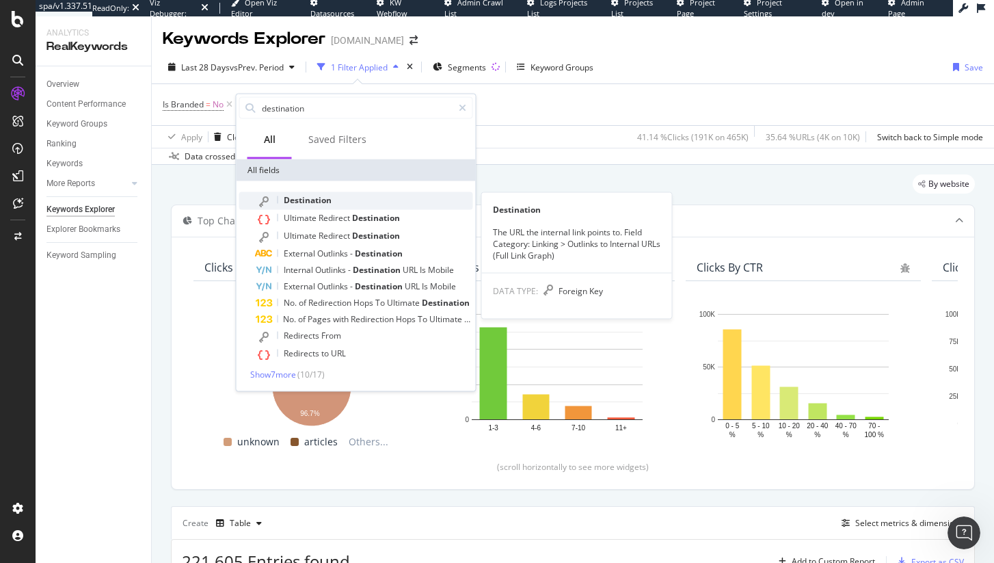
click at [297, 196] on span "Destination" at bounding box center [308, 200] width 48 height 12
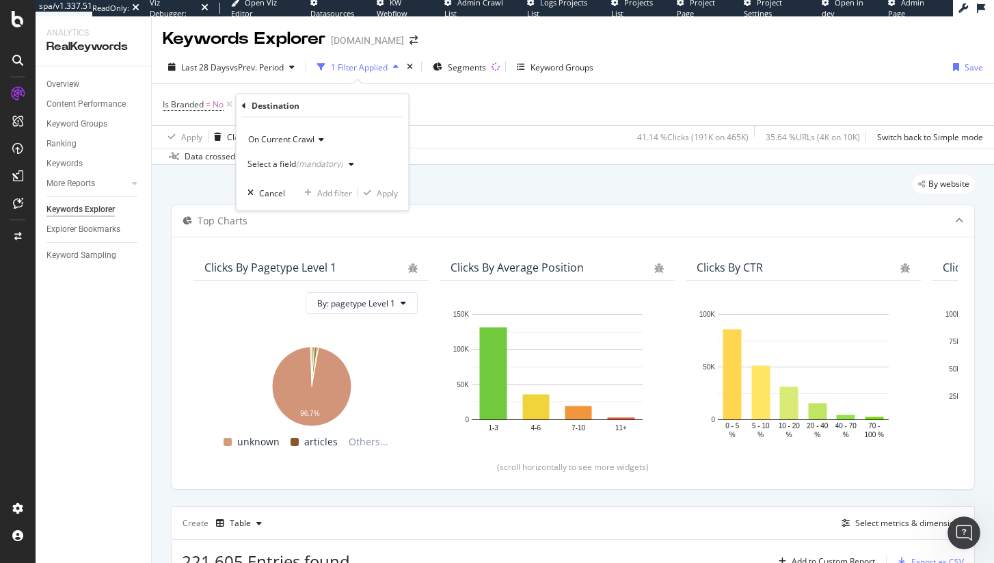
click at [308, 158] on div "Select a field (mandatory)" at bounding box center [303, 164] width 112 height 21
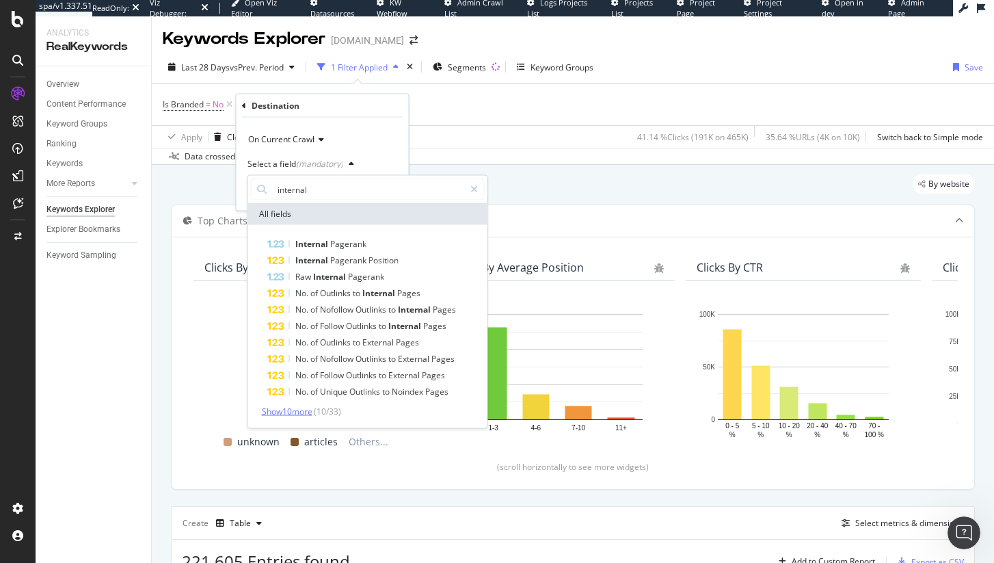
click at [291, 413] on span "Show 10 more" at bounding box center [287, 411] width 51 height 12
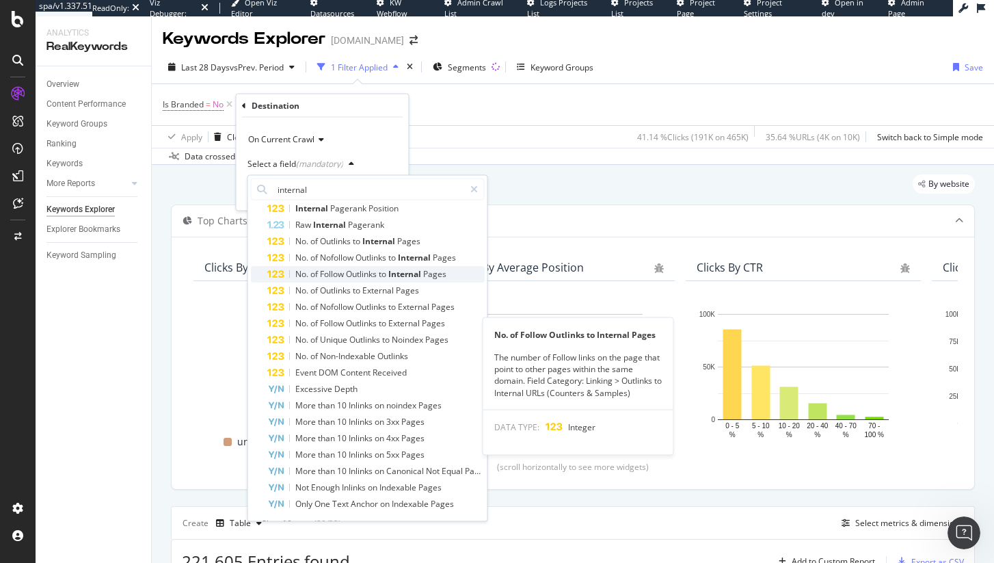
scroll to position [71, 0]
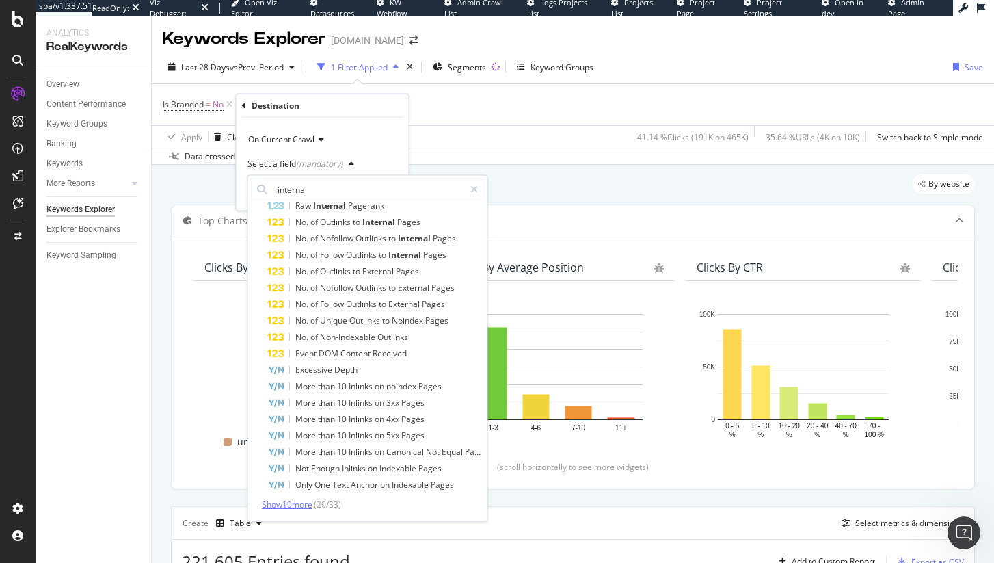
click at [304, 508] on span "Show 10 more" at bounding box center [287, 504] width 51 height 12
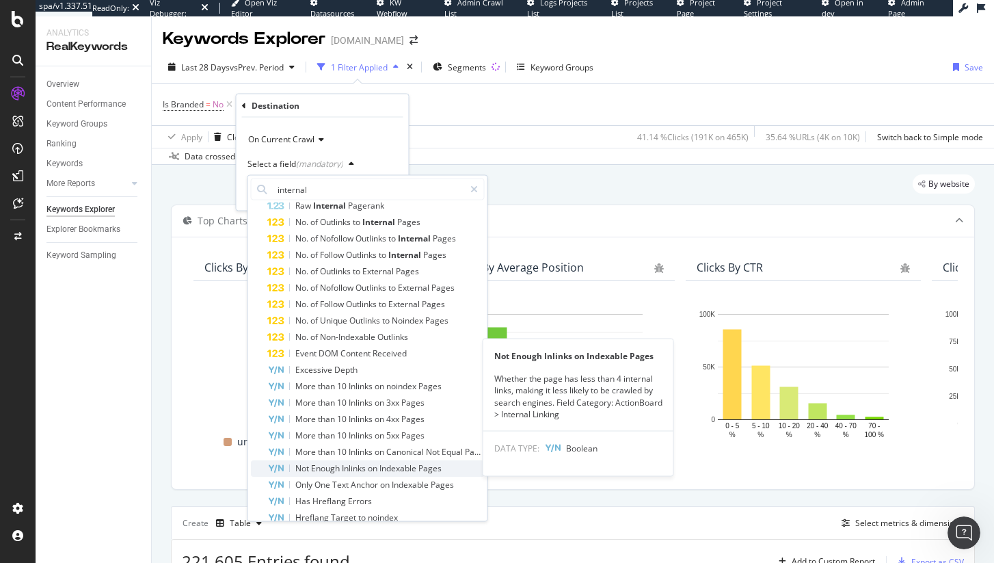
scroll to position [235, 0]
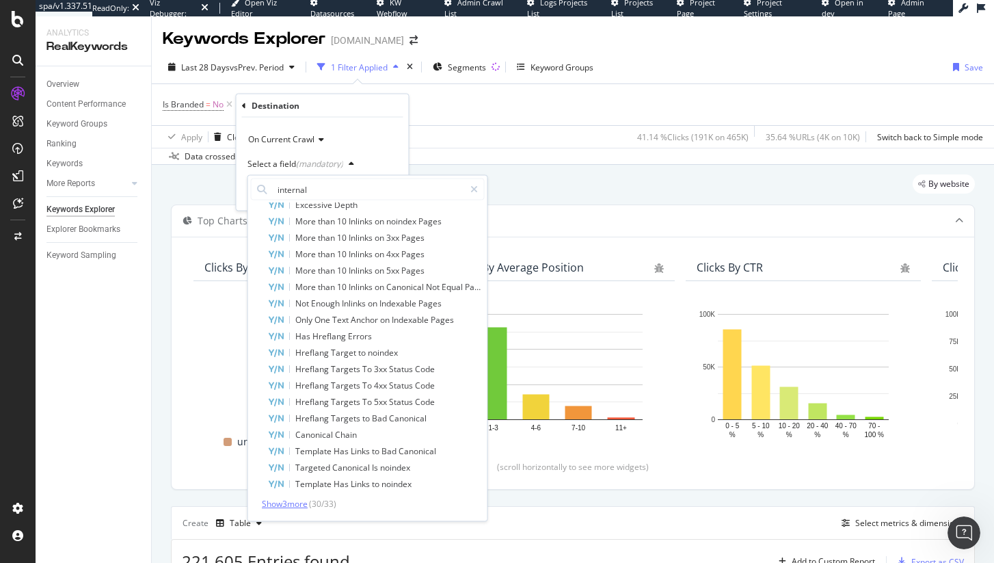
click at [291, 507] on span "Show 3 more" at bounding box center [285, 504] width 46 height 12
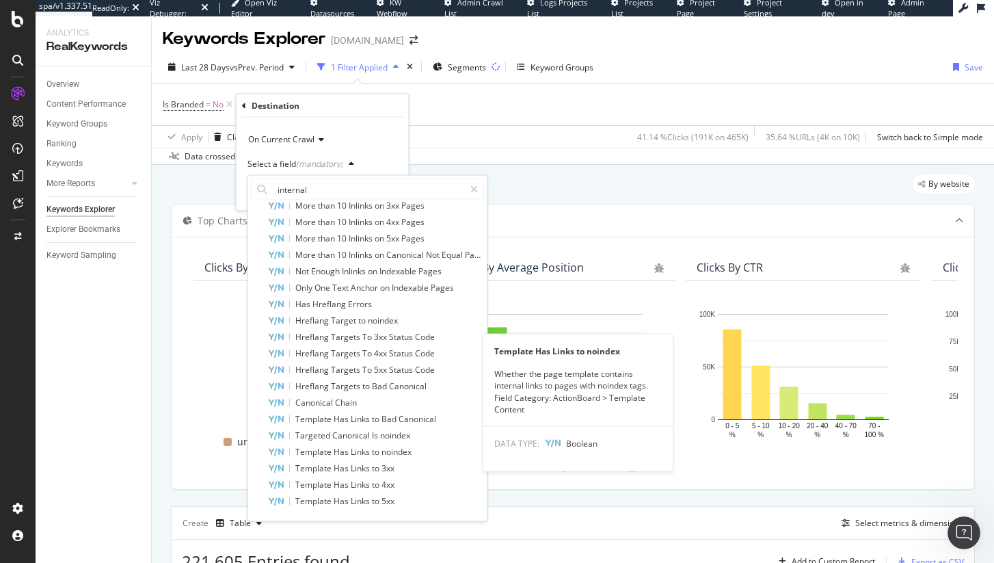
scroll to position [0, 0]
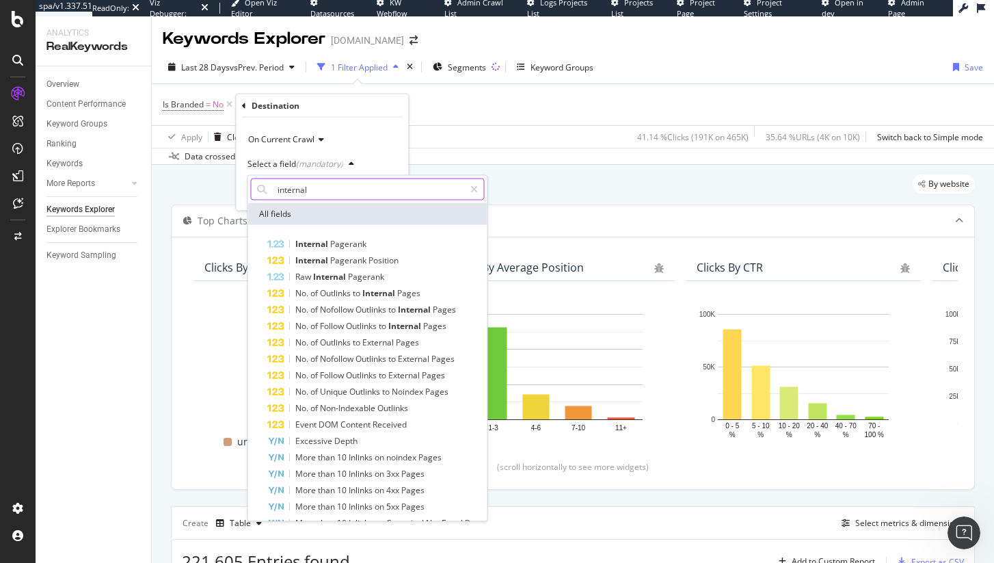
click at [334, 196] on input "internal" at bounding box center [368, 189] width 192 height 22
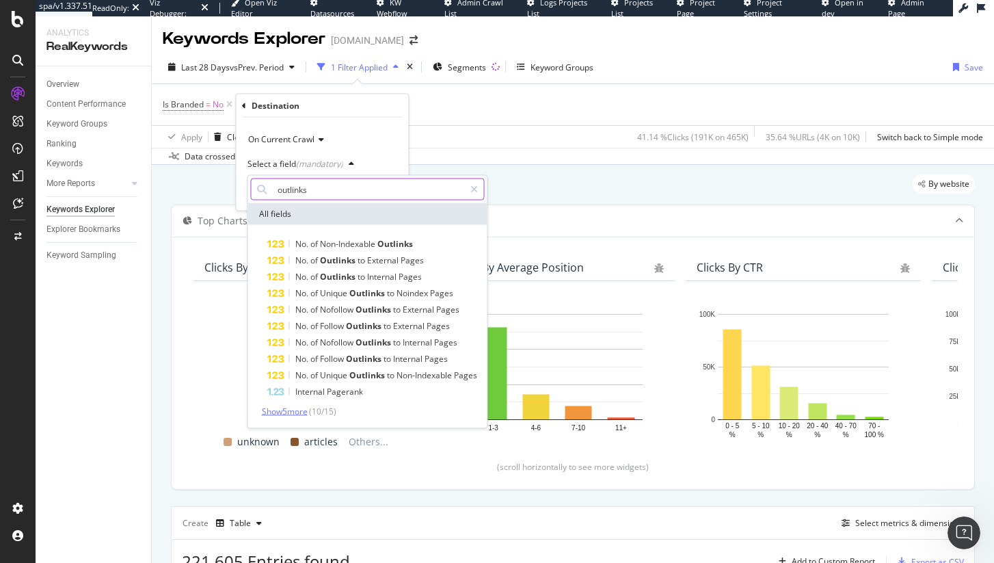
type input "outlinks"
click at [302, 411] on span "Show 5 more" at bounding box center [285, 411] width 46 height 12
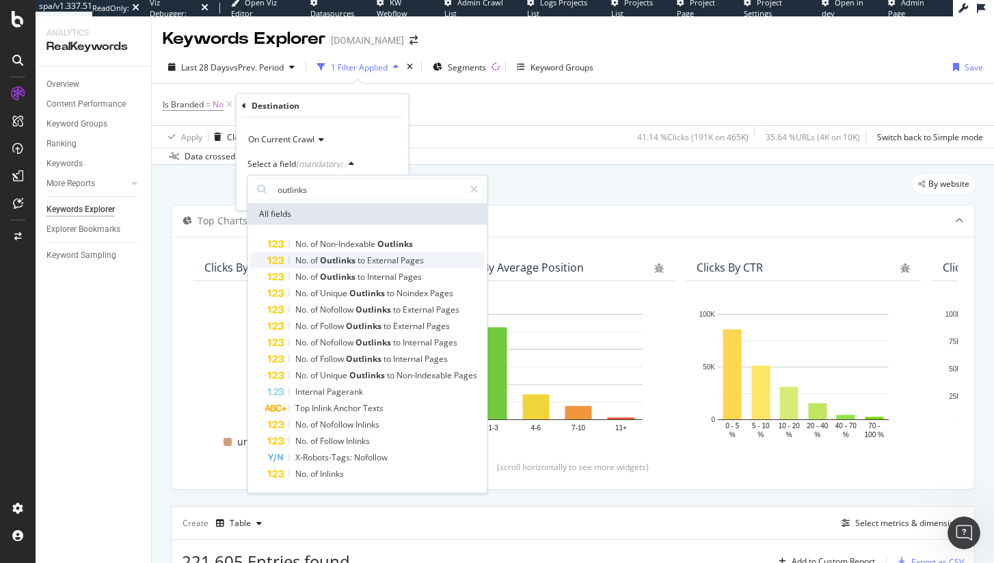
click at [414, 260] on span "Pages" at bounding box center [412, 260] width 23 height 12
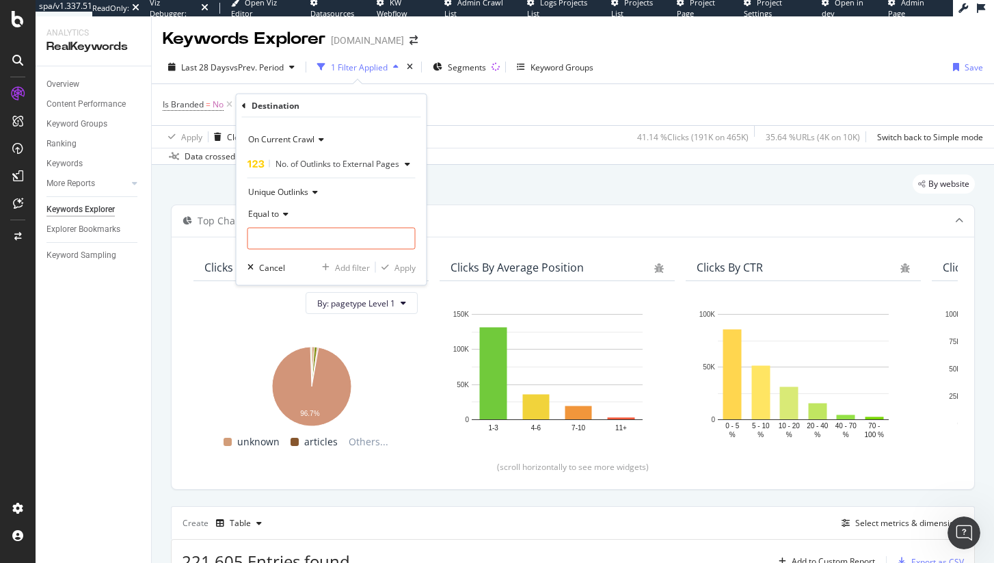
click at [321, 160] on span "No. of Outlinks to External Pages" at bounding box center [337, 164] width 124 height 12
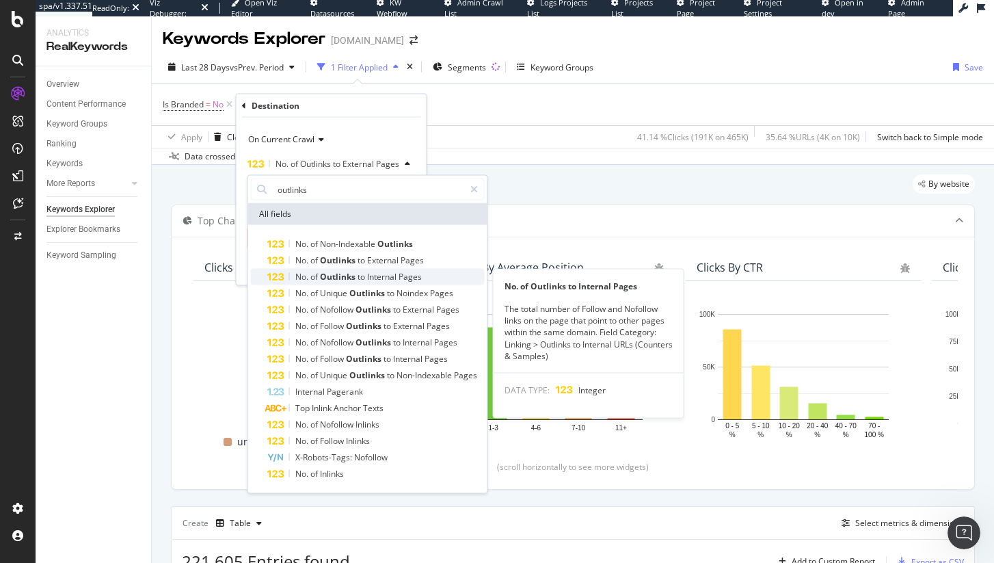
click at [342, 277] on span "Outlinks" at bounding box center [339, 277] width 38 height 12
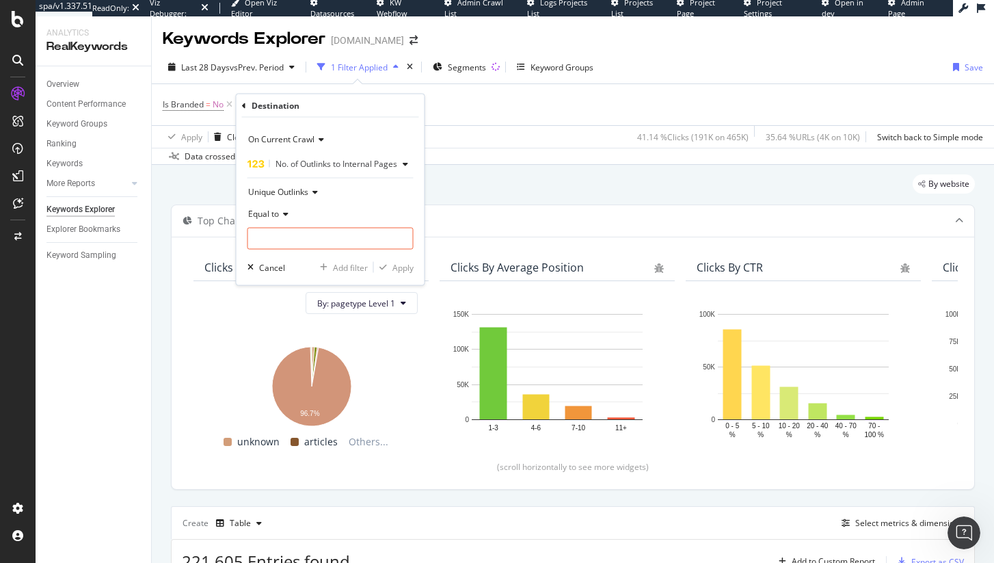
click at [304, 191] on span "Unique Outlinks" at bounding box center [278, 192] width 60 height 12
click at [363, 163] on span "No. of Outlinks to Internal Pages" at bounding box center [336, 164] width 122 height 12
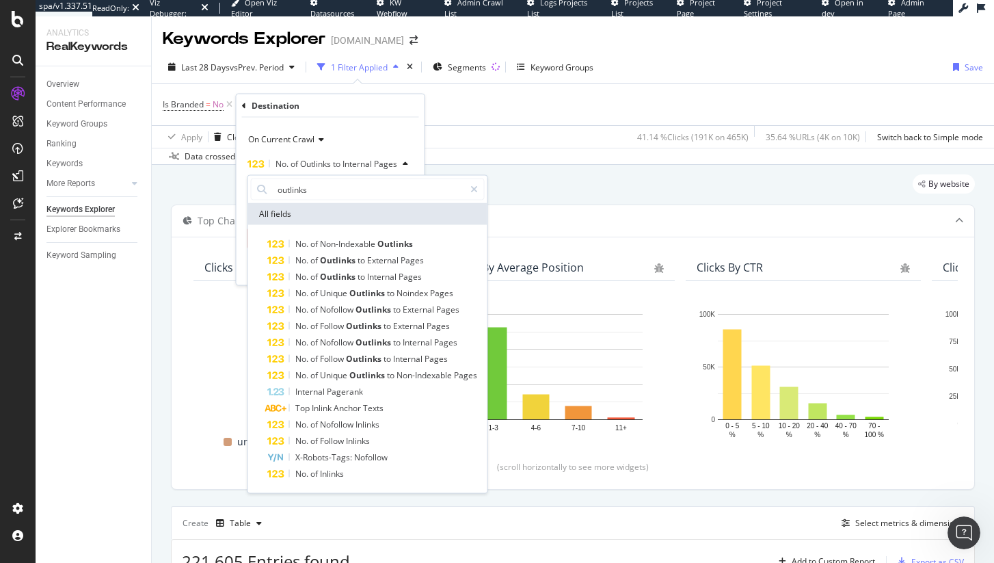
click at [310, 157] on div "No. of Outlinks to Internal Pages" at bounding box center [322, 164] width 150 height 16
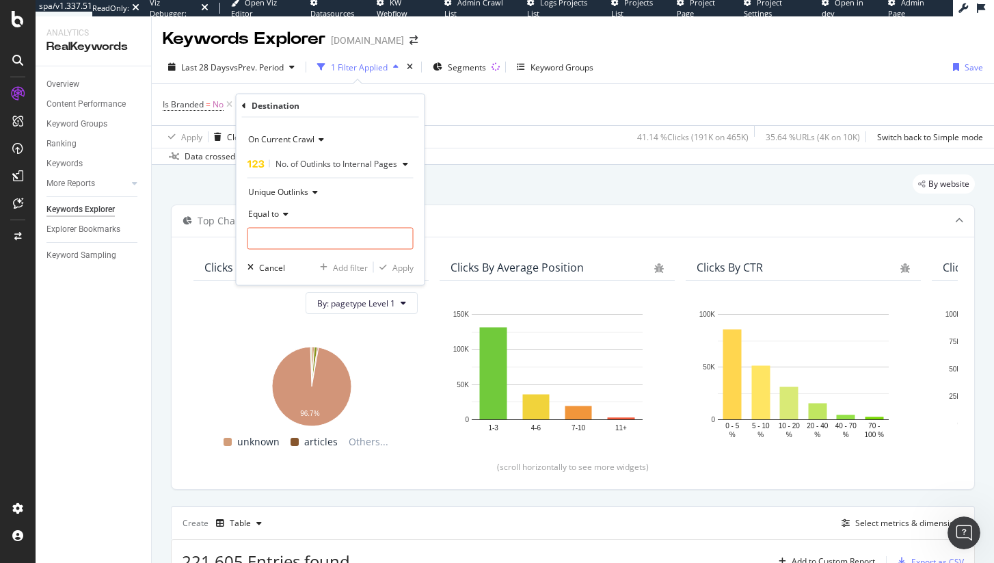
click at [243, 103] on icon at bounding box center [244, 105] width 4 height 8
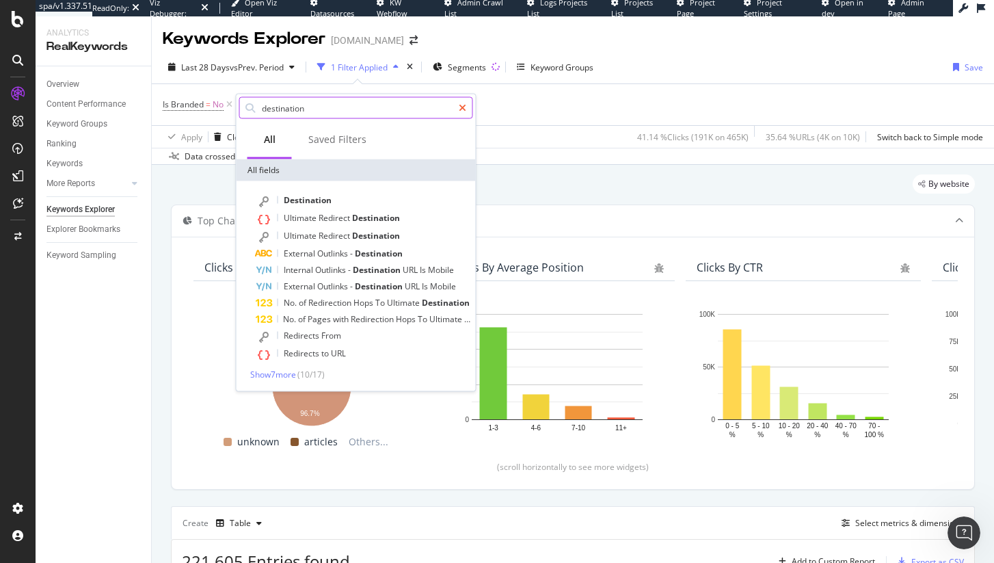
click at [461, 112] on div at bounding box center [463, 108] width 20 height 22
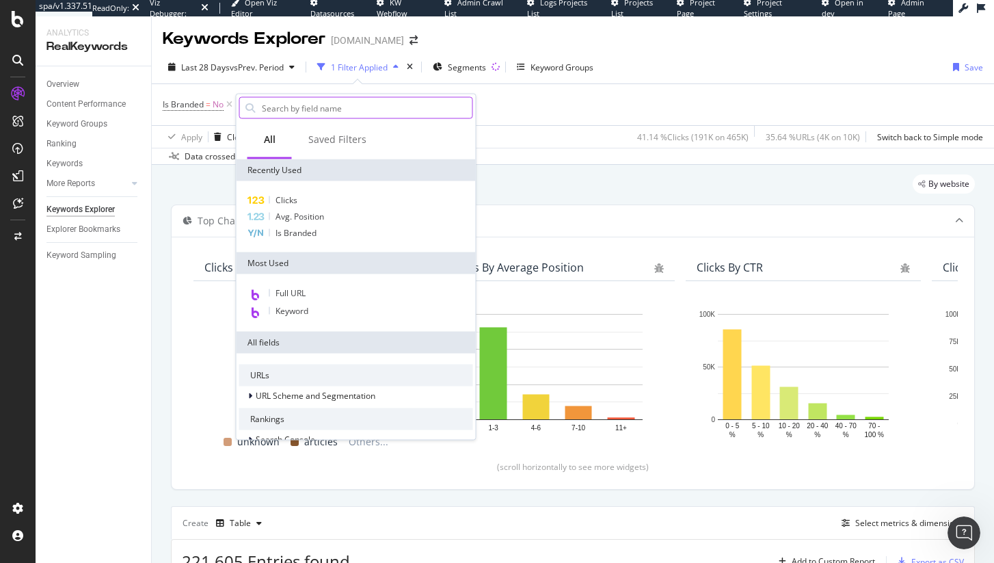
click at [368, 108] on input "text" at bounding box center [366, 108] width 212 height 21
type input "d"
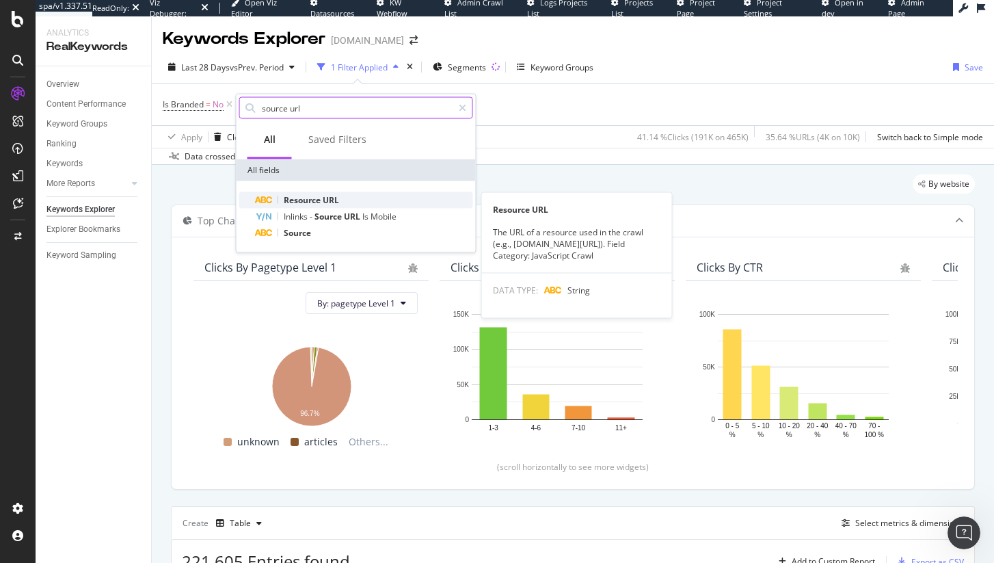
type input "source url"
click at [366, 206] on div "Resource URL" at bounding box center [364, 200] width 217 height 16
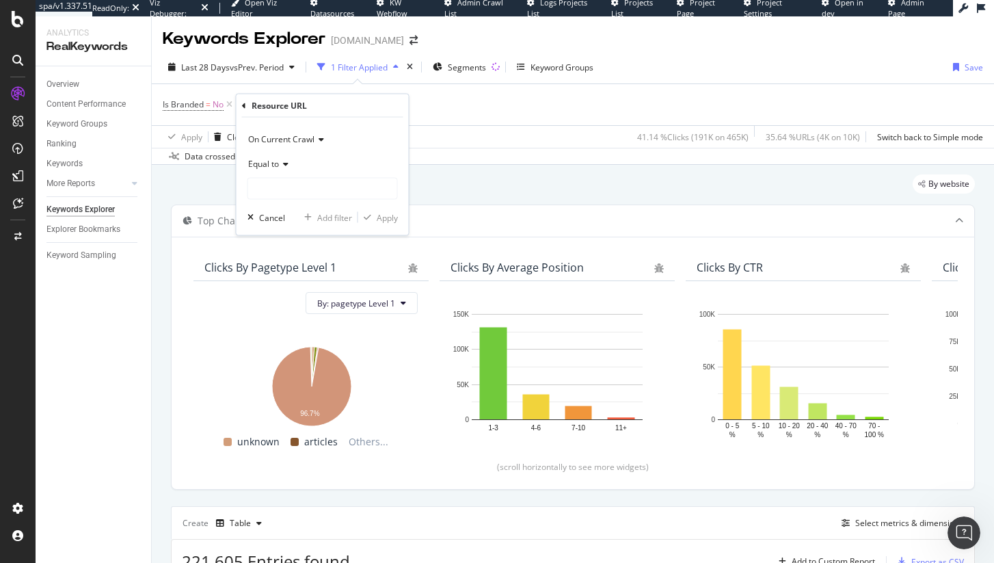
click at [510, 196] on div "By website" at bounding box center [573, 189] width 804 height 30
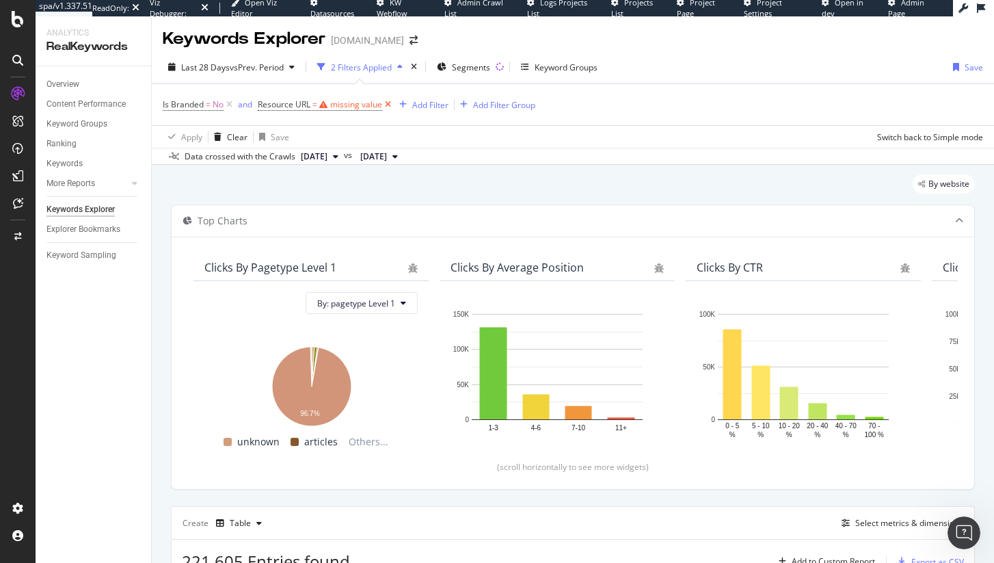
click at [388, 105] on icon at bounding box center [388, 105] width 12 height 14
